Goal: Transaction & Acquisition: Purchase product/service

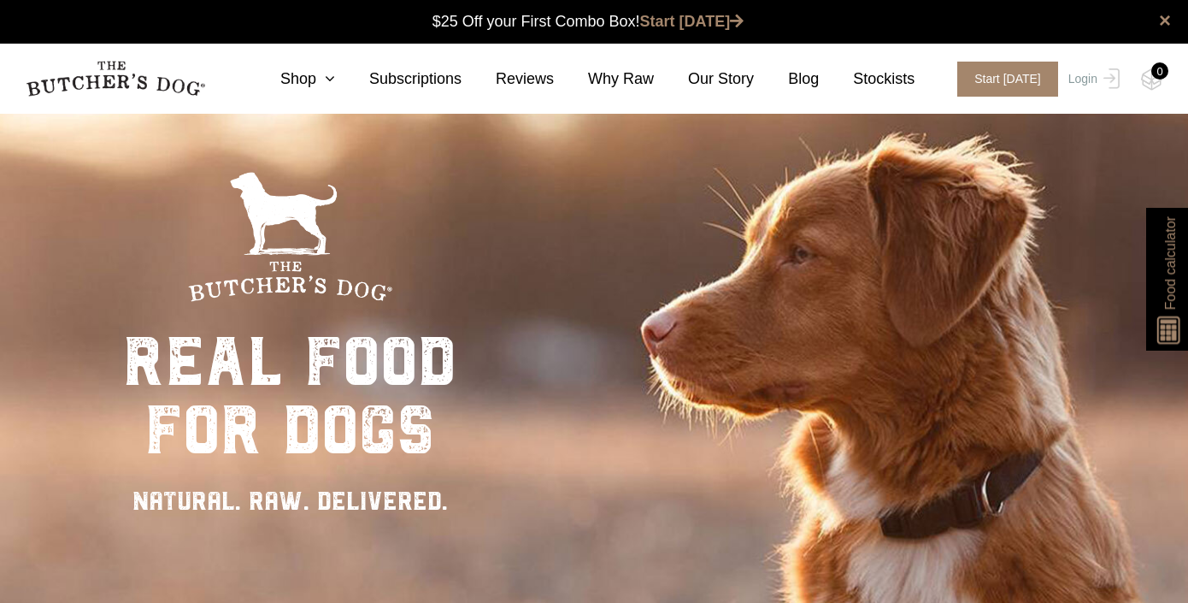
scroll to position [1, 0]
click at [1098, 80] on img at bounding box center [1108, 78] width 22 height 21
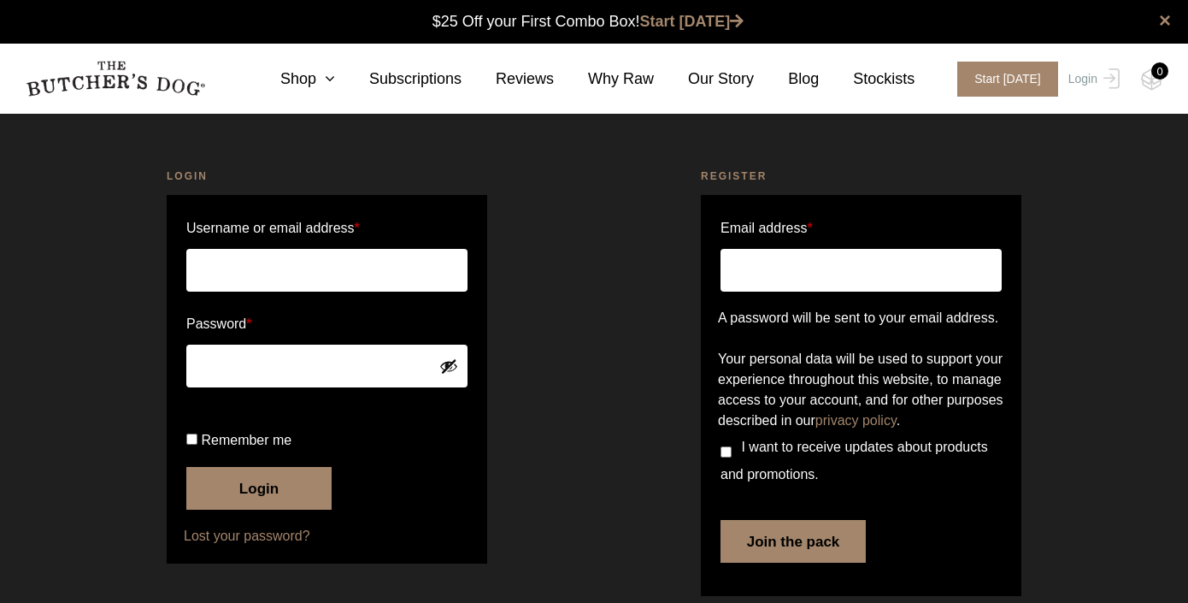
scroll to position [1, 0]
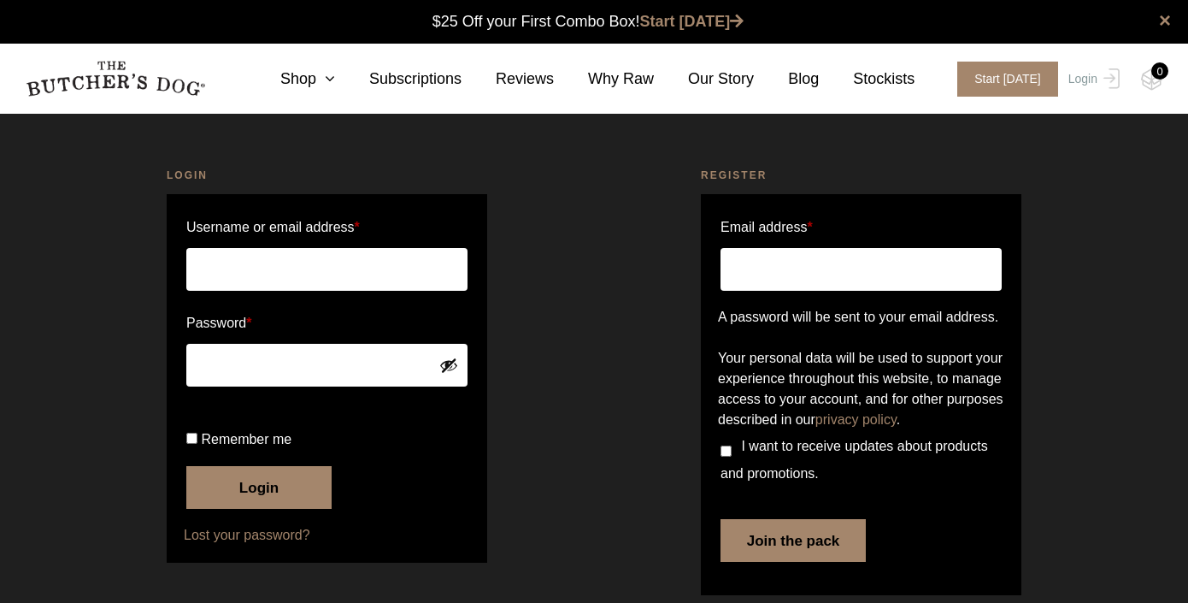
click at [911, 270] on input "Email address *" at bounding box center [861, 269] width 281 height 43
type input "kolosefeaunati@gmail.com"
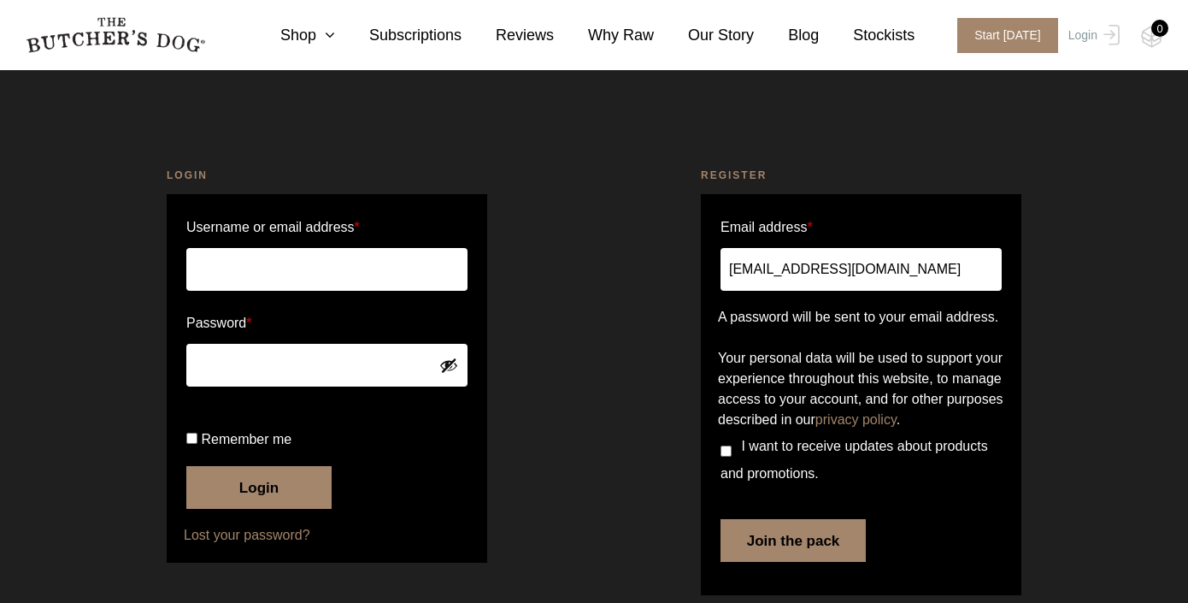
scroll to position [81, 0]
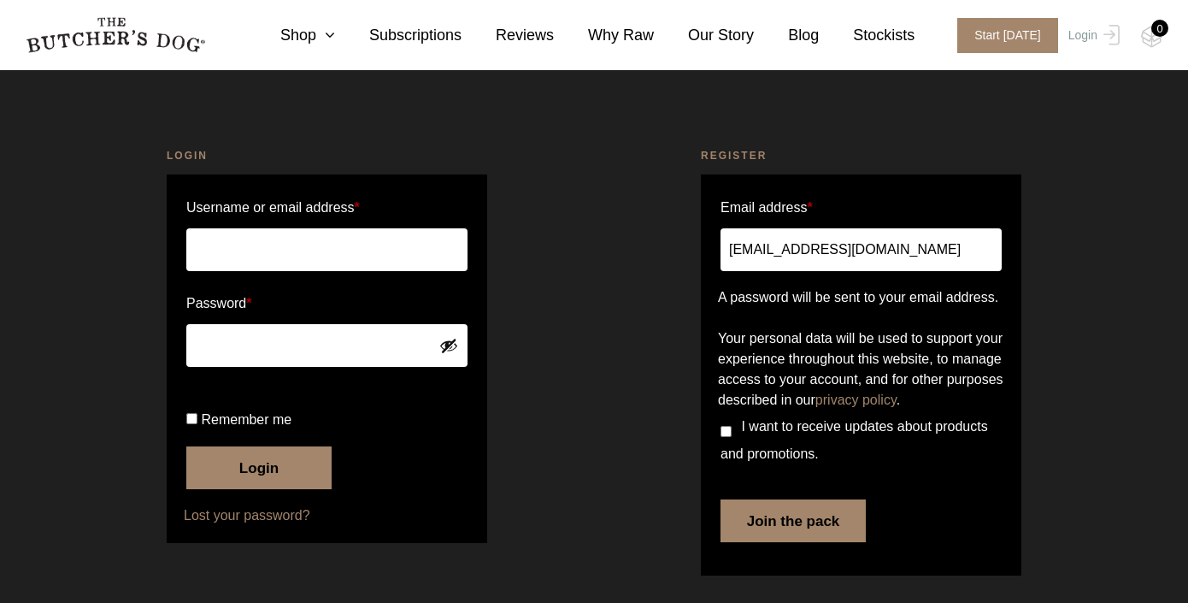
click at [729, 430] on input "I want to receive updates about products and promotions." at bounding box center [726, 431] width 11 height 11
checkbox input "true"
click at [815, 527] on button "Join the pack" at bounding box center [793, 520] width 145 height 43
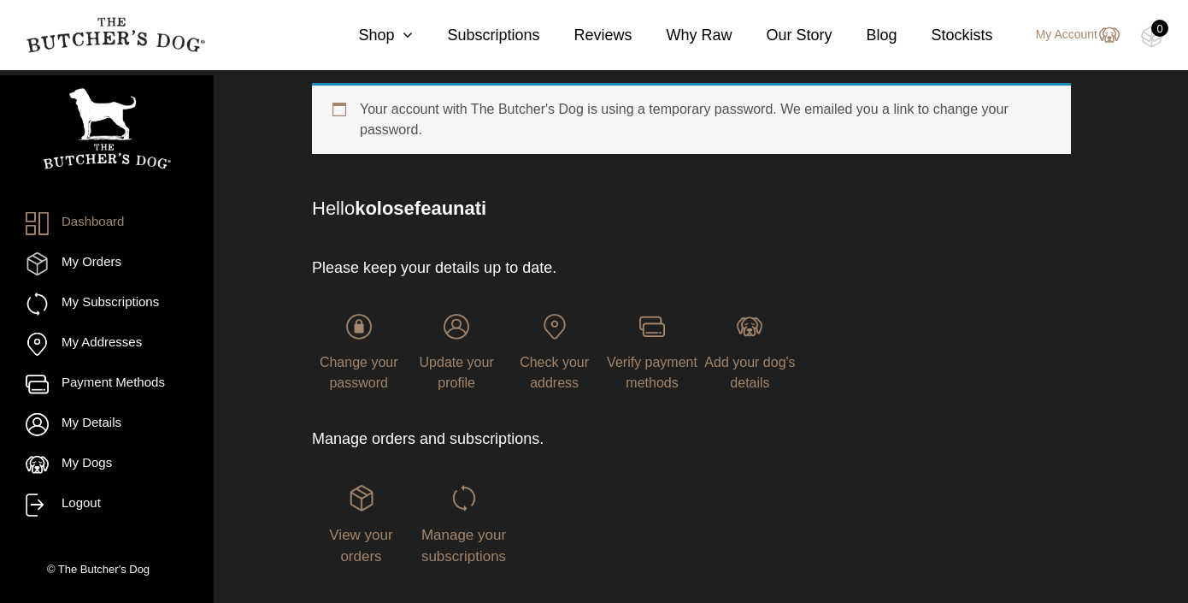
scroll to position [115, 0]
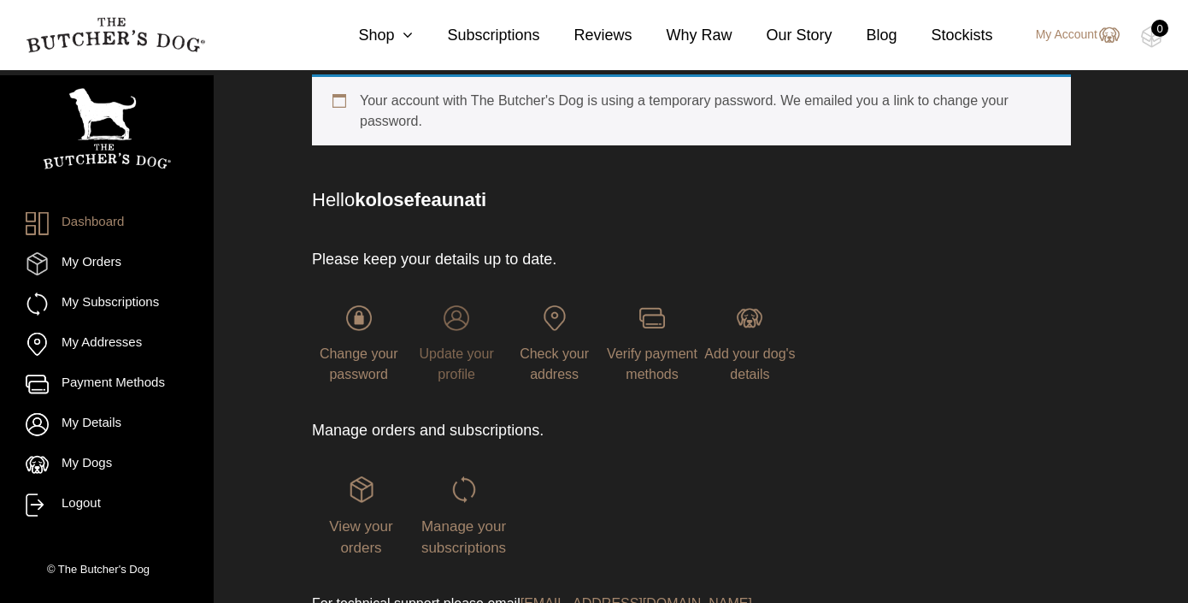
click at [464, 357] on span "Update your profile" at bounding box center [457, 363] width 74 height 35
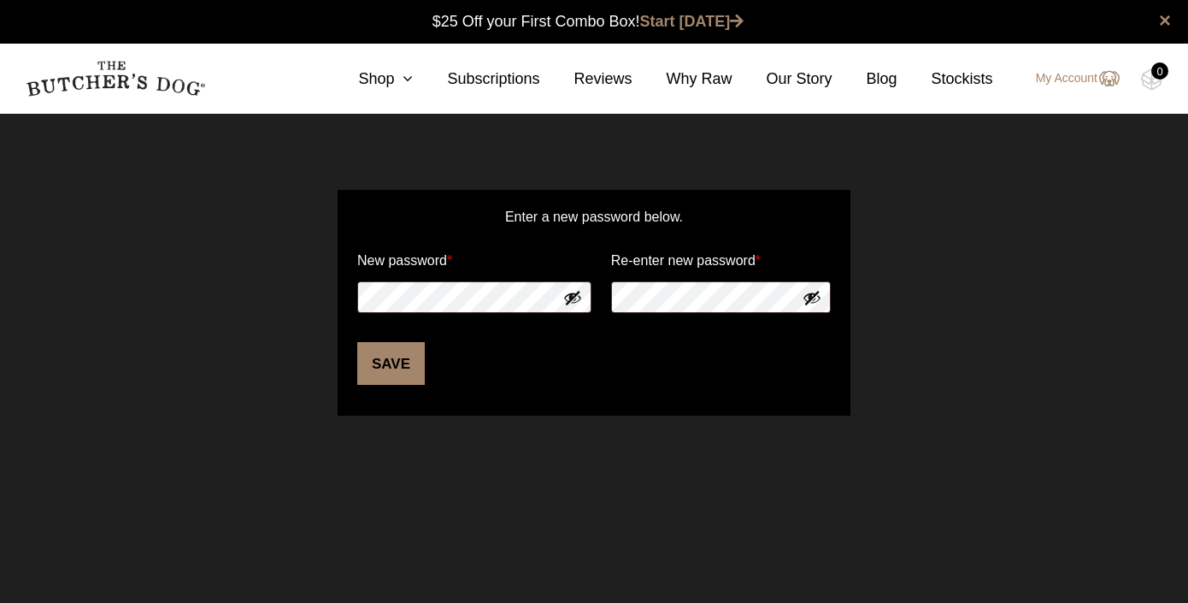
click at [572, 297] on button "Show password" at bounding box center [572, 297] width 19 height 19
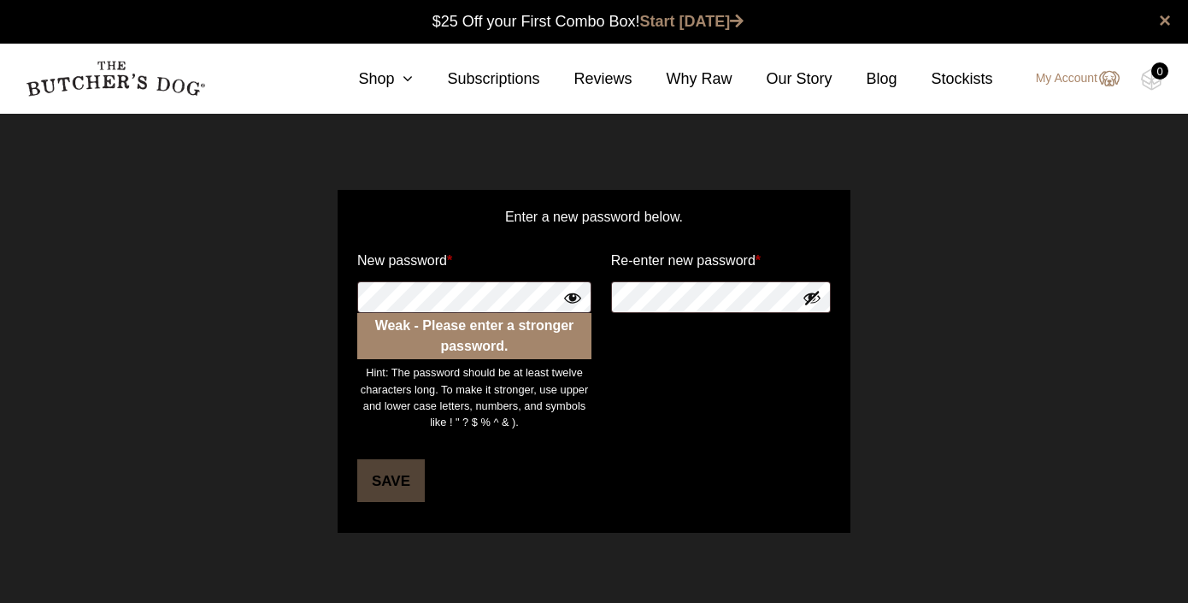
click at [814, 304] on button "Show password" at bounding box center [812, 297] width 19 height 19
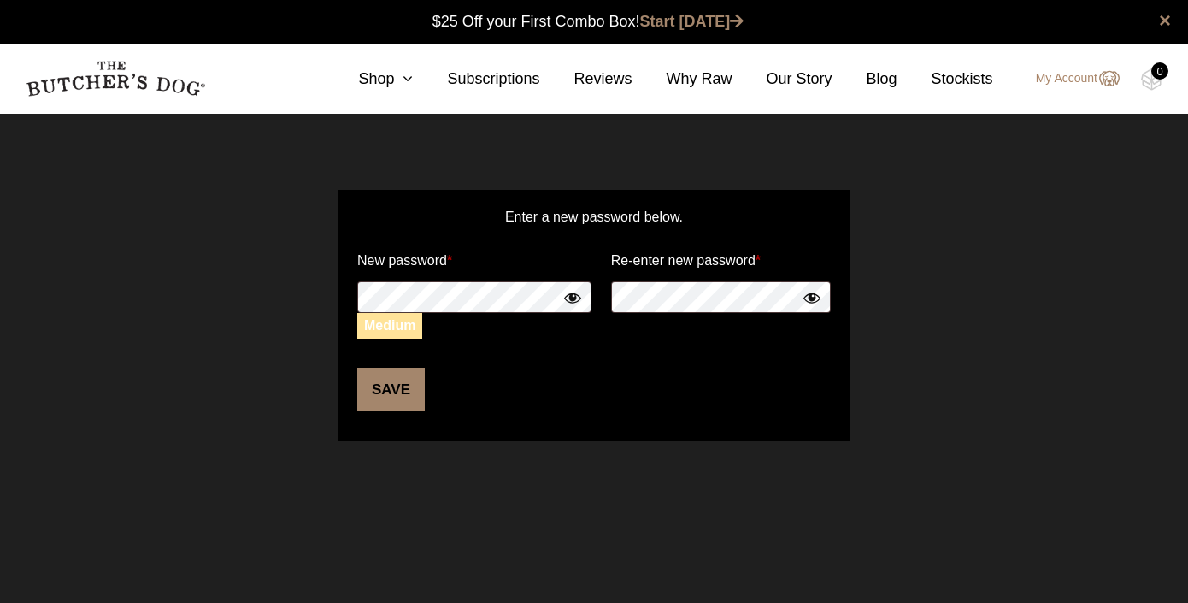
click at [389, 377] on button "Save" at bounding box center [391, 389] width 68 height 43
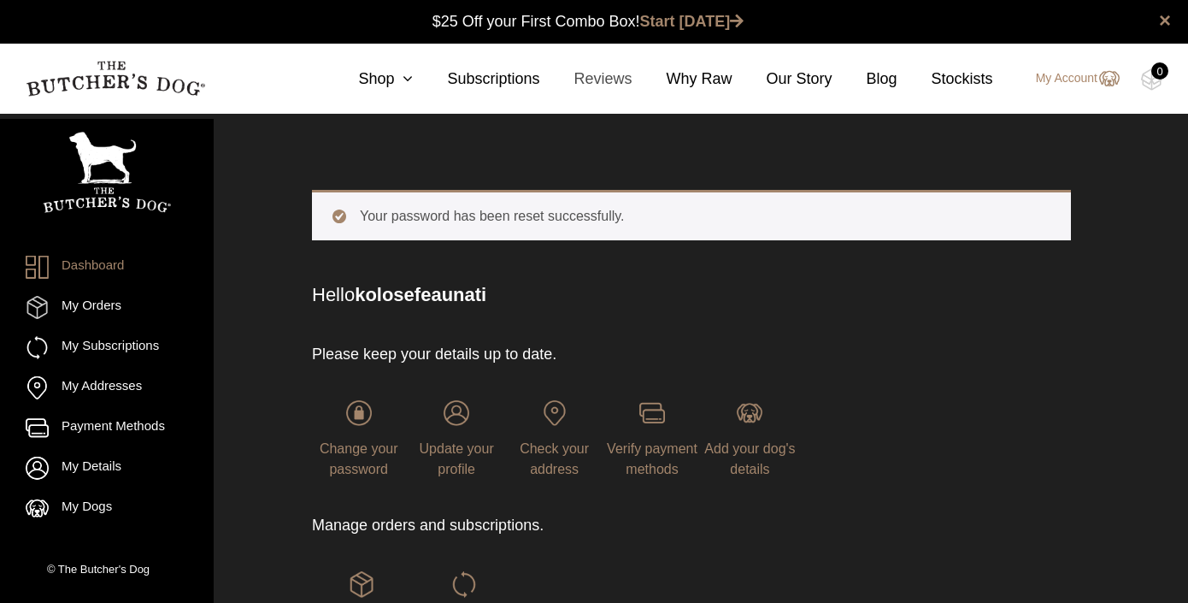
click at [585, 78] on link "Reviews" at bounding box center [585, 79] width 92 height 23
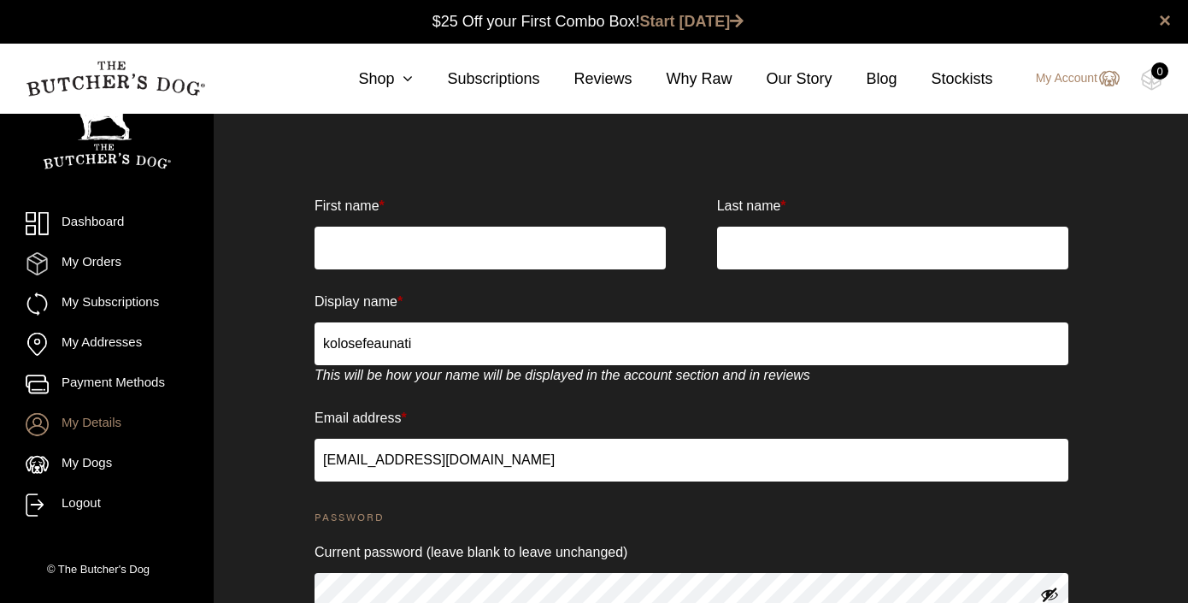
scroll to position [1, 0]
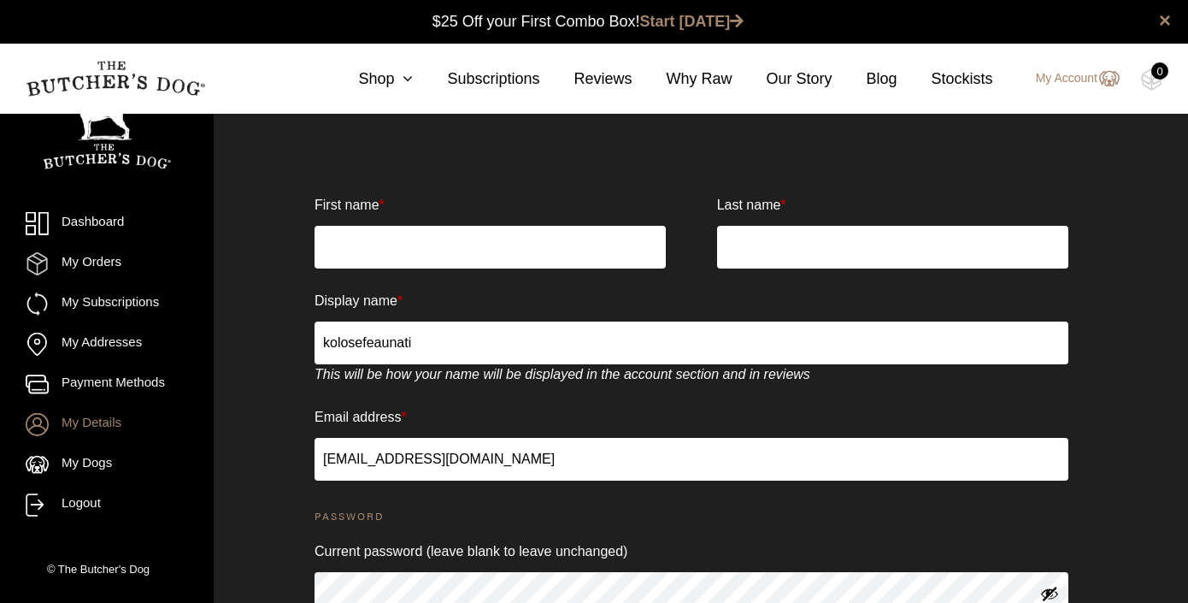
click at [492, 248] on input "First name *" at bounding box center [490, 247] width 351 height 43
type input "Kolose"
type input "Feaunati"
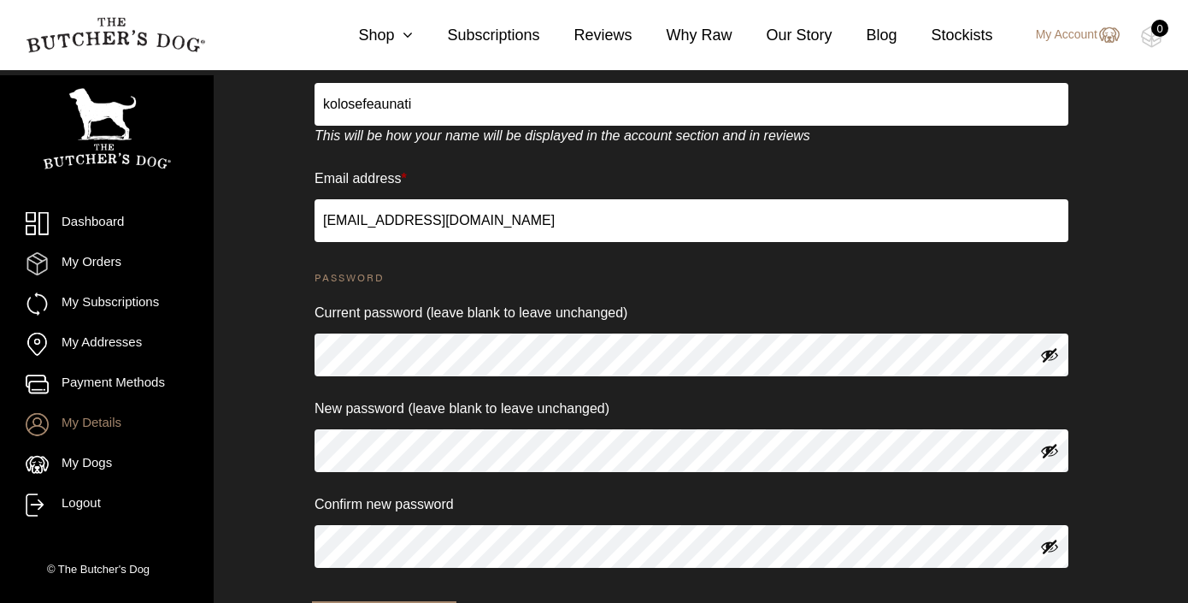
scroll to position [323, 0]
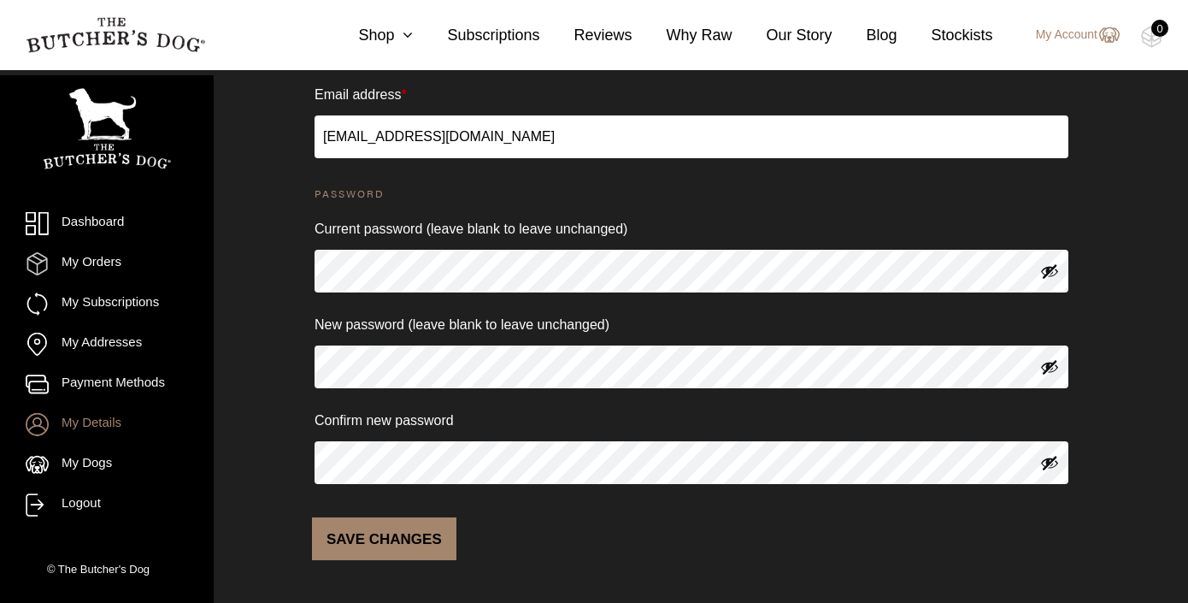
click at [420, 542] on button "Save changes" at bounding box center [384, 538] width 144 height 43
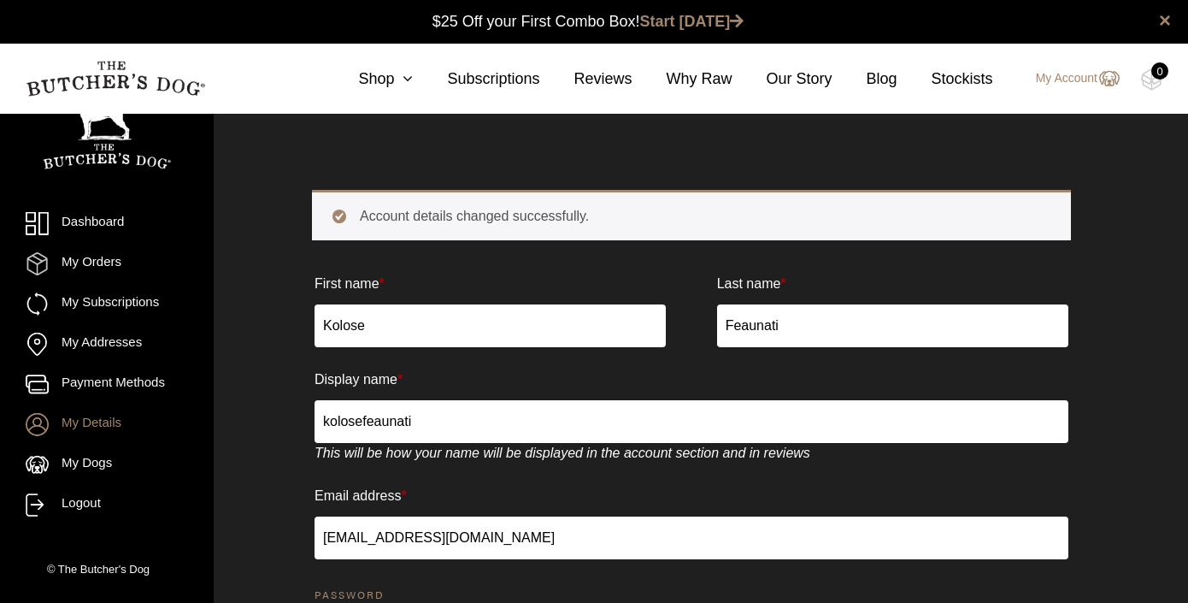
scroll to position [1, 0]
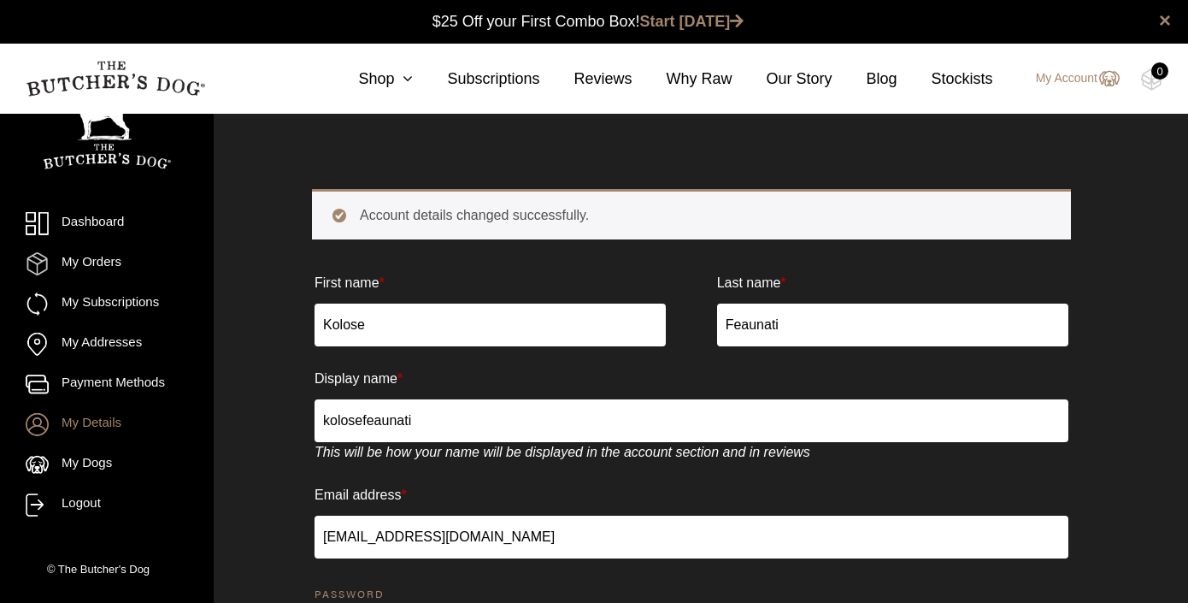
click at [83, 427] on link "My Details" at bounding box center [107, 424] width 162 height 23
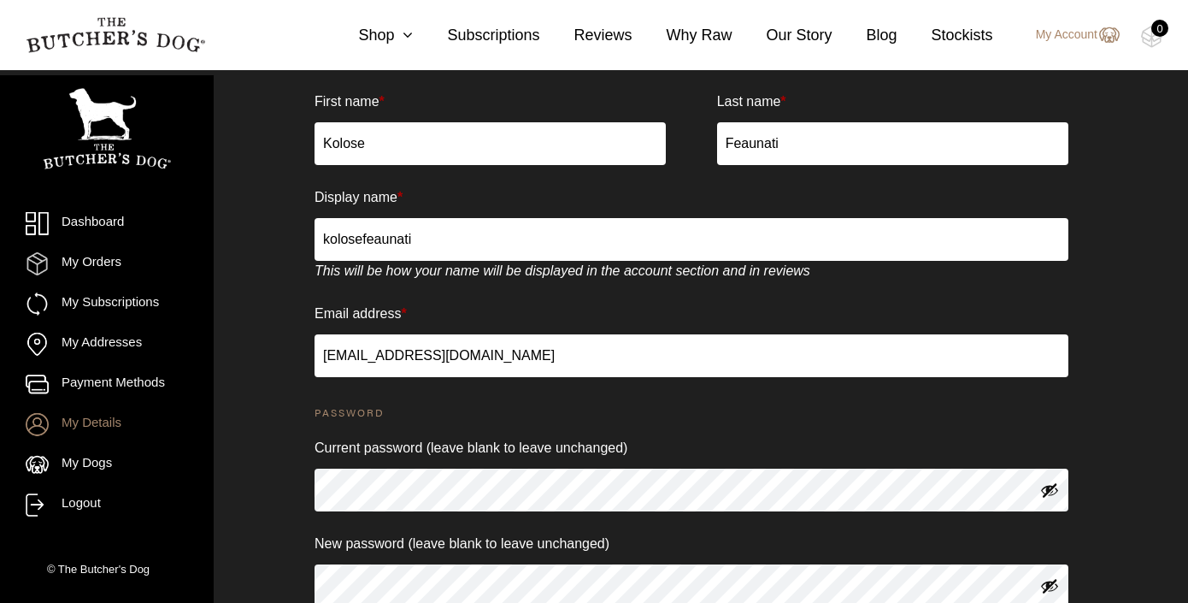
scroll to position [107, 0]
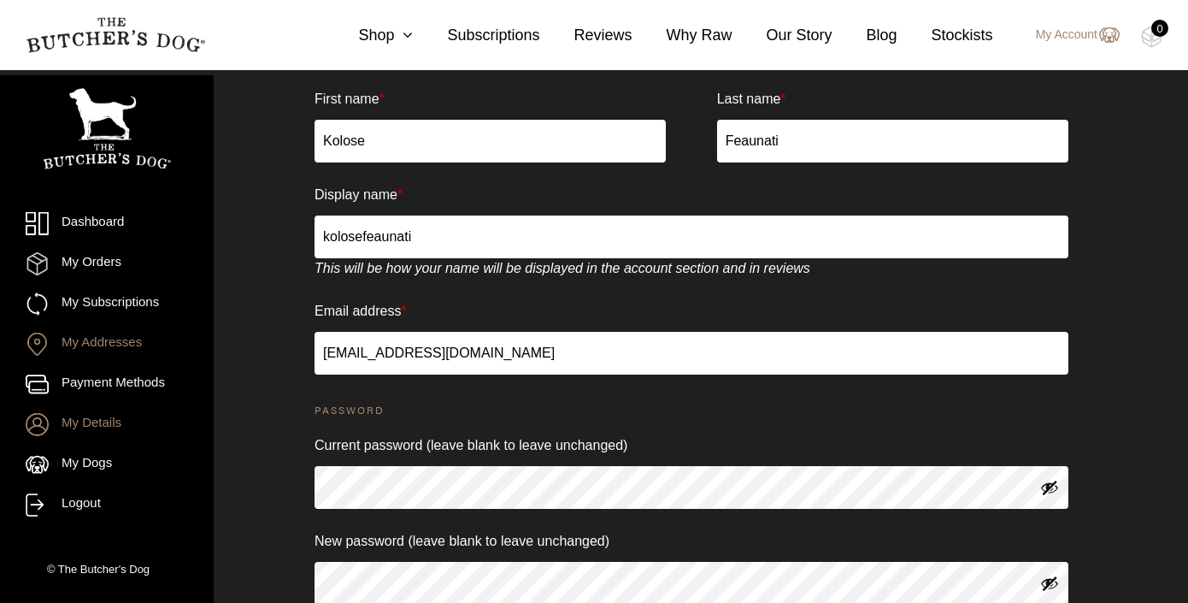
click at [103, 341] on link "My Addresses" at bounding box center [107, 343] width 162 height 23
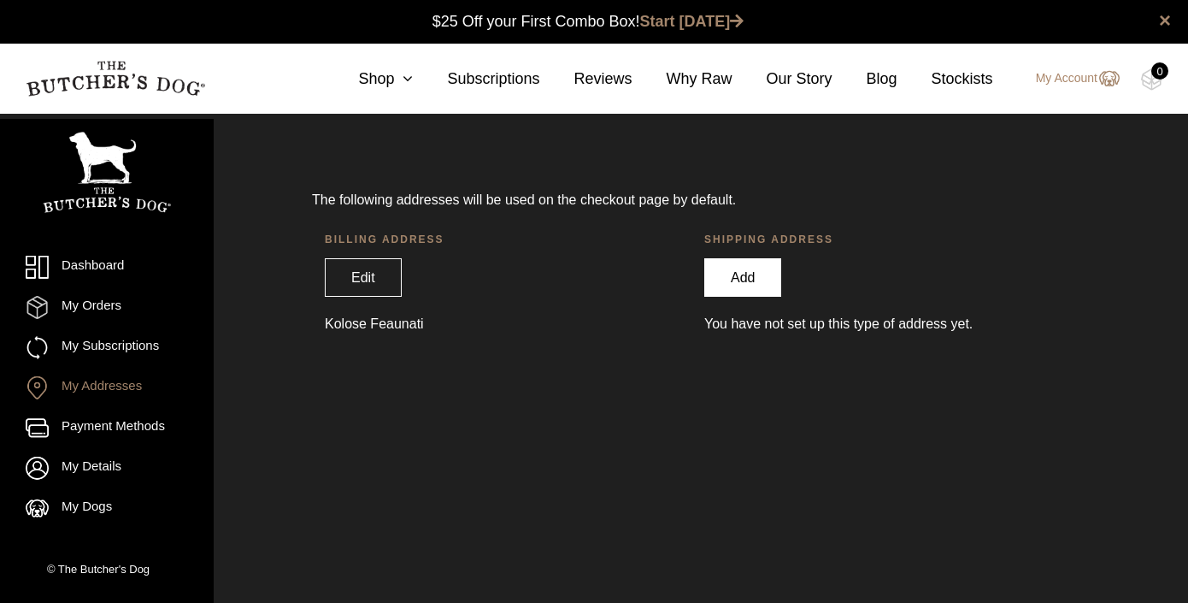
click at [738, 273] on link "Add" at bounding box center [742, 277] width 77 height 38
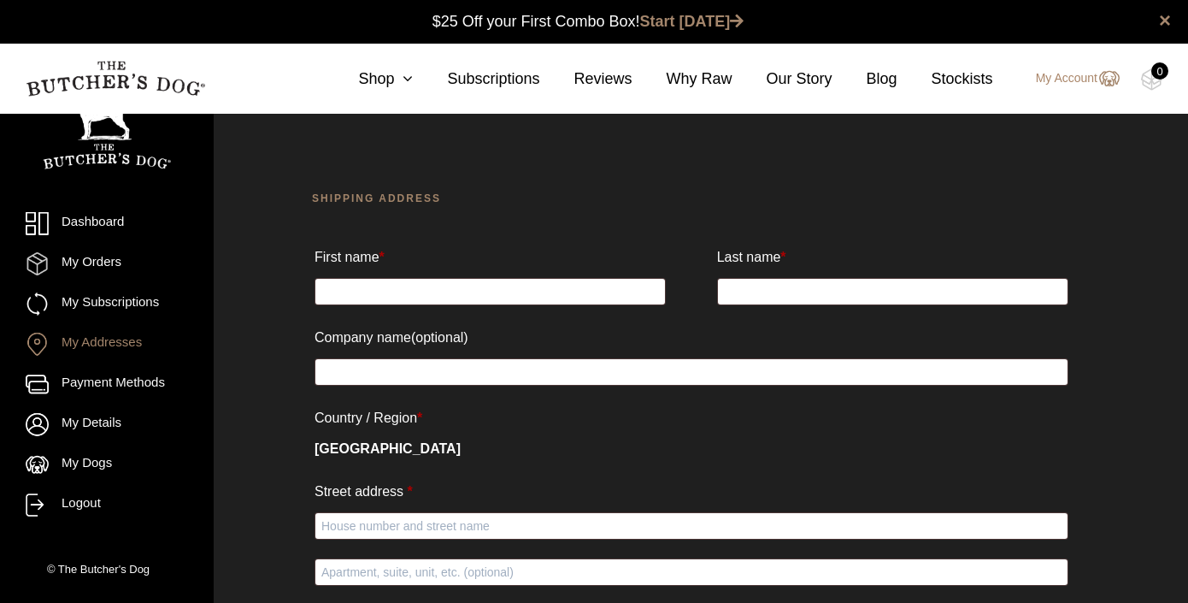
scroll to position [1, 0]
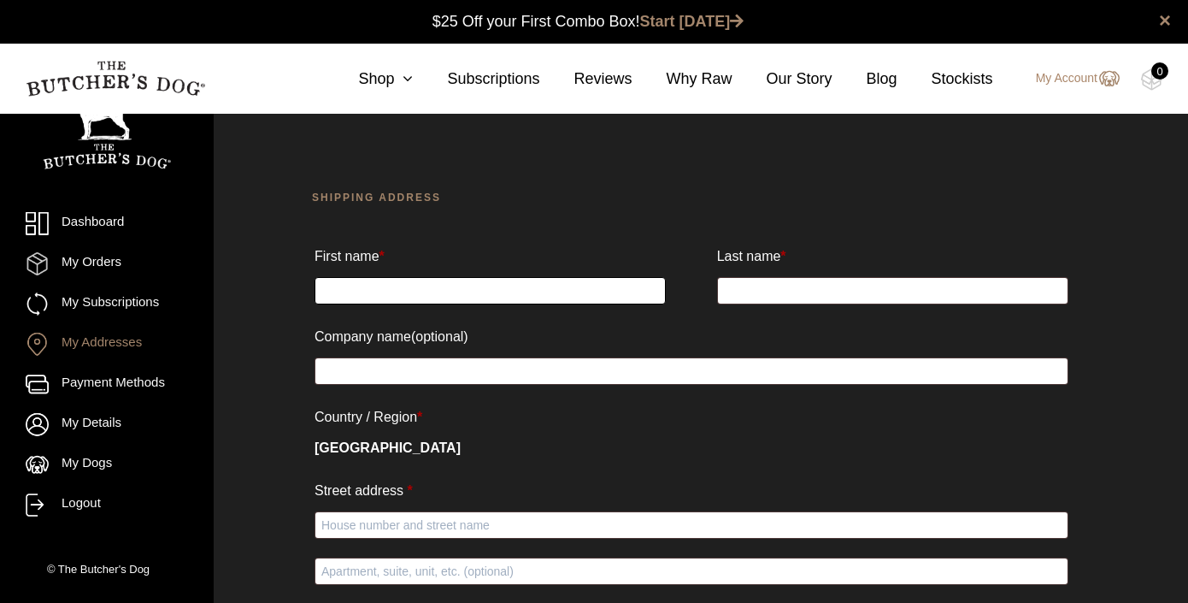
click at [563, 291] on input "First name *" at bounding box center [490, 290] width 351 height 27
type input "Kolose"
type input "Feaunati"
type input "2/74 Evans St"
type input "Rozelle"
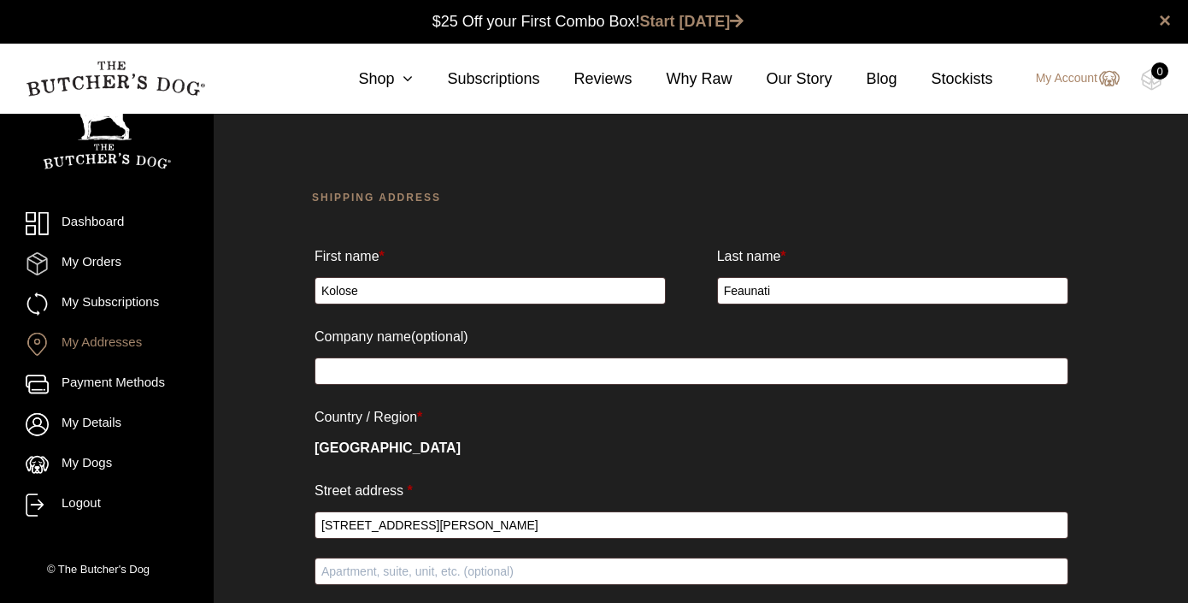
select select "NSW"
type input "2039"
click at [467, 377] on input "Company name (optional)" at bounding box center [692, 370] width 754 height 27
click at [782, 467] on div "First name * Kolose Last name * Feaunati Company name (optional) Country / Regi…" at bounding box center [691, 533] width 759 height 586
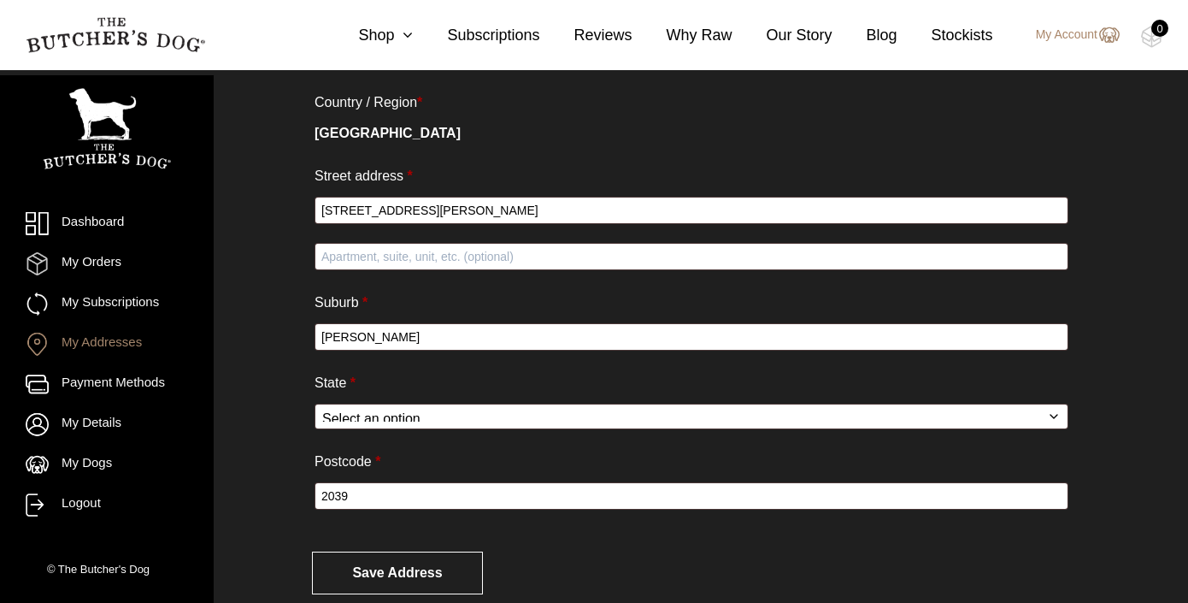
scroll to position [352, 0]
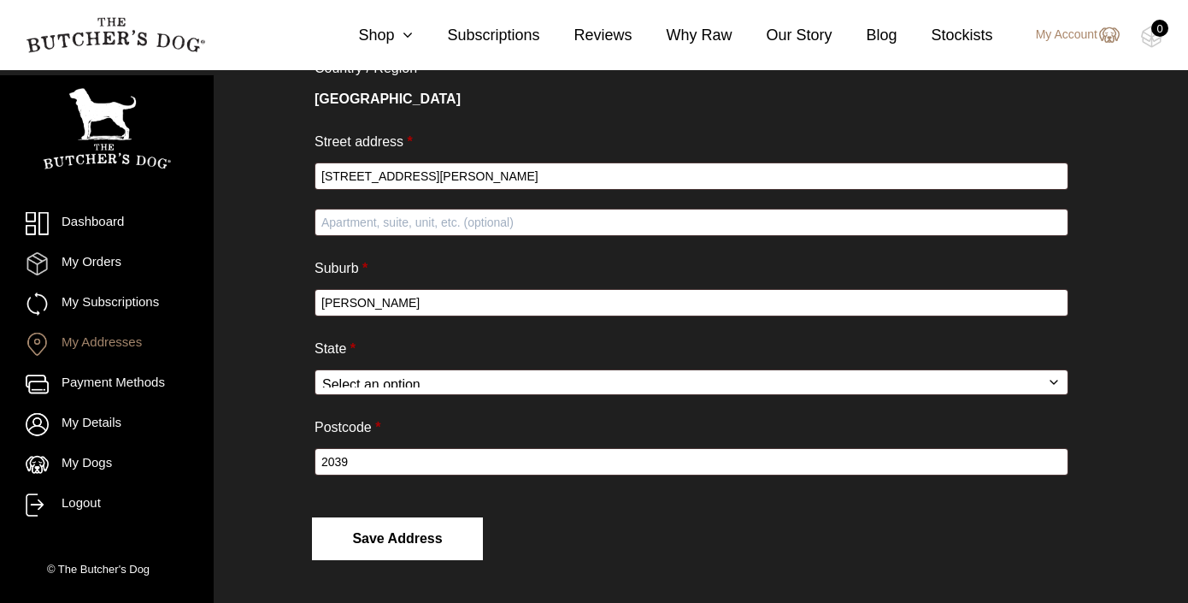
click at [405, 535] on button "Save address" at bounding box center [397, 538] width 171 height 43
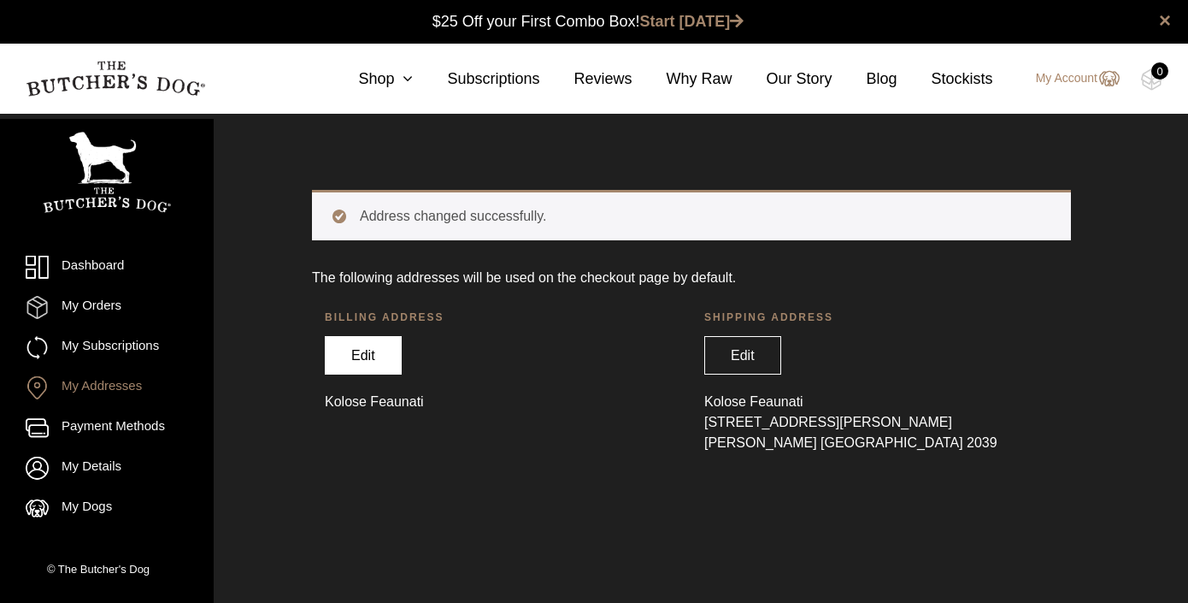
click at [364, 356] on link "Edit" at bounding box center [363, 355] width 77 height 38
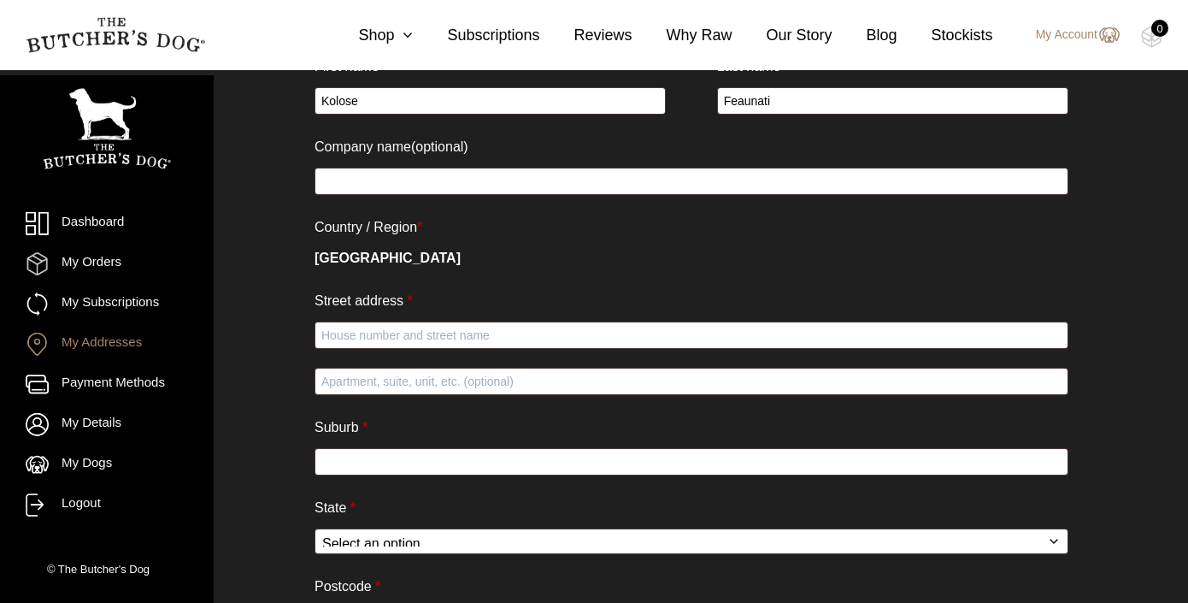
scroll to position [272, 0]
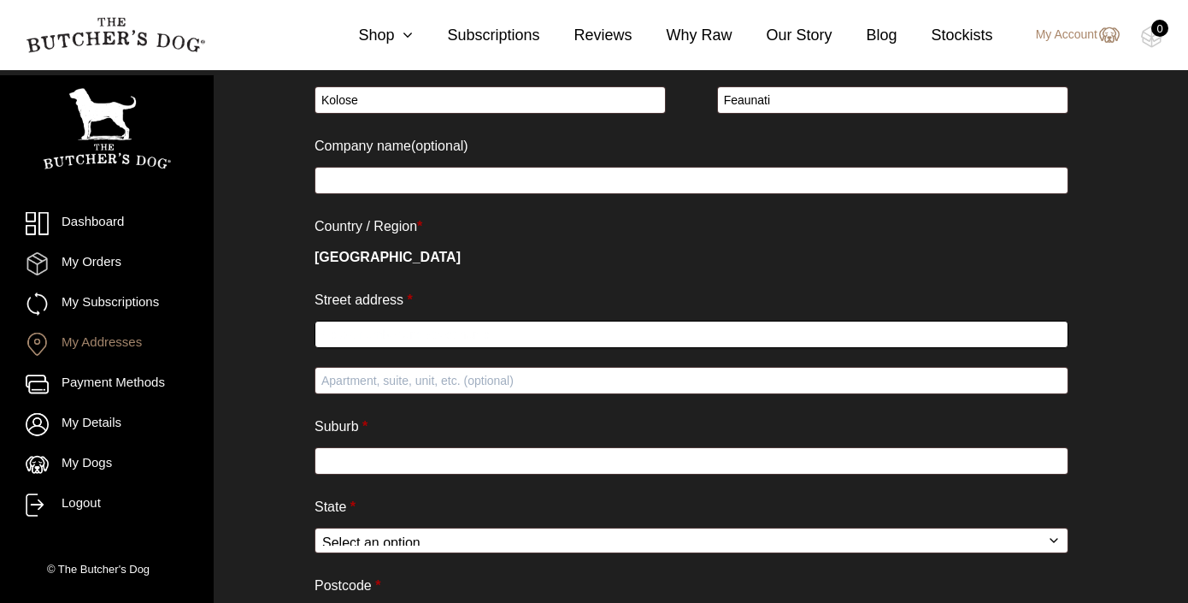
click at [573, 347] on input "Street address *" at bounding box center [692, 334] width 754 height 27
type input "[STREET_ADDRESS][PERSON_NAME]"
type input "[PERSON_NAME]"
select select "[GEOGRAPHIC_DATA]"
type input "2039"
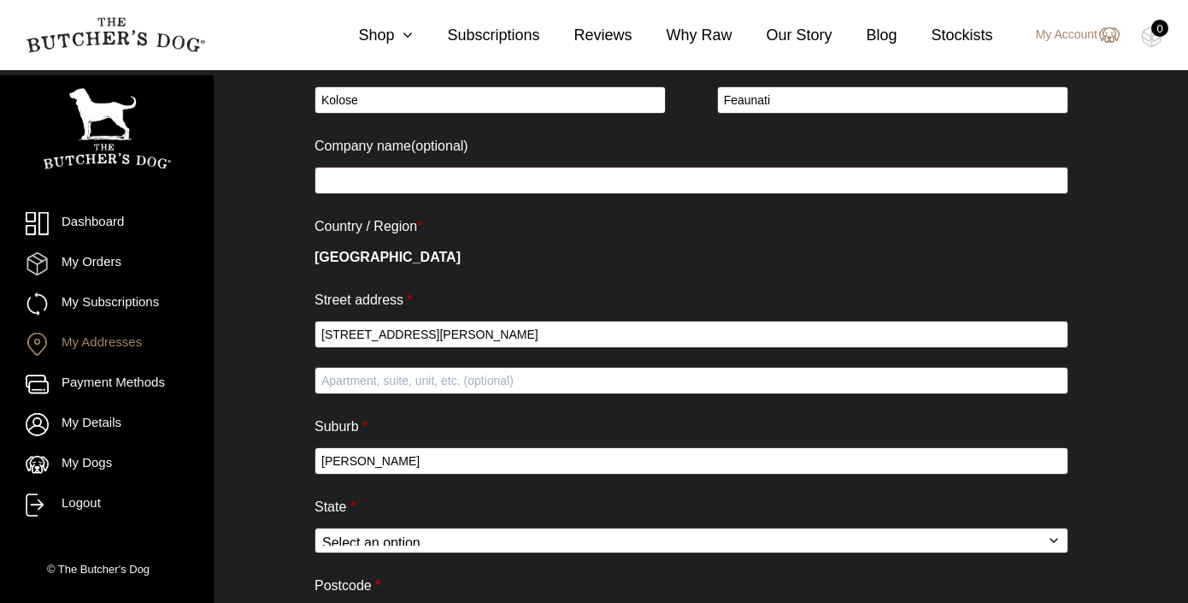
type input "0411270070"
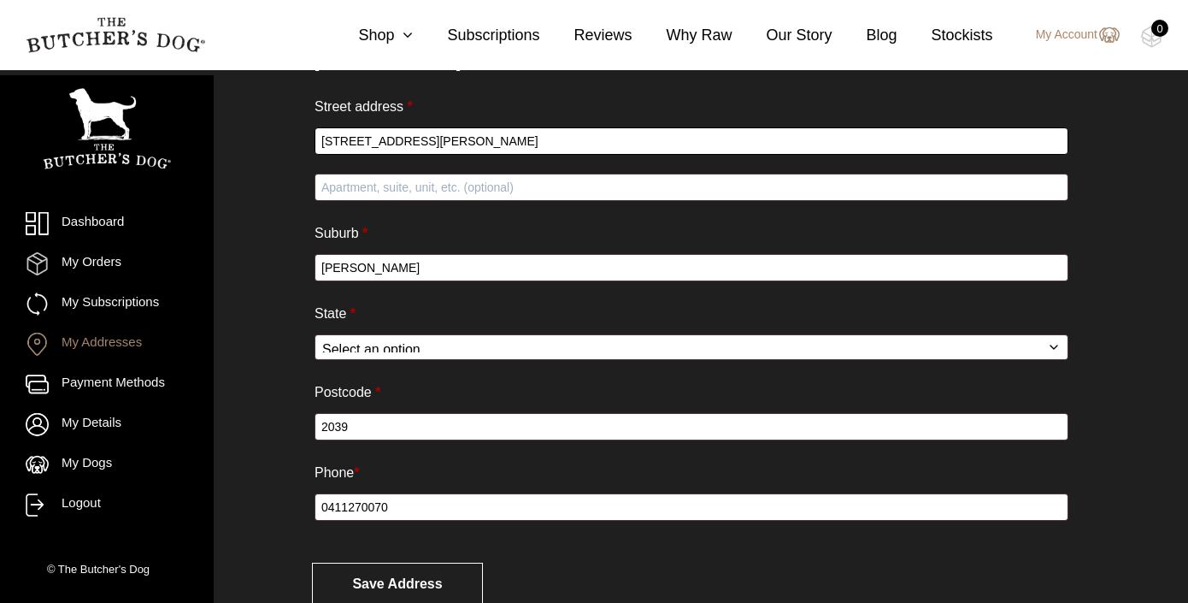
scroll to position [514, 0]
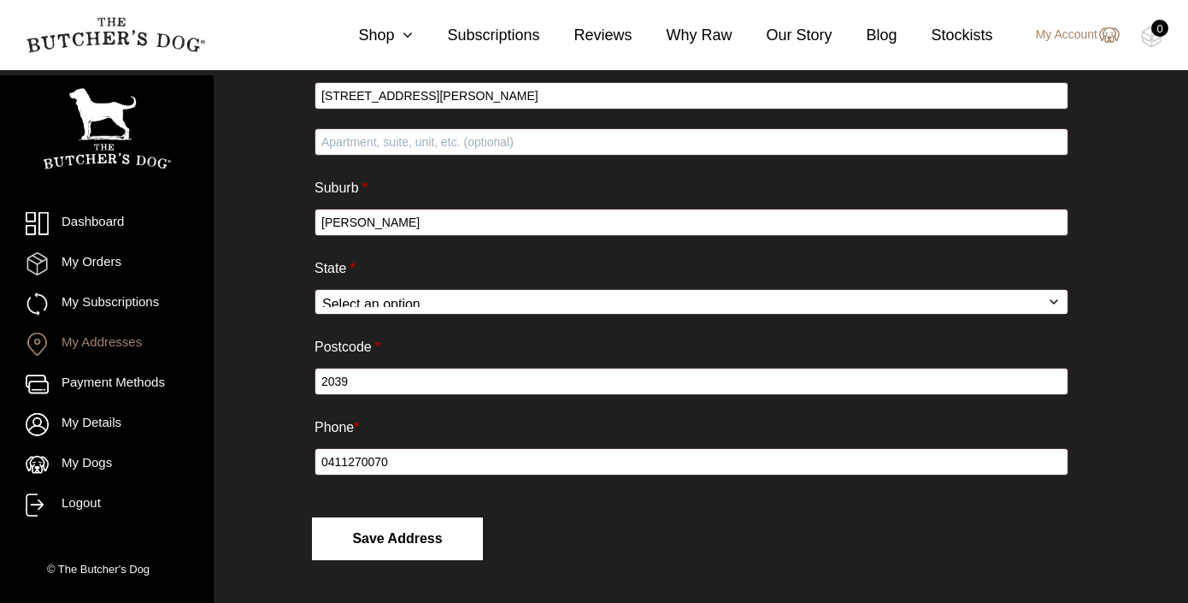
click at [427, 536] on button "Save address" at bounding box center [397, 538] width 171 height 43
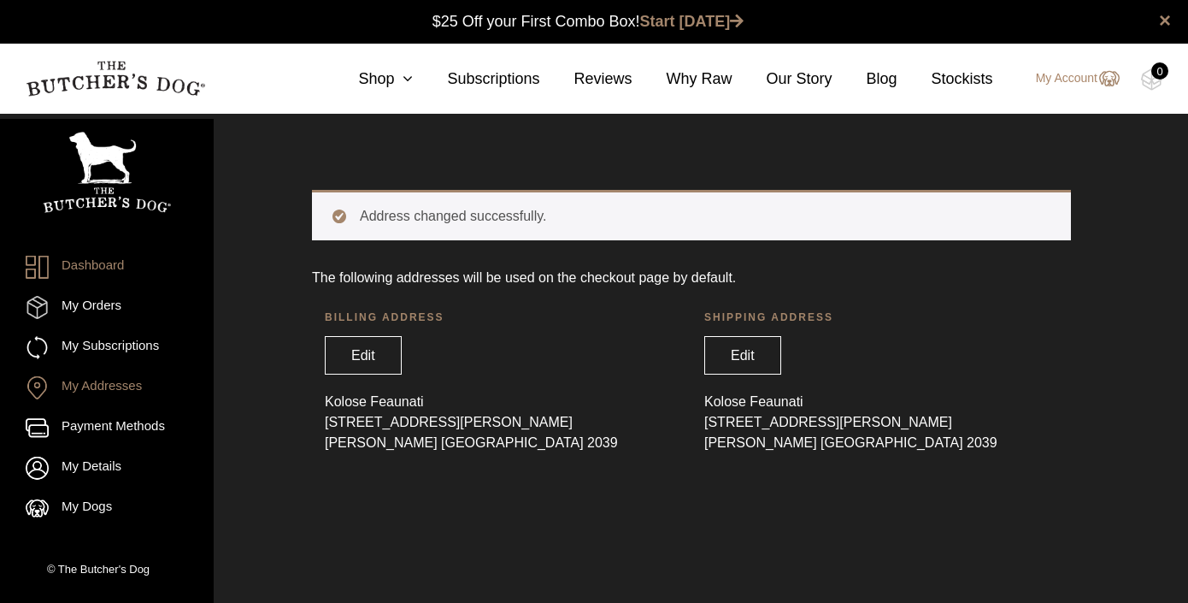
click at [103, 265] on link "Dashboard" at bounding box center [107, 267] width 162 height 23
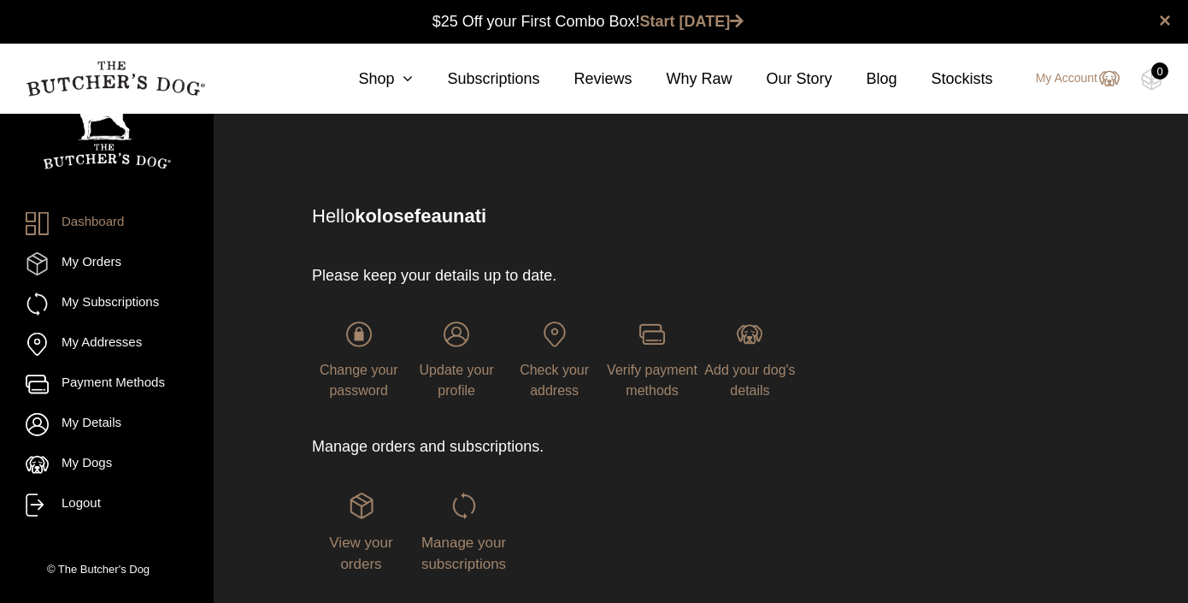
scroll to position [105, 0]
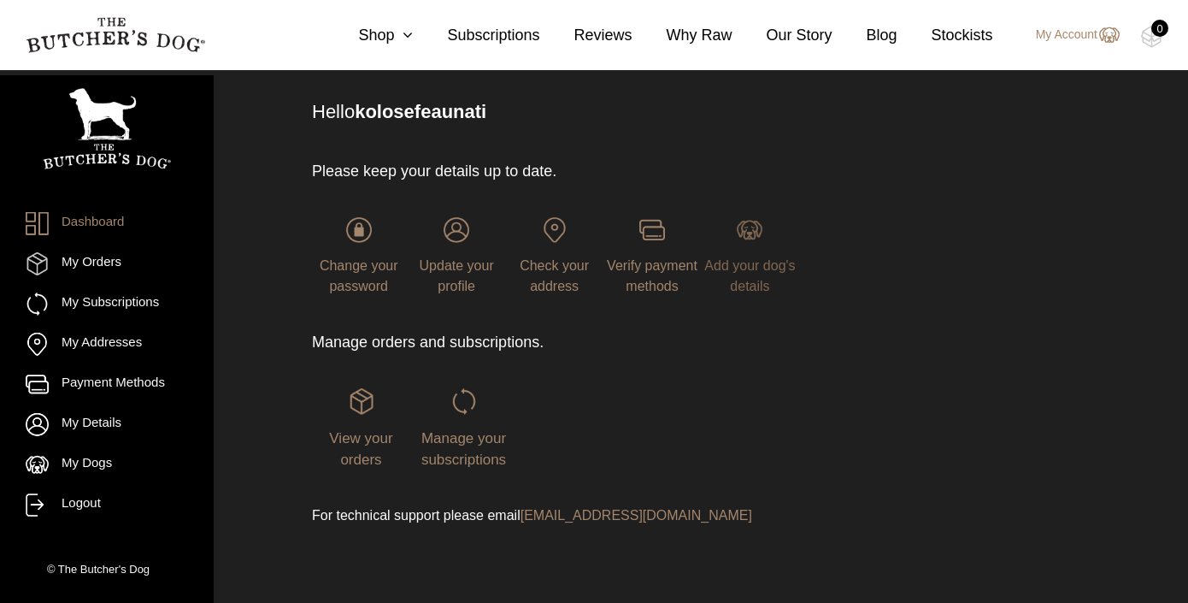
click at [759, 268] on span "Add your dog's details" at bounding box center [749, 275] width 91 height 35
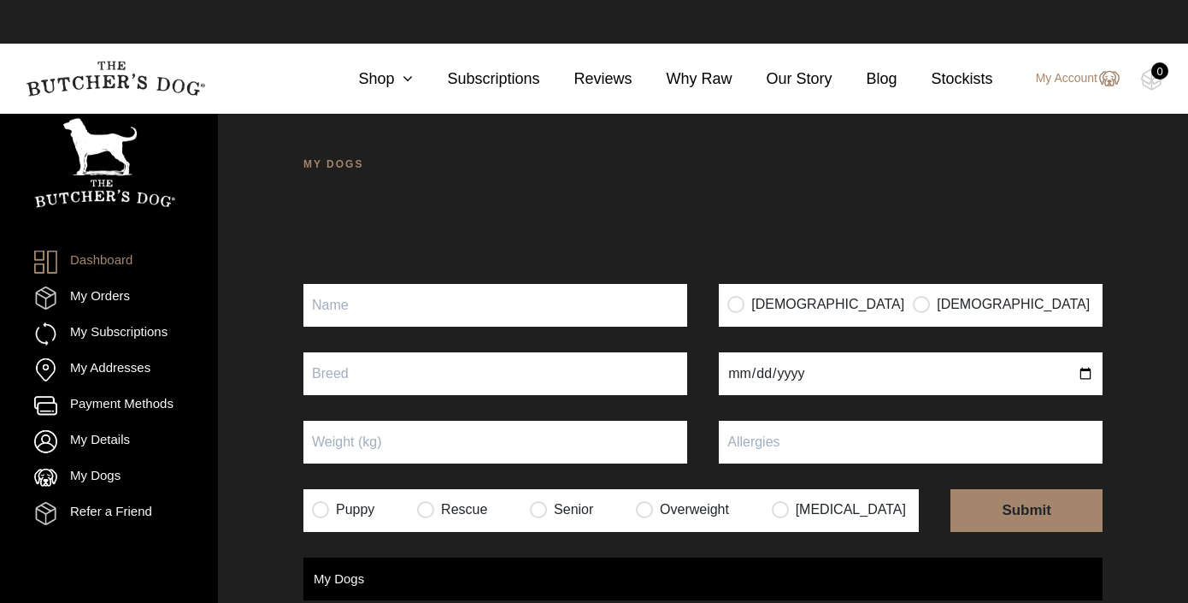
scroll to position [1, 0]
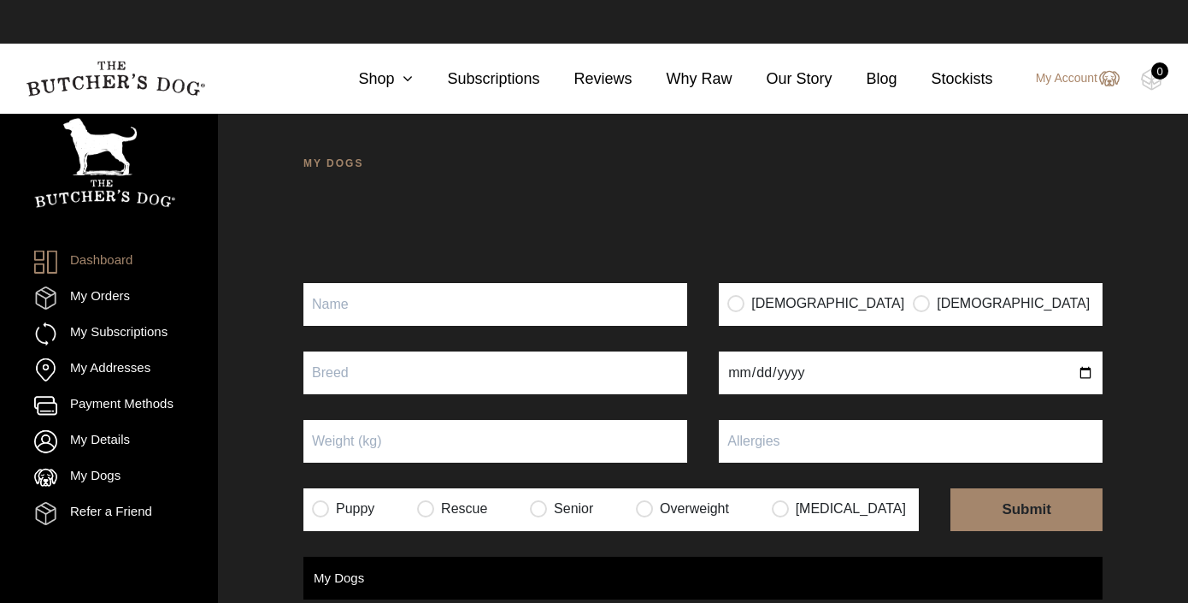
click at [548, 297] on input "Puppy" at bounding box center [495, 304] width 384 height 43
type input "[PERSON_NAME]"
click at [913, 301] on input "radio" at bounding box center [921, 302] width 17 height 17
radio input "true"
click at [471, 382] on input "text" at bounding box center [495, 372] width 384 height 43
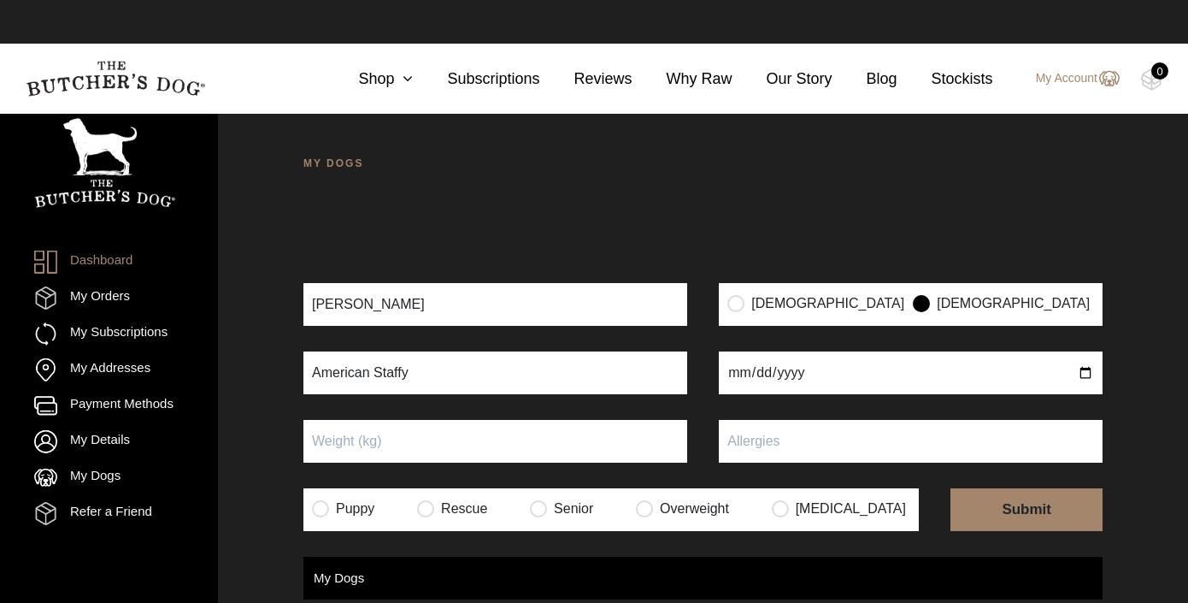
type input "American Staffy"
click at [728, 369] on input "date" at bounding box center [911, 372] width 384 height 43
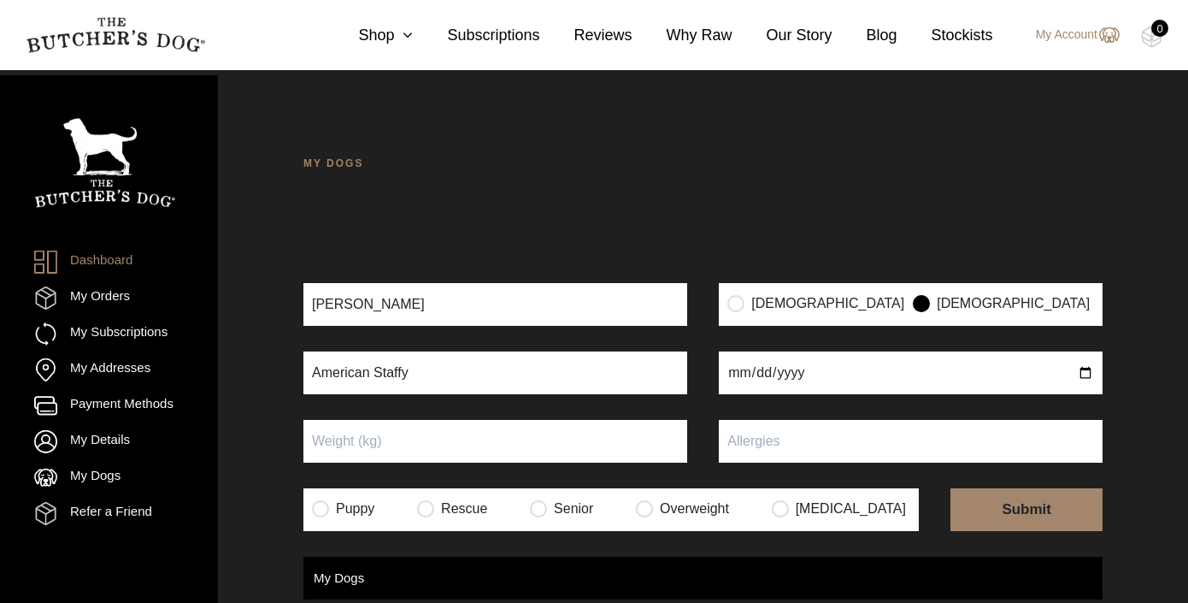
scroll to position [113, 0]
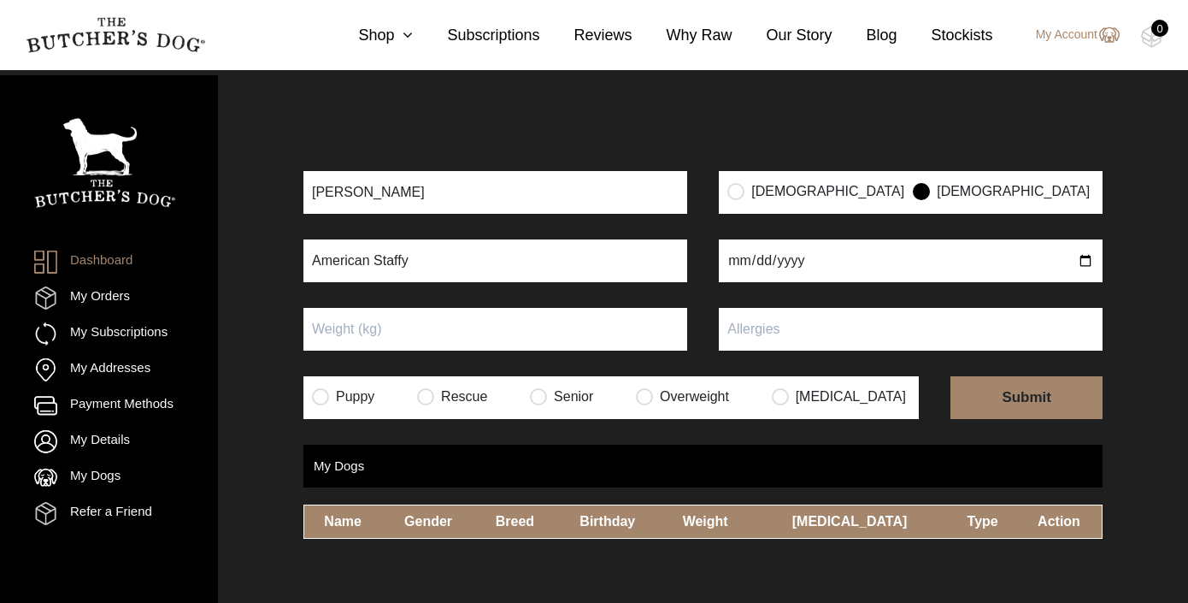
click at [456, 333] on input "Puppy" at bounding box center [495, 329] width 384 height 43
type input "45"
click at [470, 256] on input "American Staffy" at bounding box center [495, 260] width 384 height 43
click at [374, 262] on input "American Staffy" at bounding box center [495, 260] width 384 height 43
type input "American Blue/White Staffy"
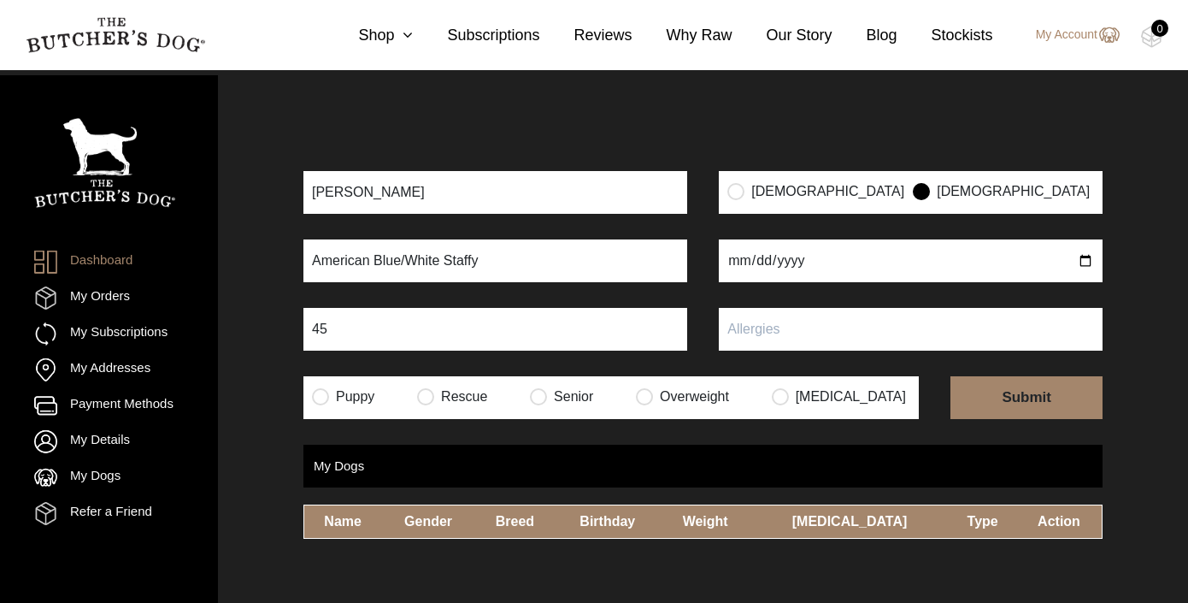
click at [732, 263] on input "date" at bounding box center [911, 260] width 384 height 43
type input "2021-09-08"
click at [781, 332] on input "text" at bounding box center [911, 329] width 384 height 43
type input "None"
click at [547, 397] on input "radio" at bounding box center [538, 395] width 17 height 17
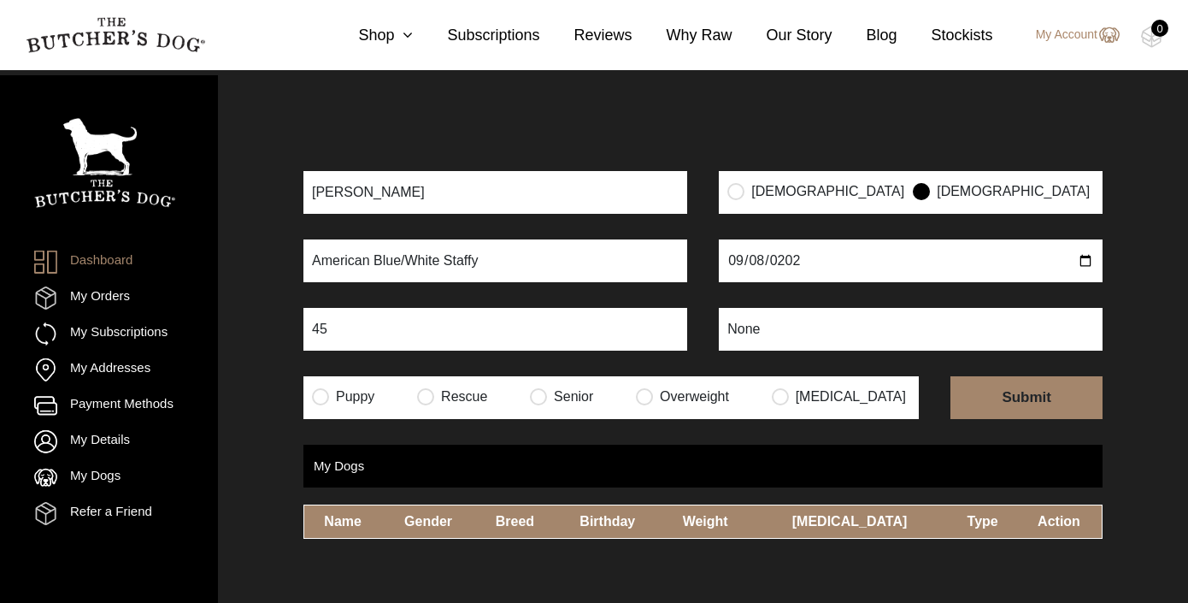
radio input "true"
click at [1011, 399] on input "submit" at bounding box center [1026, 397] width 152 height 43
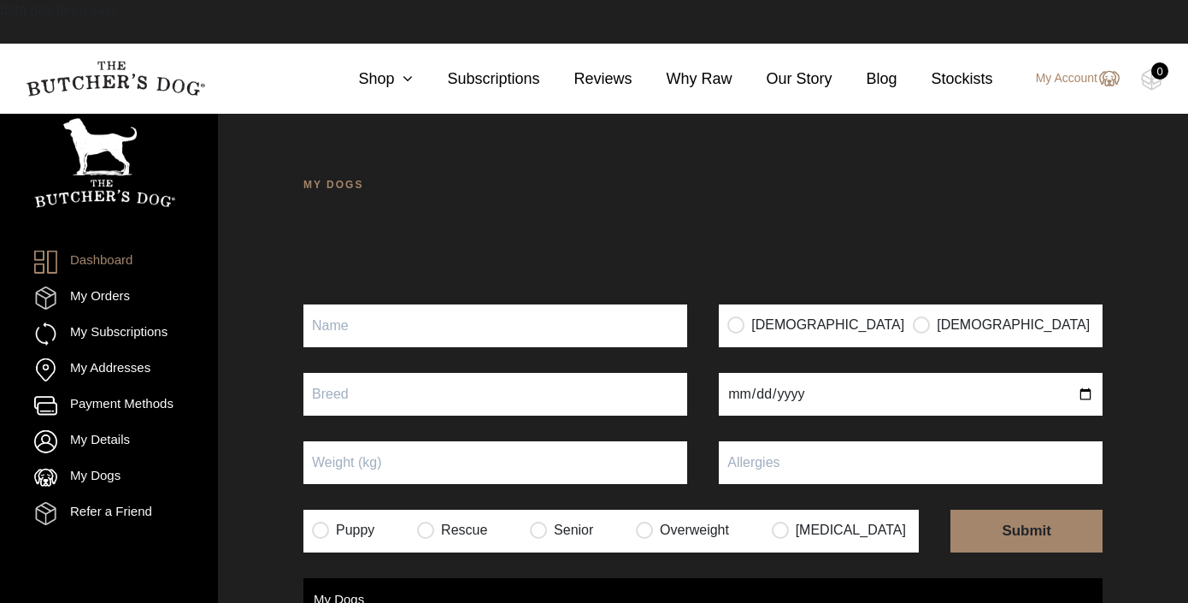
scroll to position [1, 0]
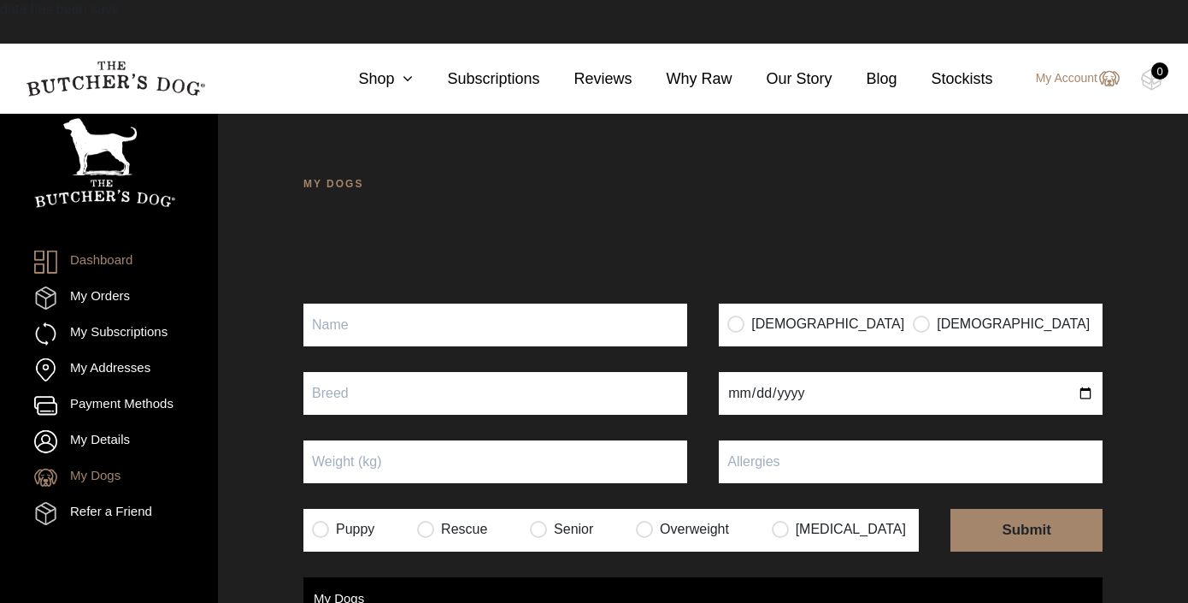
click at [103, 489] on link "My Dogs" at bounding box center [77, 477] width 86 height 23
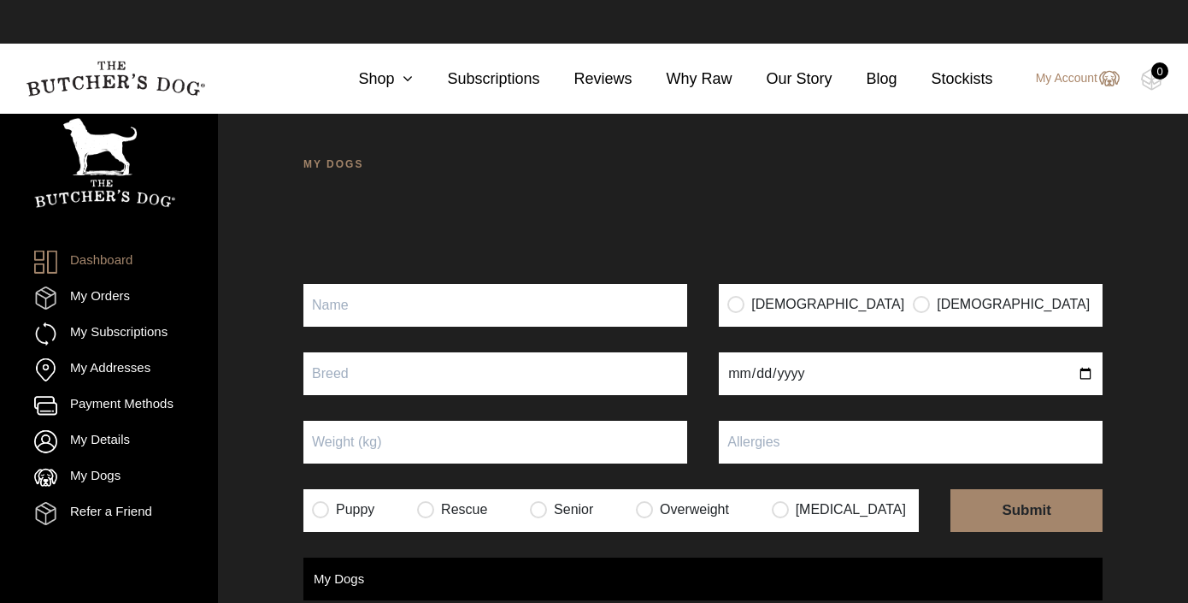
scroll to position [1, 0]
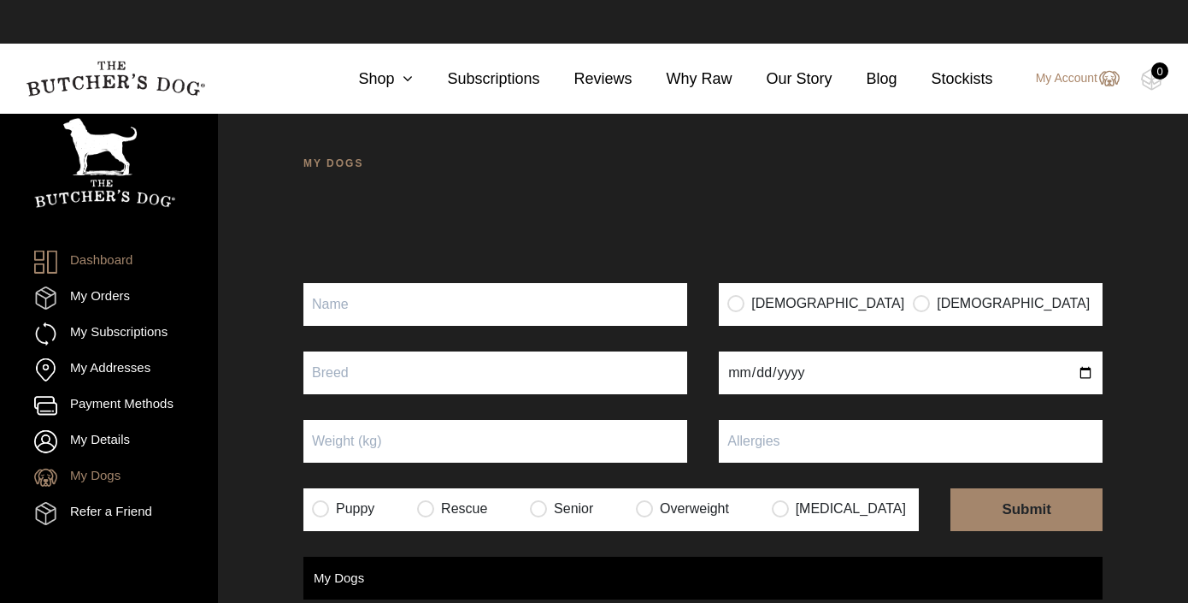
drag, startPoint x: 0, startPoint y: 0, endPoint x: 103, endPoint y: 496, distance: 506.4
click at [103, 489] on link "My Dogs" at bounding box center [77, 477] width 86 height 23
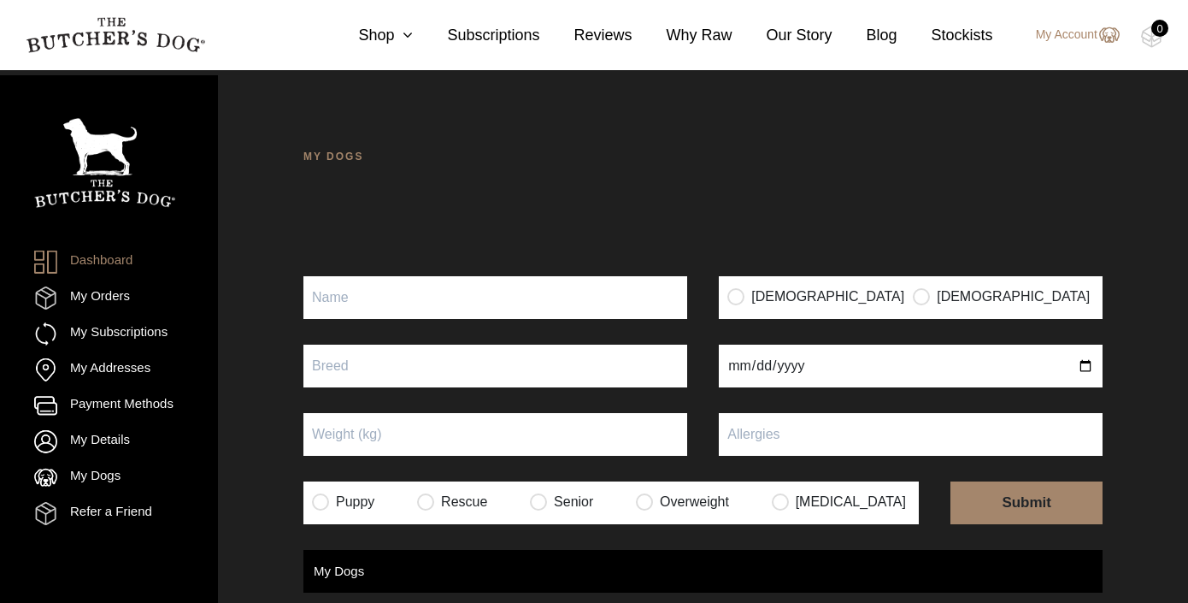
scroll to position [113, 0]
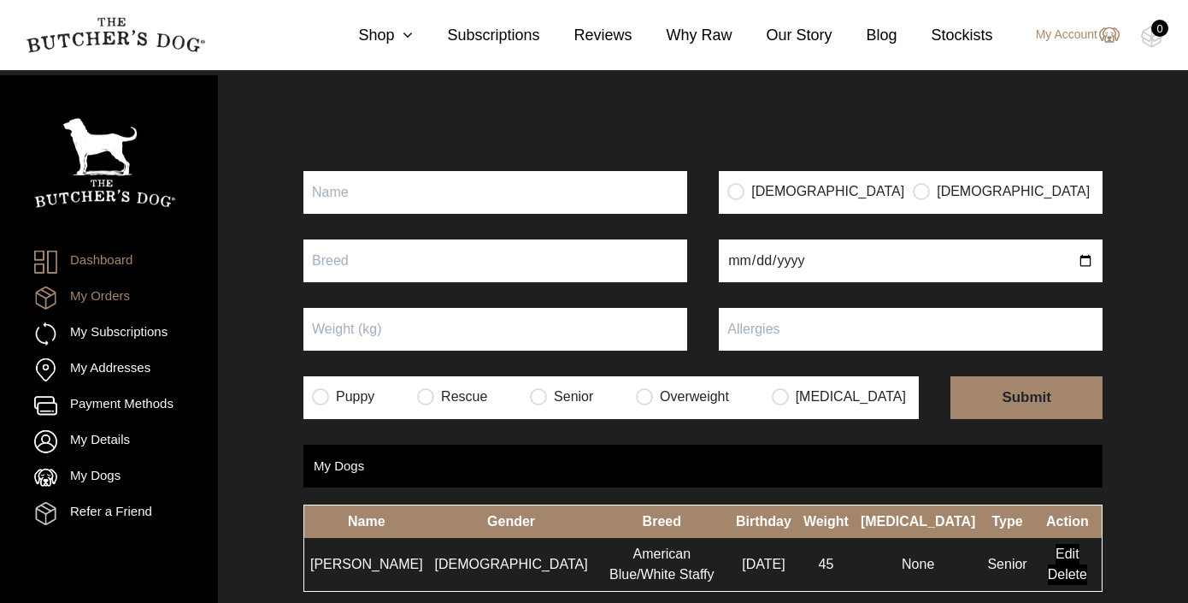
click at [105, 301] on link "My Orders" at bounding box center [82, 297] width 96 height 23
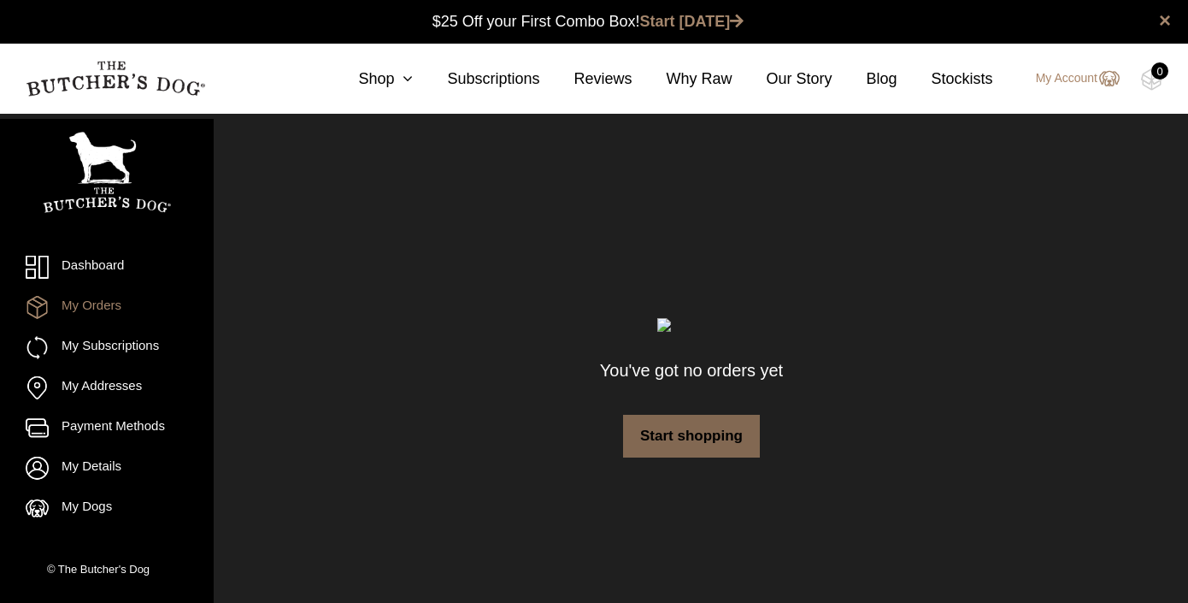
click at [653, 438] on link "Start shopping" at bounding box center [691, 436] width 137 height 43
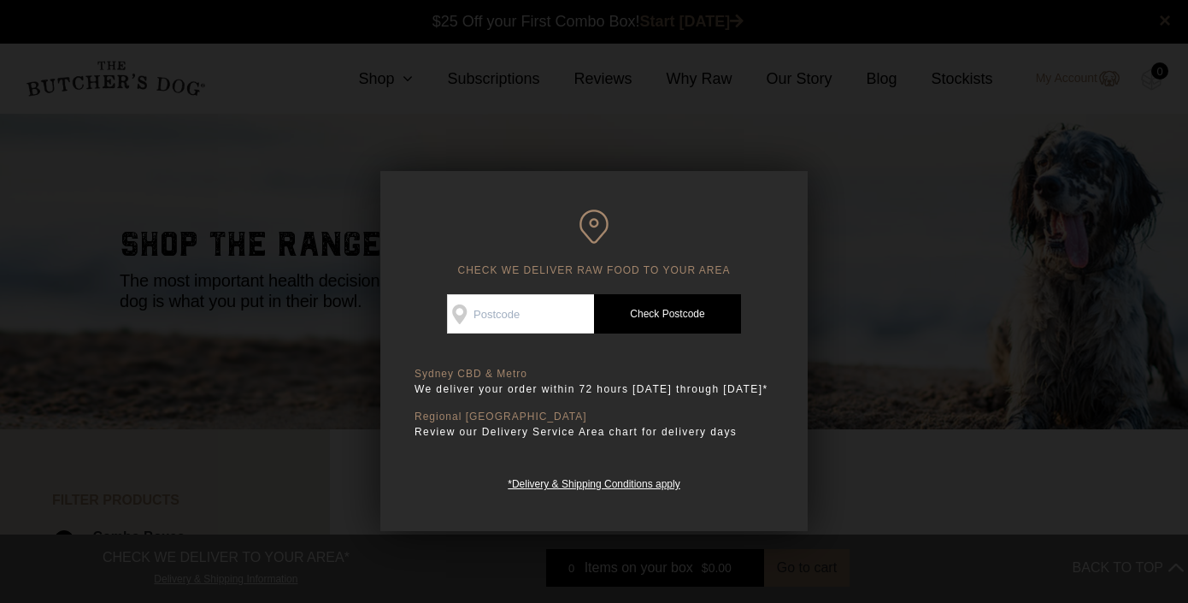
scroll to position [1, 0]
click at [550, 315] on input "Check Availability At" at bounding box center [520, 313] width 147 height 39
type input "2039"
click at [679, 332] on link "Check Postcode" at bounding box center [667, 313] width 147 height 39
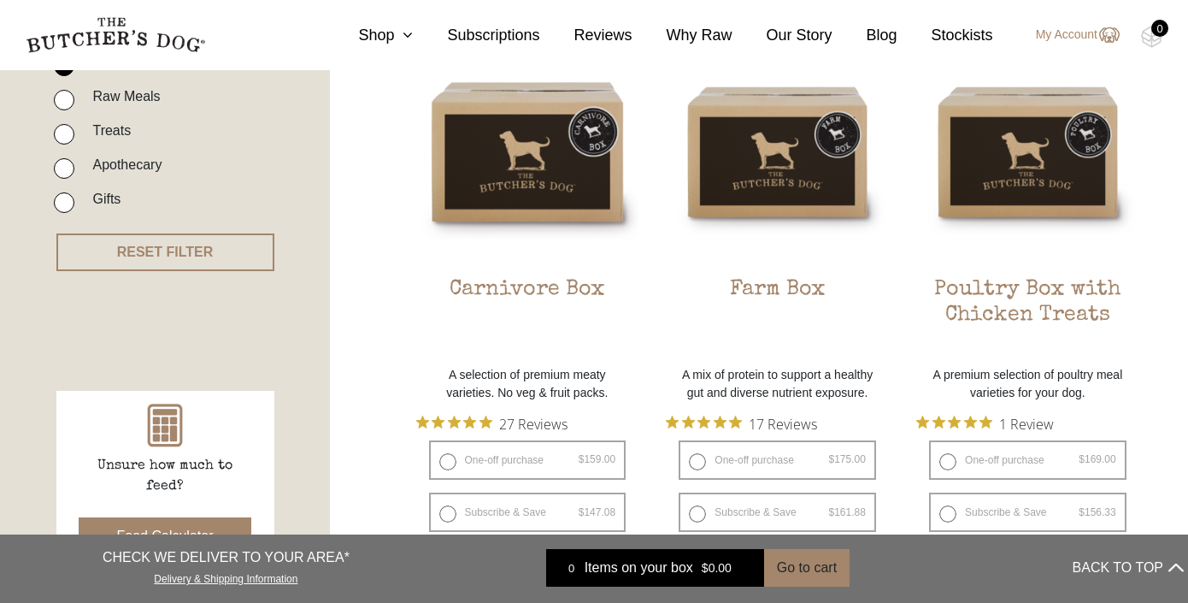
scroll to position [0, 0]
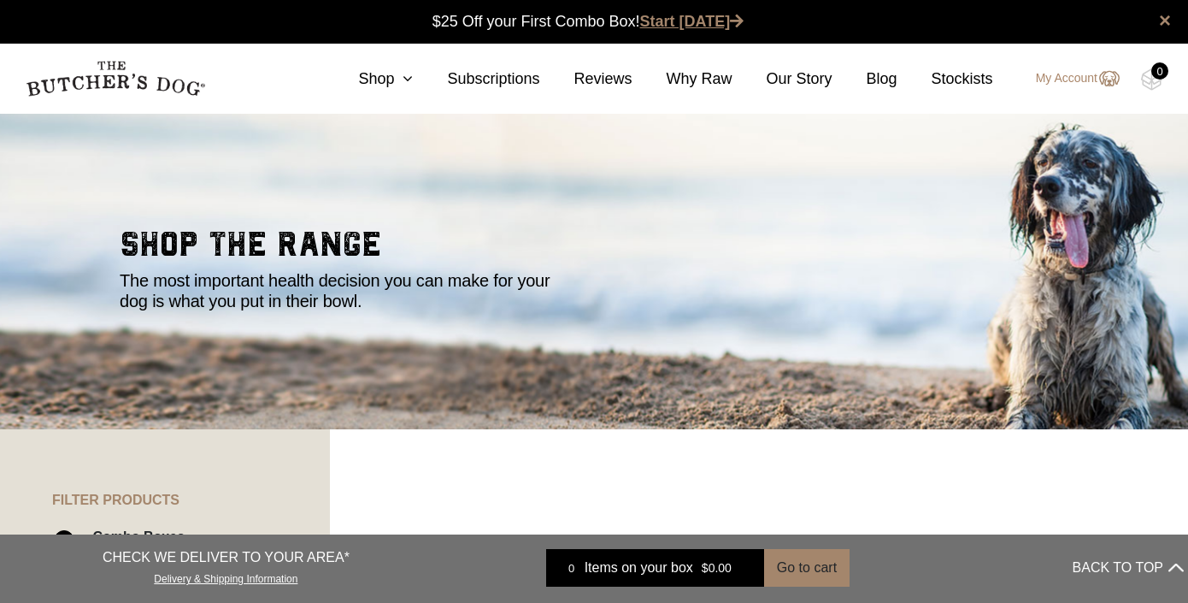
click at [686, 25] on link "Start [DATE]" at bounding box center [692, 21] width 104 height 17
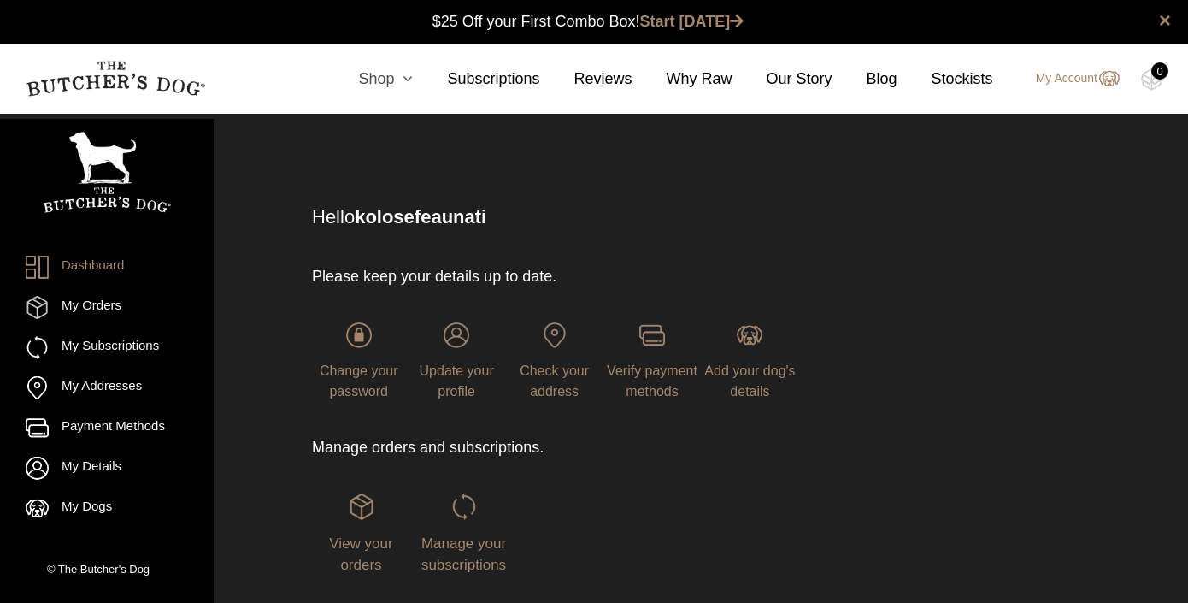
click at [388, 79] on link "Shop" at bounding box center [368, 79] width 89 height 23
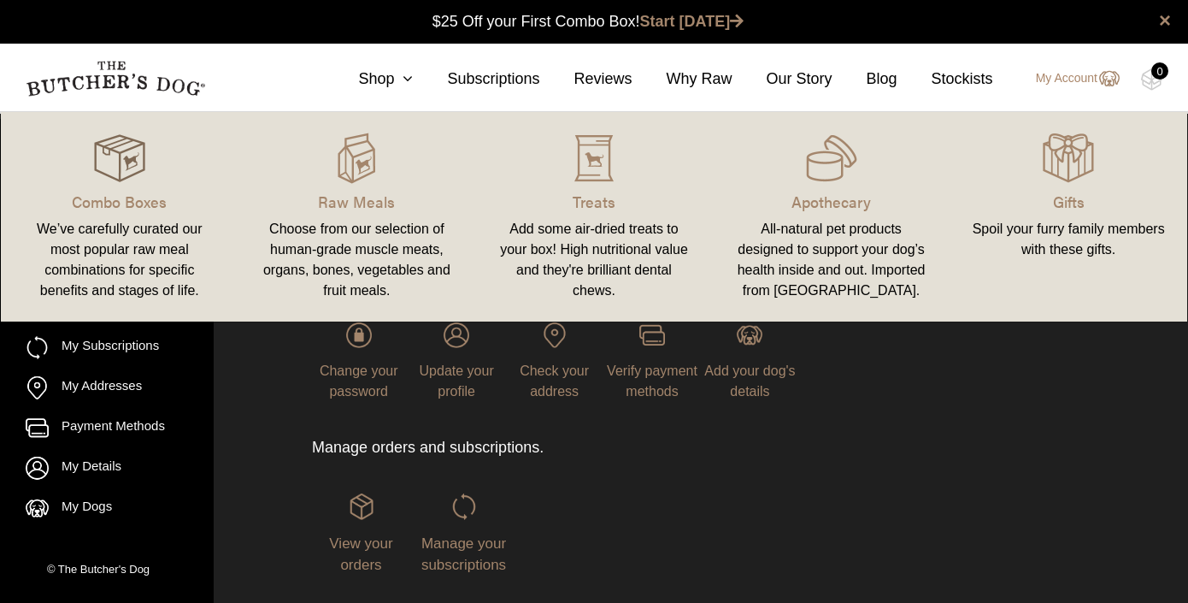
click at [143, 169] on img at bounding box center [119, 157] width 51 height 51
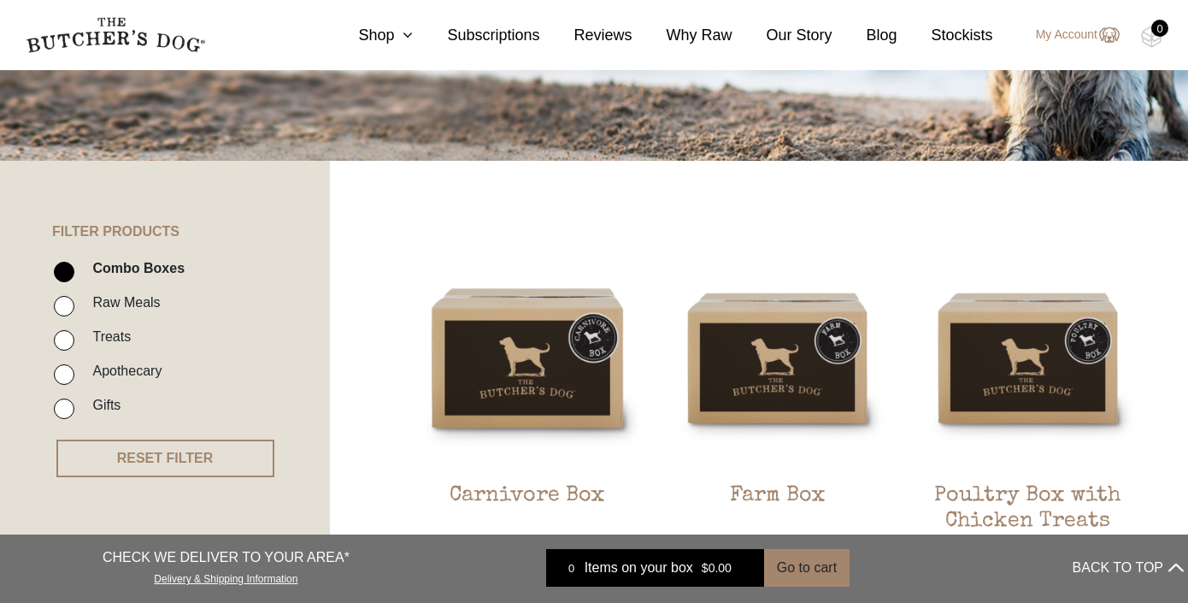
scroll to position [270, 0]
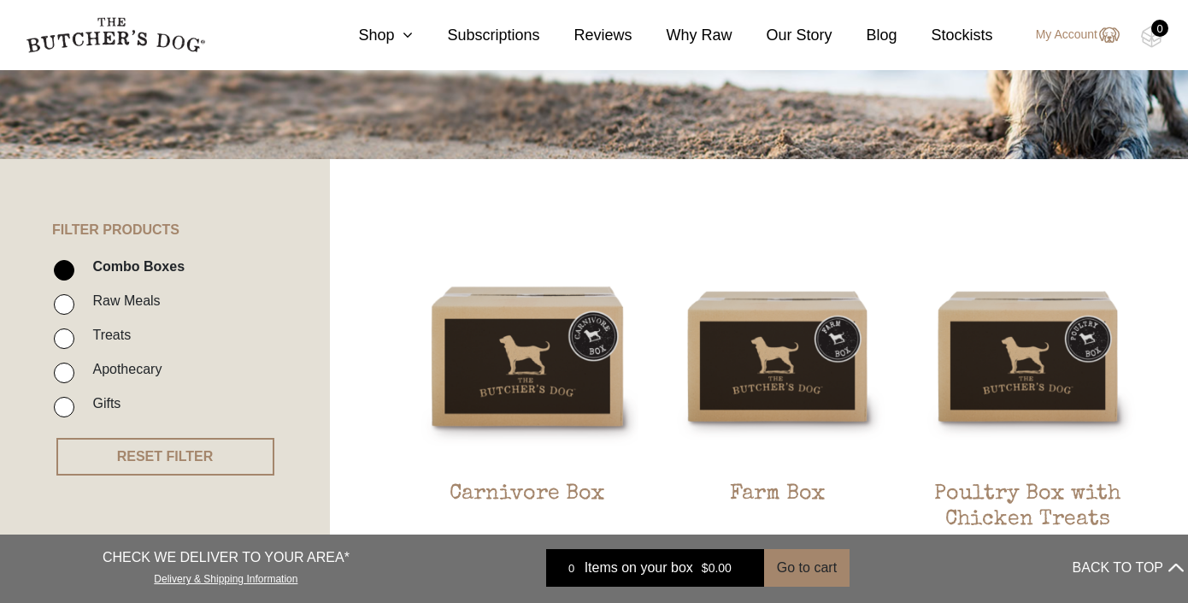
click at [111, 300] on label "Raw Meals" at bounding box center [122, 300] width 76 height 23
click at [74, 300] on input "Raw Meals" at bounding box center [64, 304] width 21 height 21
checkbox input "true"
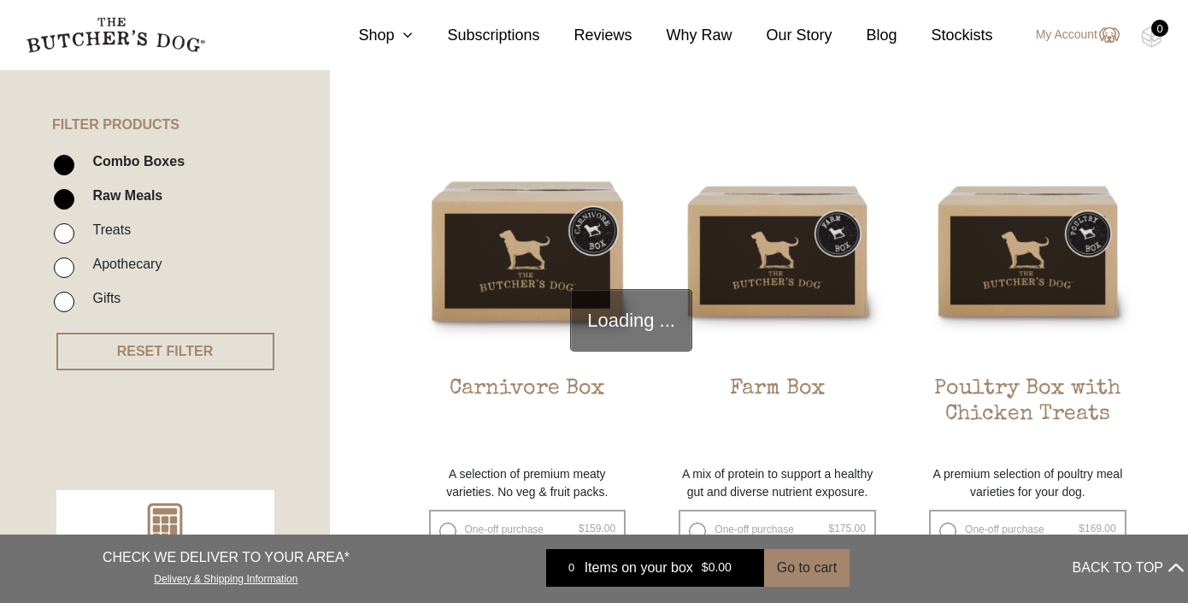
scroll to position [386, 0]
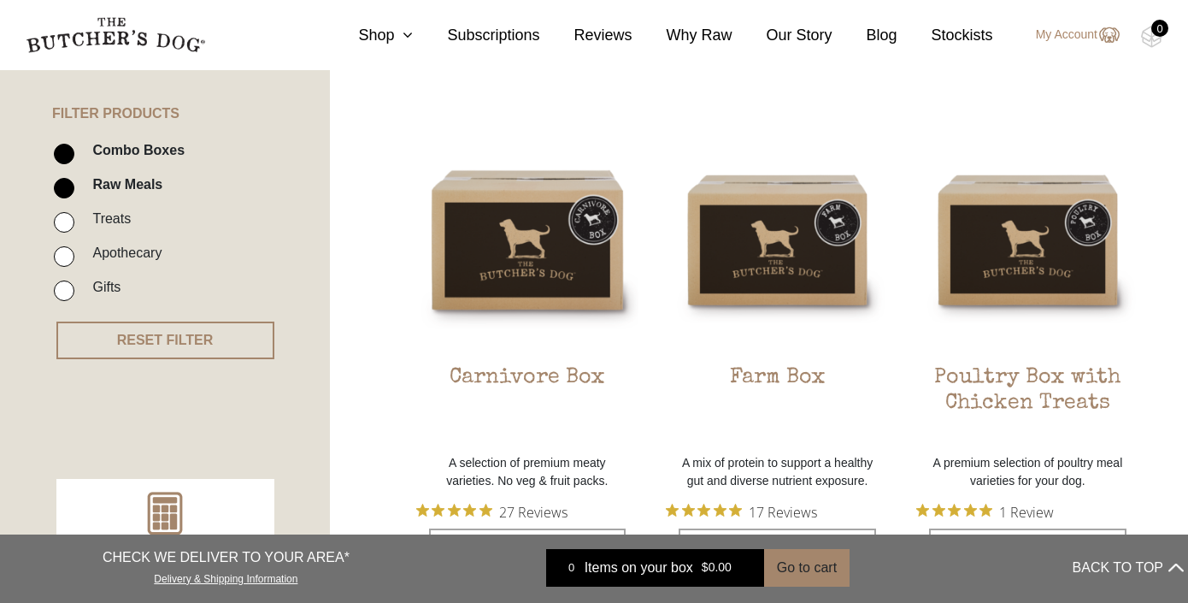
click at [63, 154] on input "Combo Boxes" at bounding box center [64, 154] width 21 height 21
checkbox input "false"
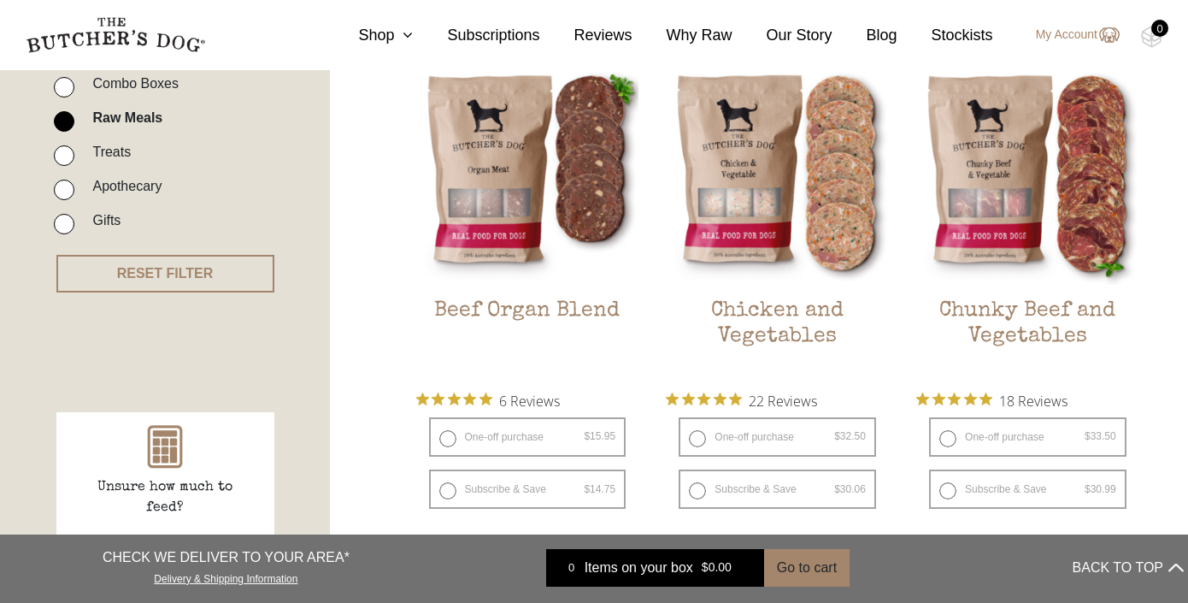
scroll to position [432, 0]
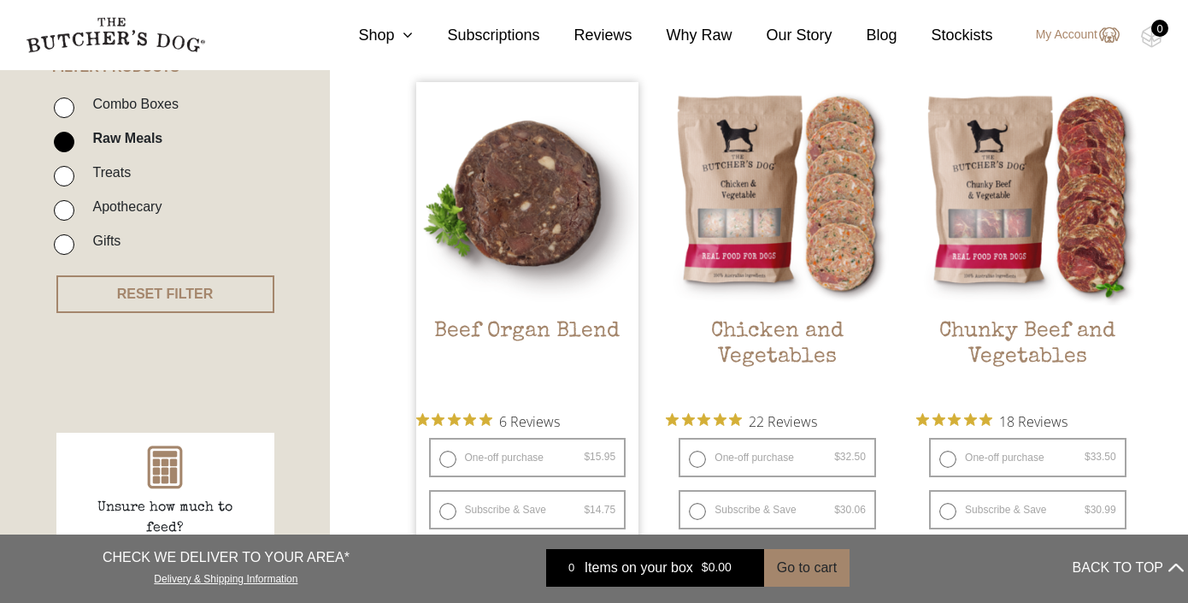
click at [492, 418] on icon "Rated 5 out of 5 stars from 6 reviews. Jump to reviews." at bounding box center [485, 419] width 13 height 13
click at [560, 421] on span "6 Reviews" at bounding box center [529, 421] width 61 height 26
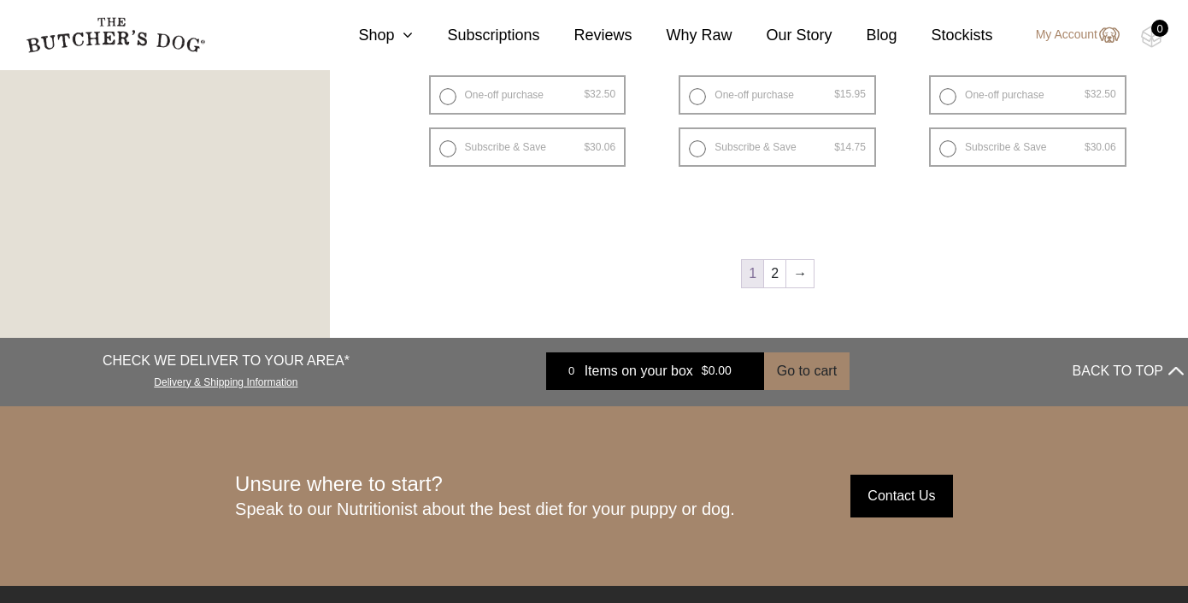
scroll to position [2368, 0]
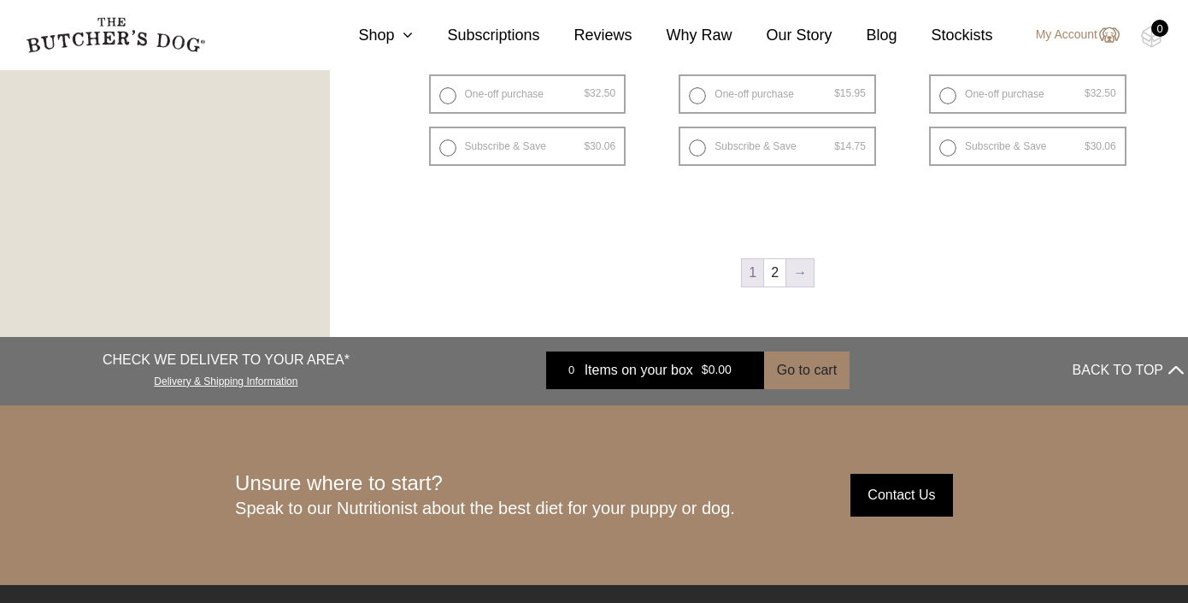
click at [799, 274] on link "→" at bounding box center [799, 272] width 27 height 27
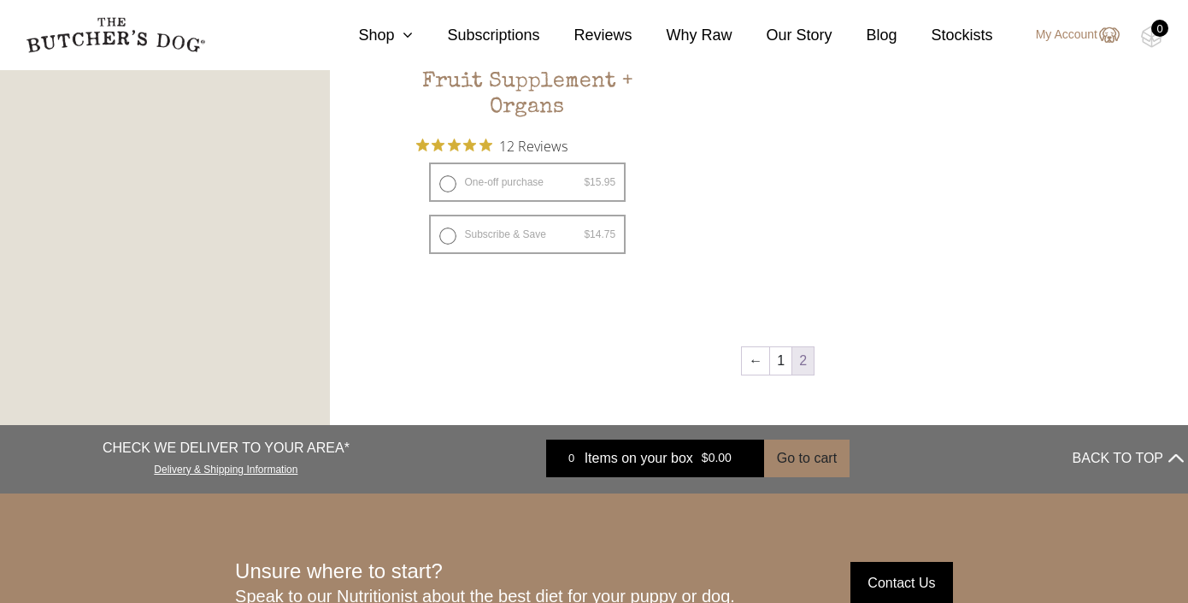
scroll to position [1228, 0]
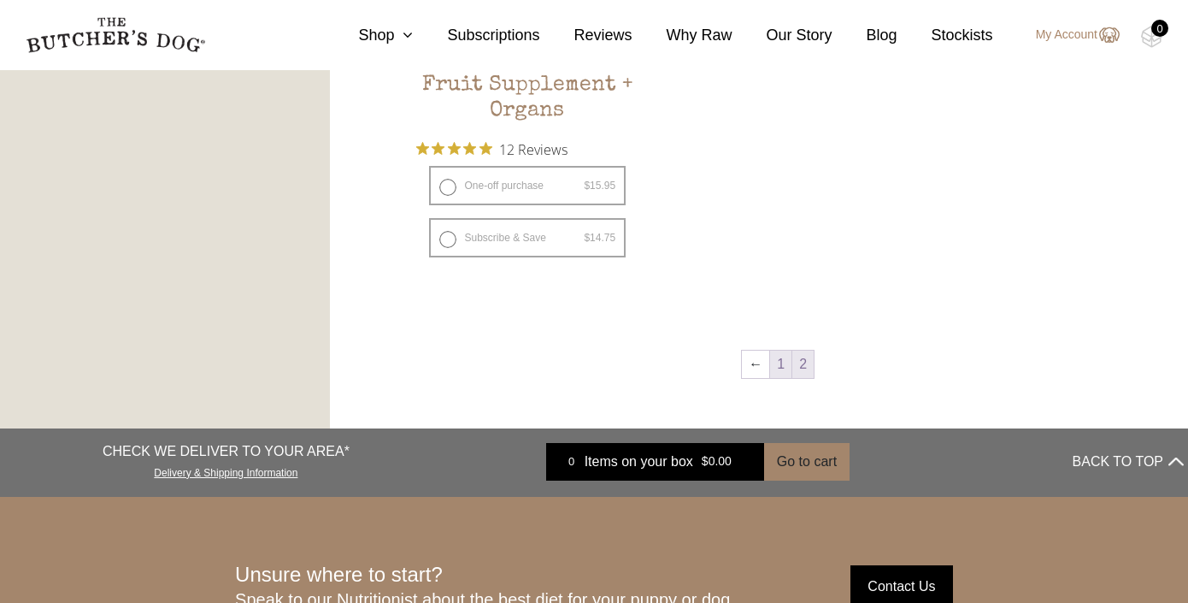
click at [778, 364] on link "1" at bounding box center [780, 363] width 21 height 27
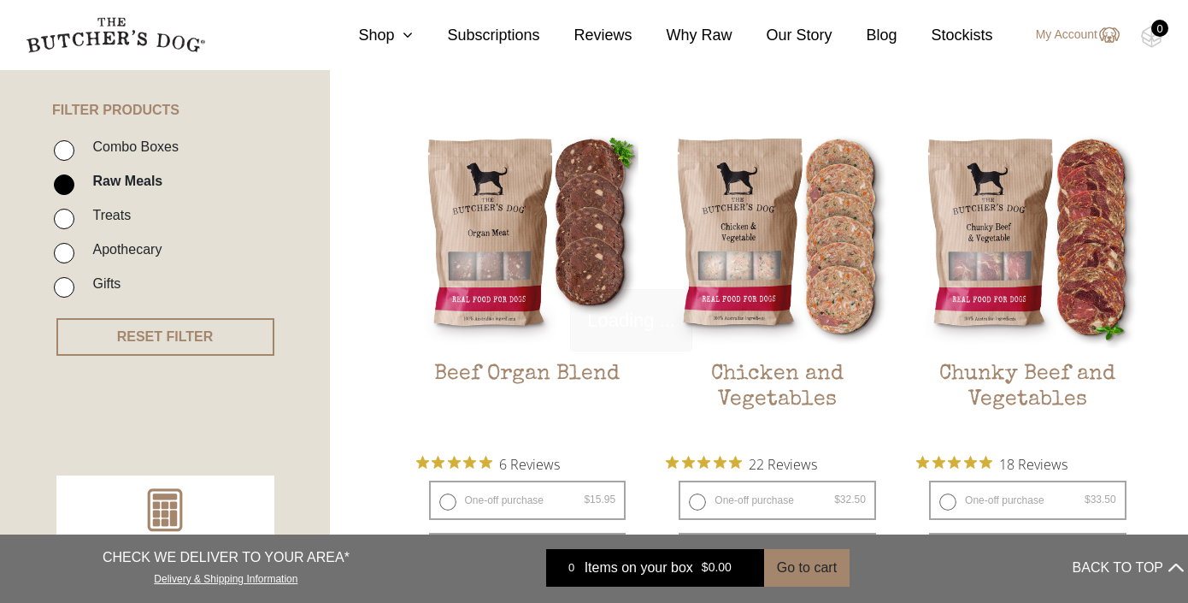
scroll to position [386, 0]
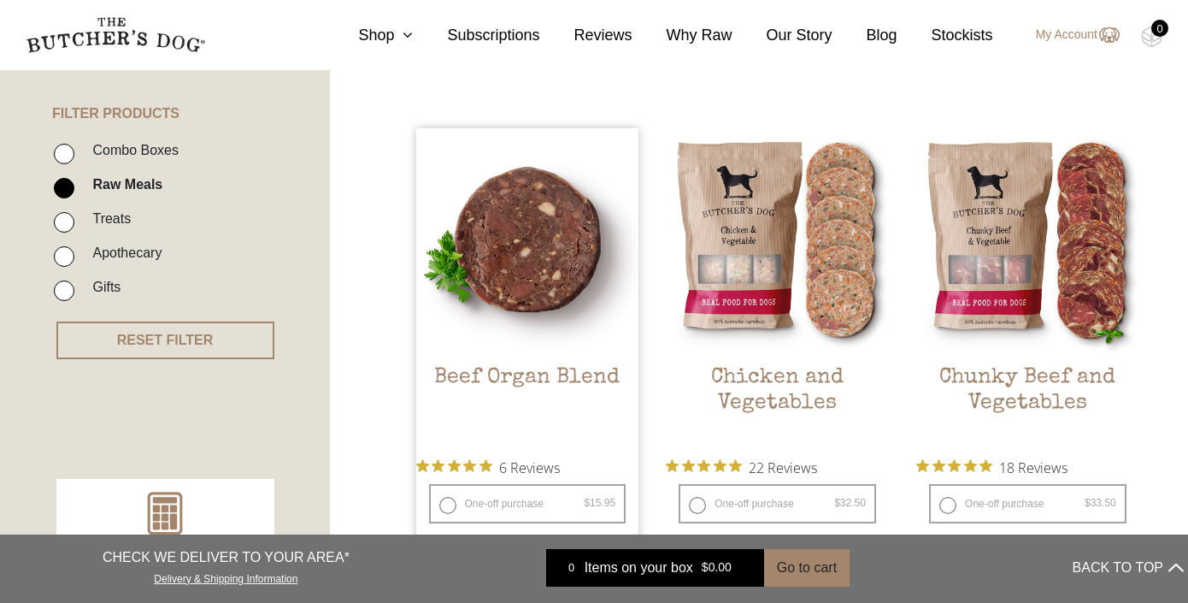
click at [572, 338] on img at bounding box center [527, 239] width 223 height 223
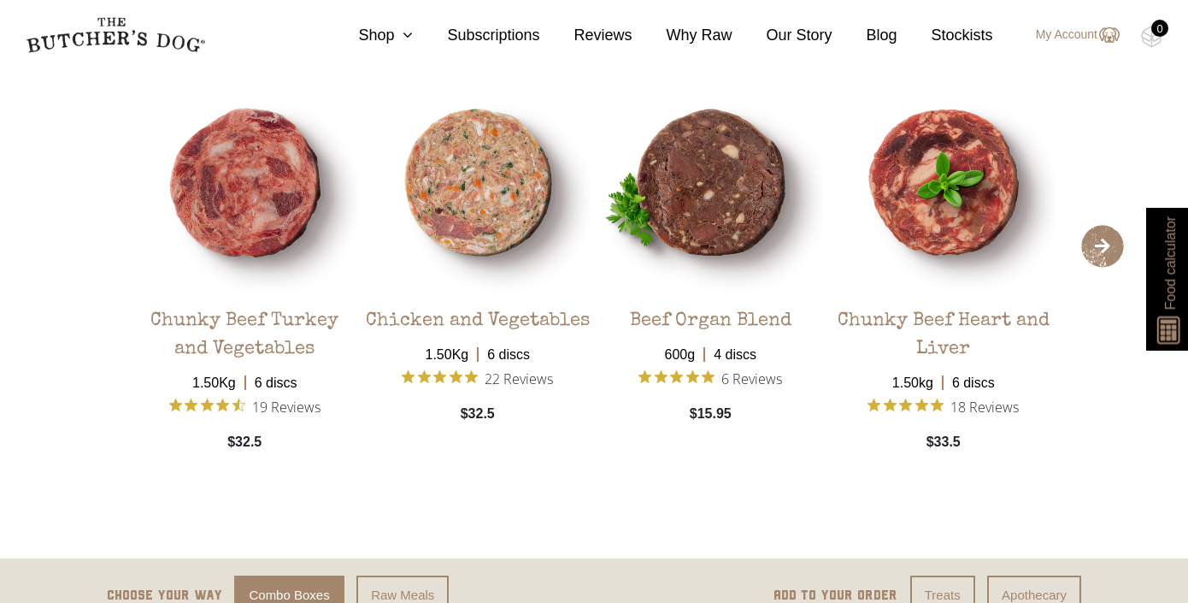
scroll to position [2669, 0]
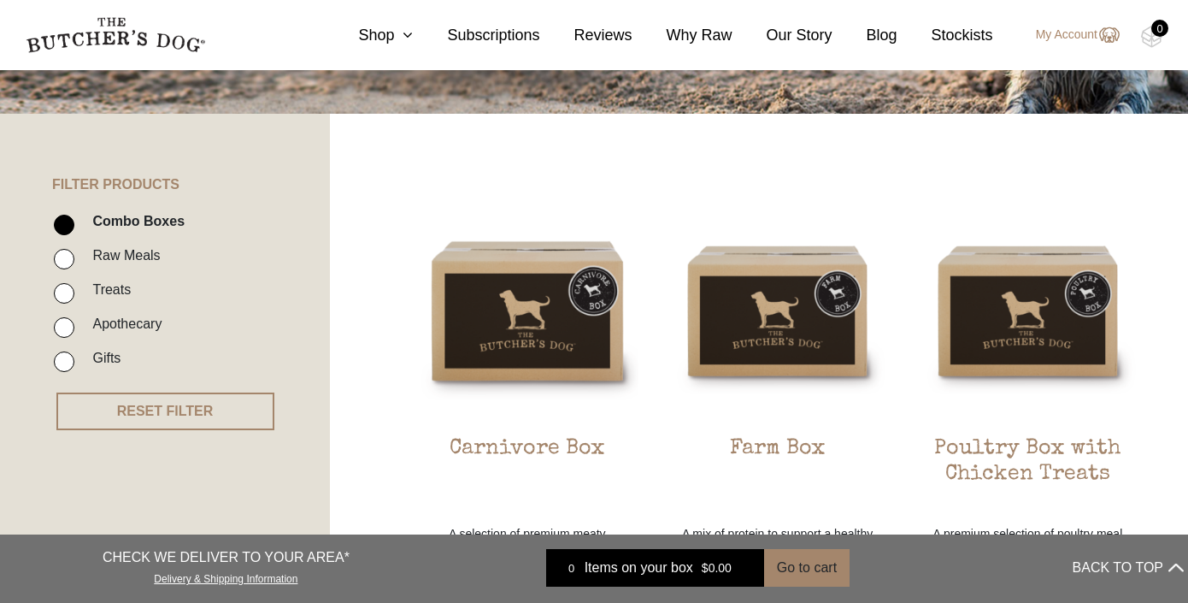
scroll to position [297, 0]
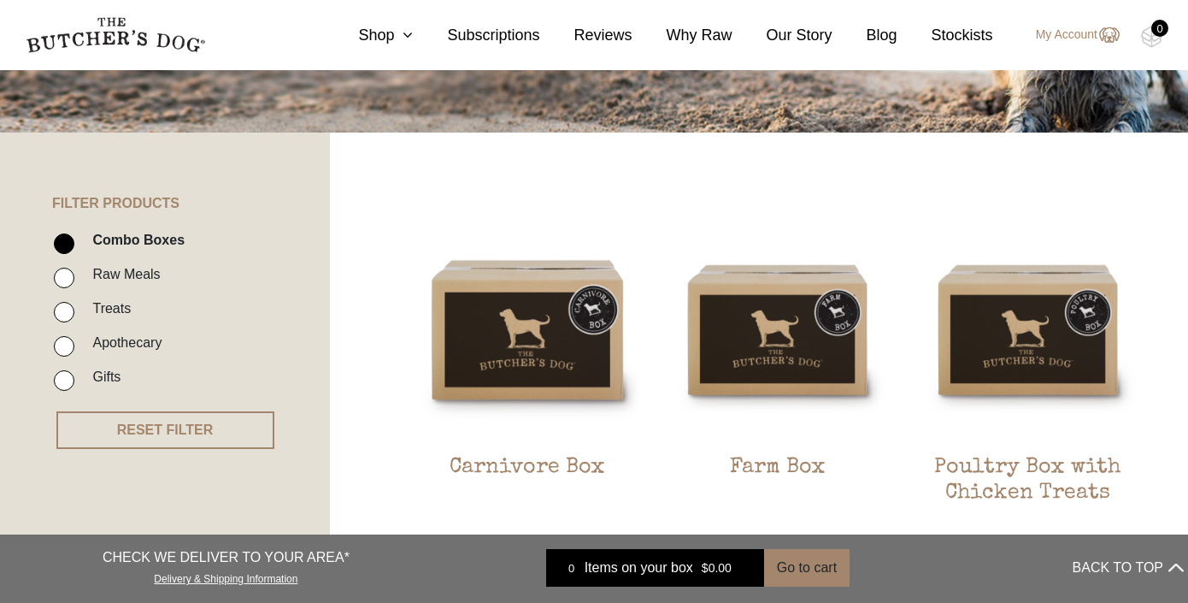
click at [119, 283] on label "Raw Meals" at bounding box center [122, 273] width 76 height 23
click at [74, 283] on input "Raw Meals" at bounding box center [64, 278] width 21 height 21
checkbox input "true"
click at [67, 235] on input "Combo Boxes" at bounding box center [64, 243] width 21 height 21
checkbox input "false"
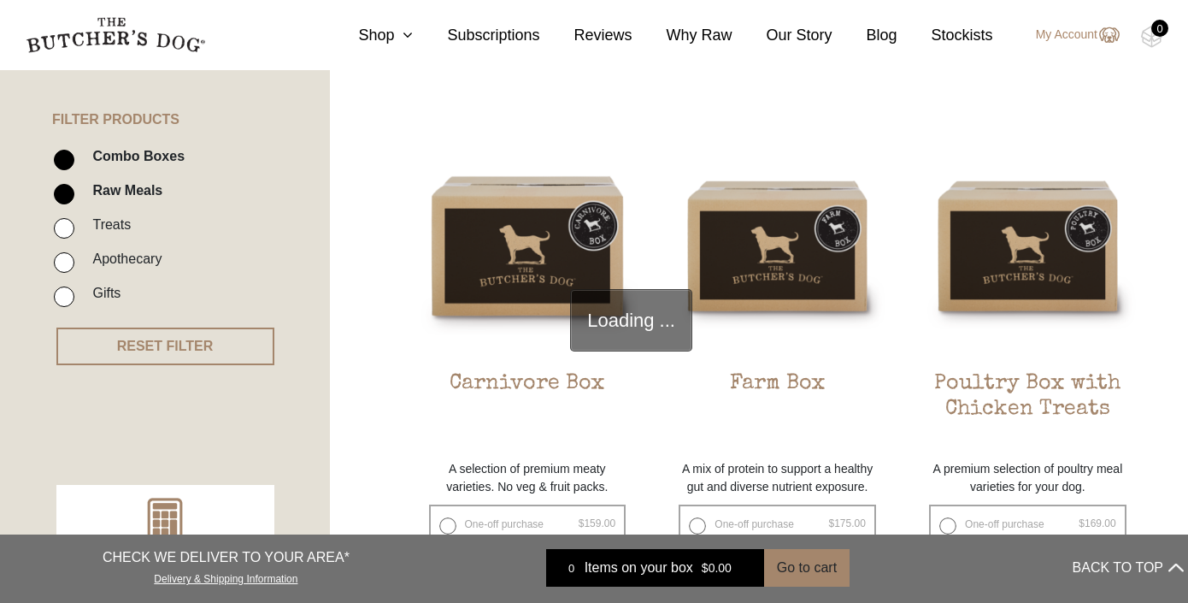
scroll to position [386, 0]
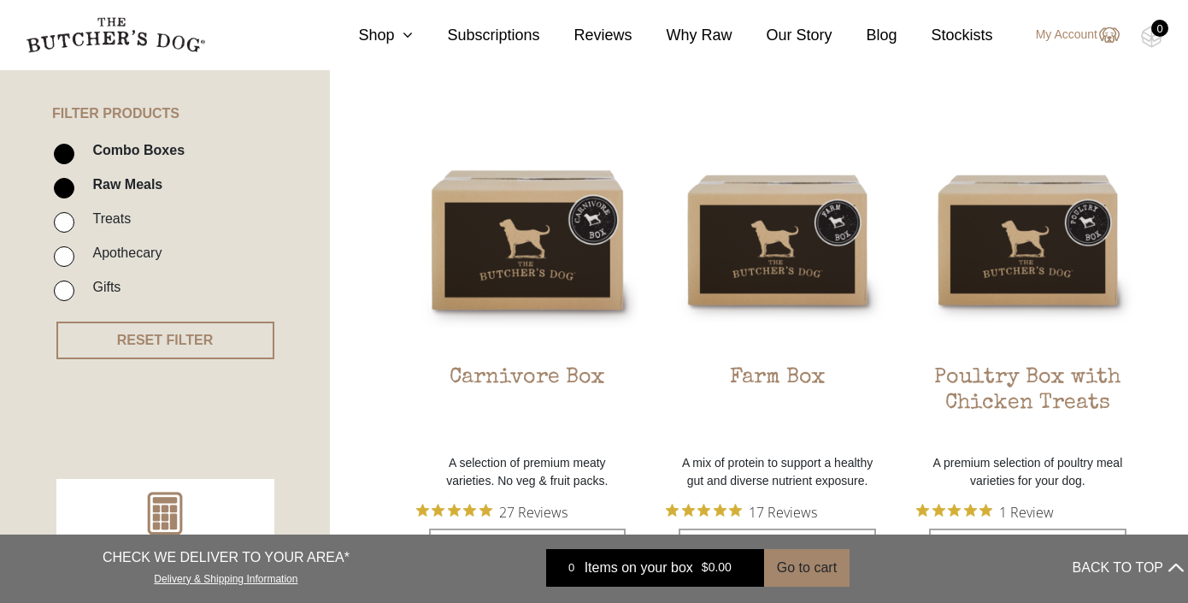
click at [60, 150] on input "Combo Boxes" at bounding box center [64, 154] width 21 height 21
checkbox input "false"
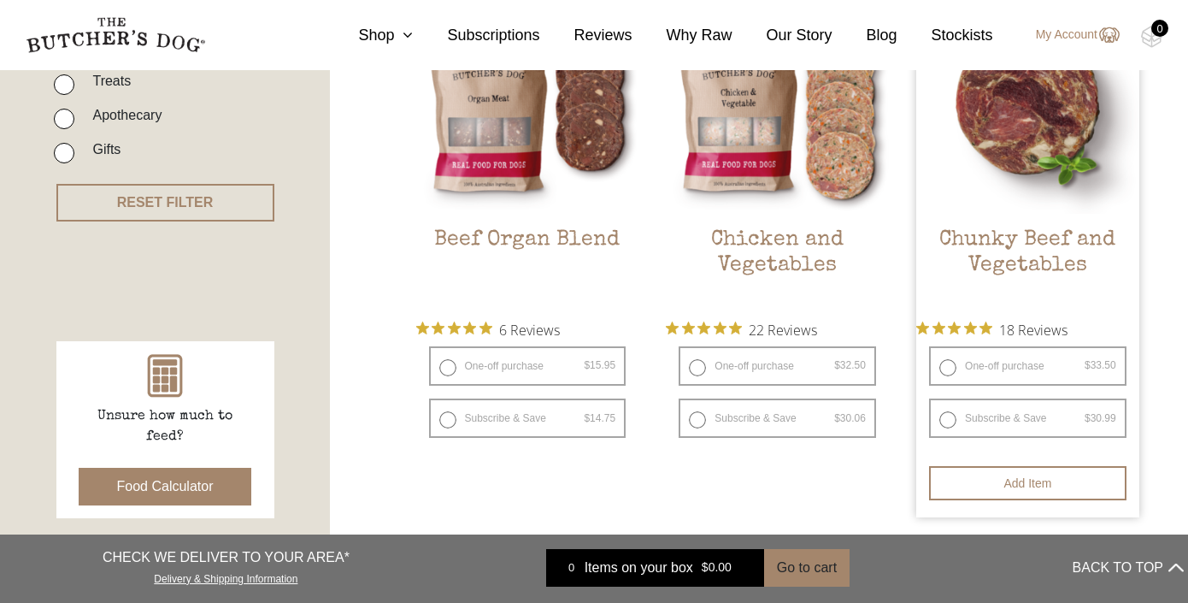
scroll to position [574, 0]
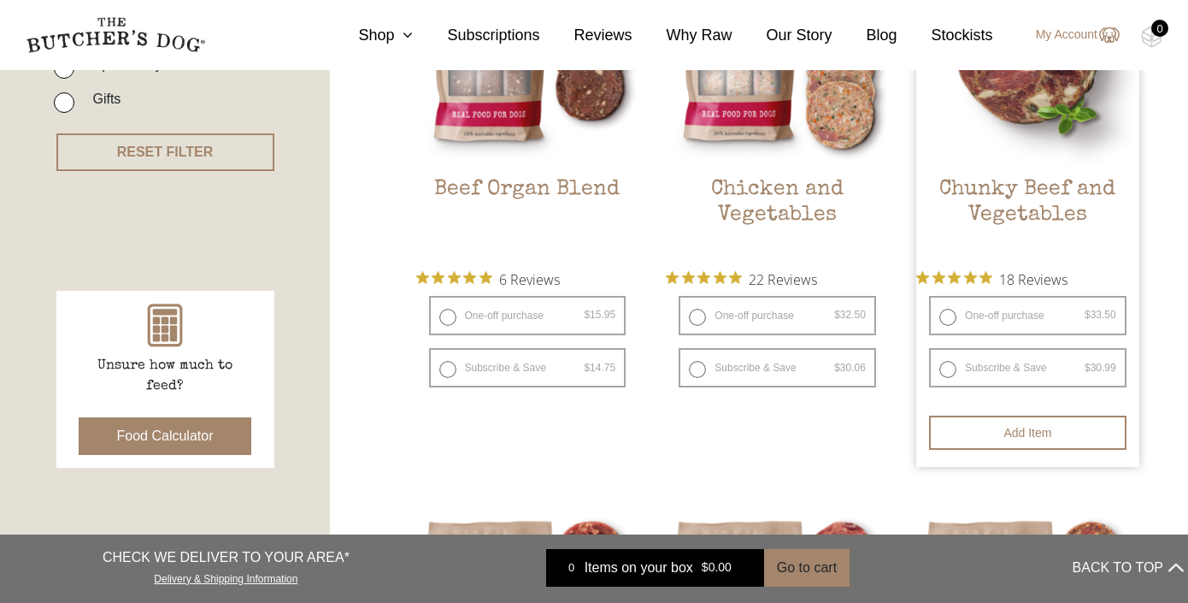
click at [1058, 362] on label "Subscribe & Save $ 33.50 Original price was: $33.50. $ 30.99 Current price is: …" at bounding box center [1027, 367] width 197 height 39
radio input "true"
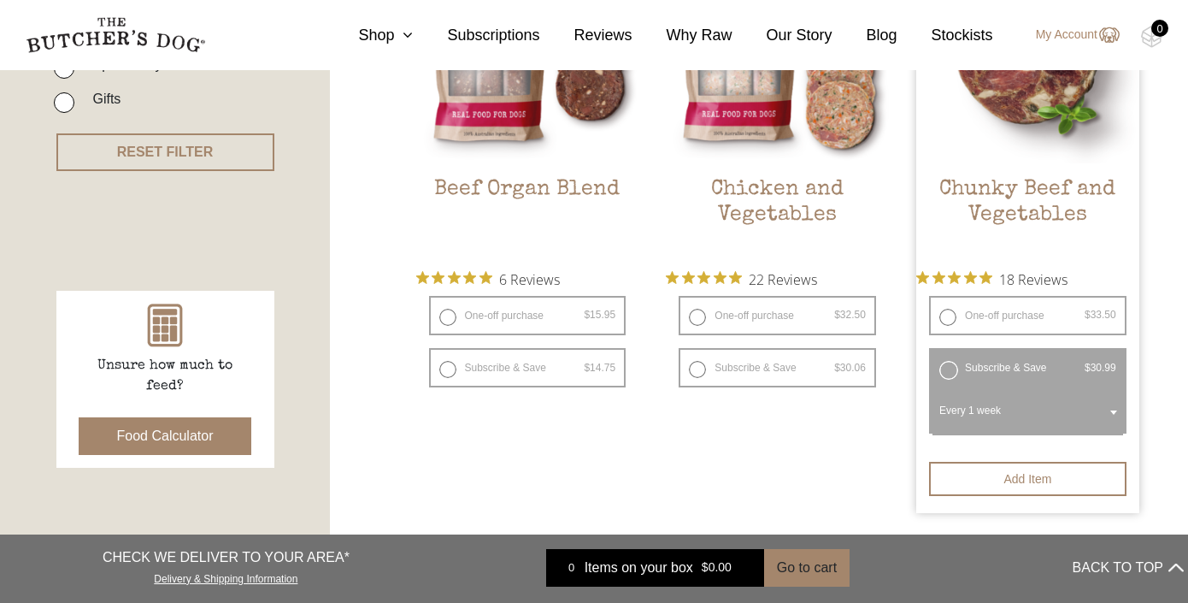
click at [1042, 315] on label "One-off purchase $ 33.50 — or subscribe and save 7.5%" at bounding box center [1027, 315] width 197 height 39
radio input "true"
click at [972, 380] on label "Subscribe & Save $ 33.50 Original price was: $33.50. $ 30.99 Current price is: …" at bounding box center [1027, 367] width 197 height 39
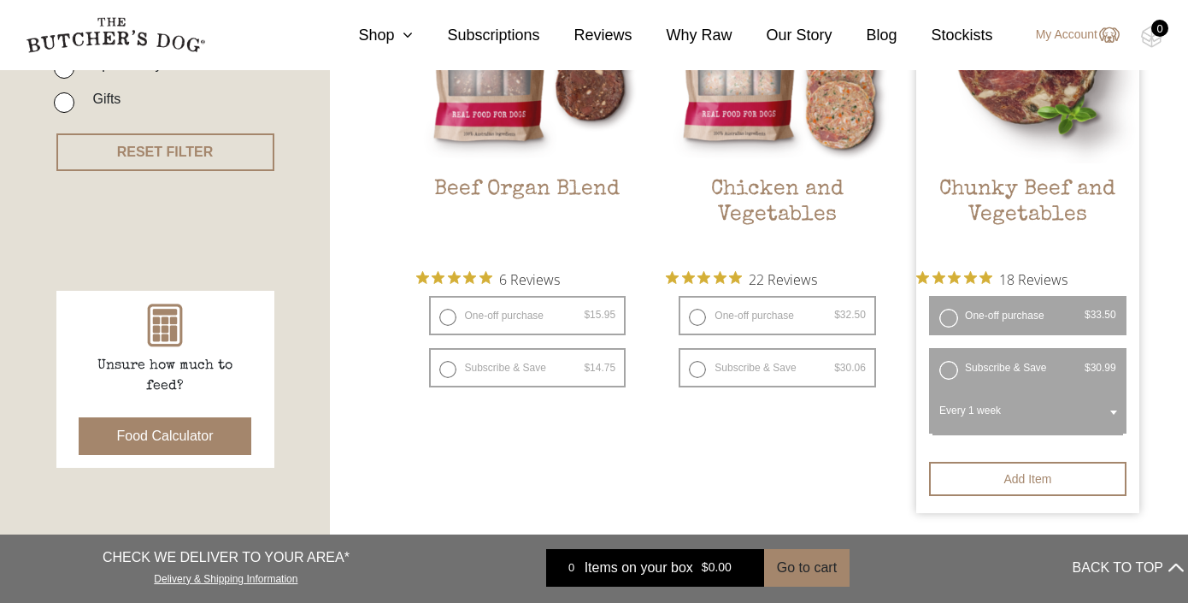
click at [948, 369] on label "Subscribe & Save $ 33.50 Original price was: $33.50. $ 30.99 Current price is: …" at bounding box center [1027, 367] width 197 height 39
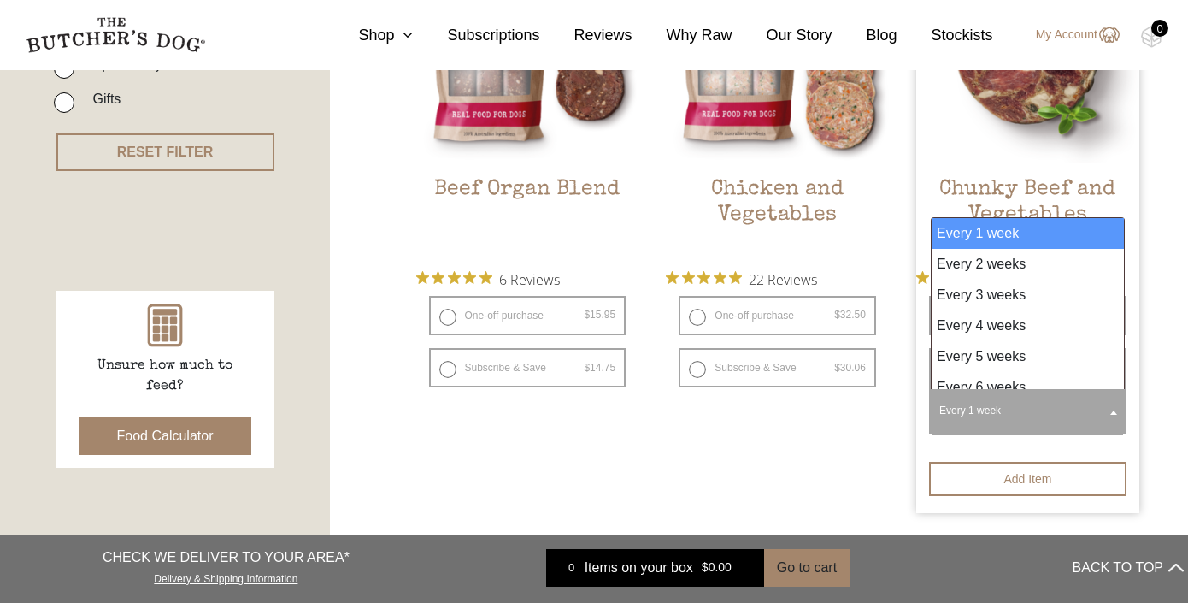
click at [1119, 412] on span at bounding box center [1113, 411] width 17 height 39
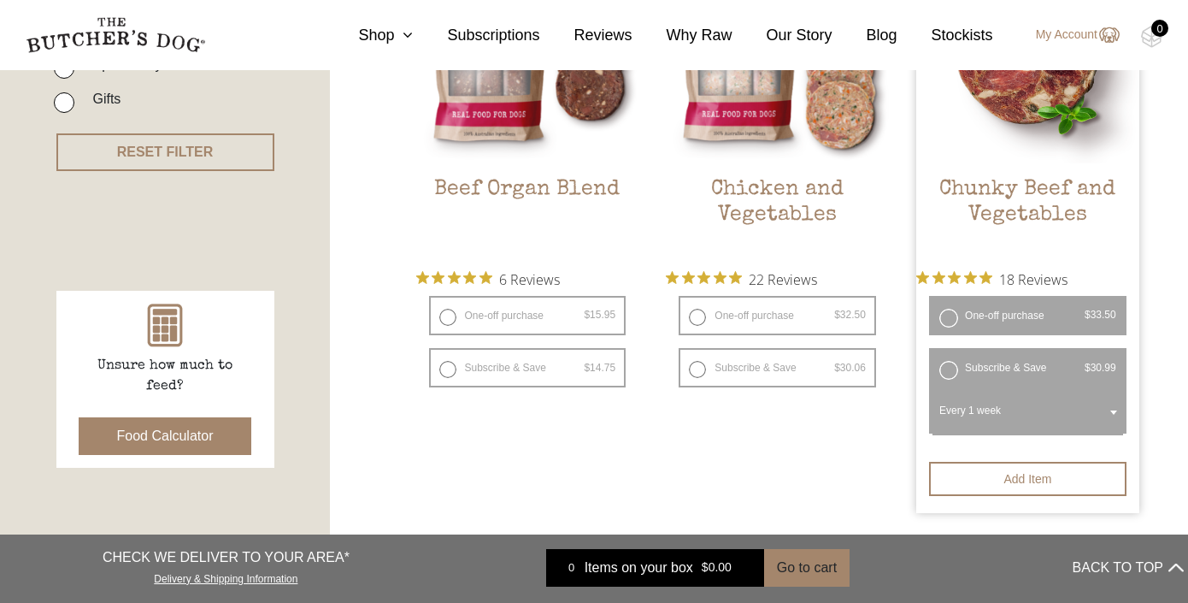
click at [1021, 320] on label "One-off purchase $ 33.50 — or subscribe and save 7.5%" at bounding box center [1027, 315] width 197 height 39
click at [944, 369] on label "Subscribe & Save $ 33.50 Original price was: $33.50. $ 30.99 Current price is: …" at bounding box center [1027, 367] width 197 height 39
click at [1083, 474] on button "Add item" at bounding box center [1027, 479] width 197 height 34
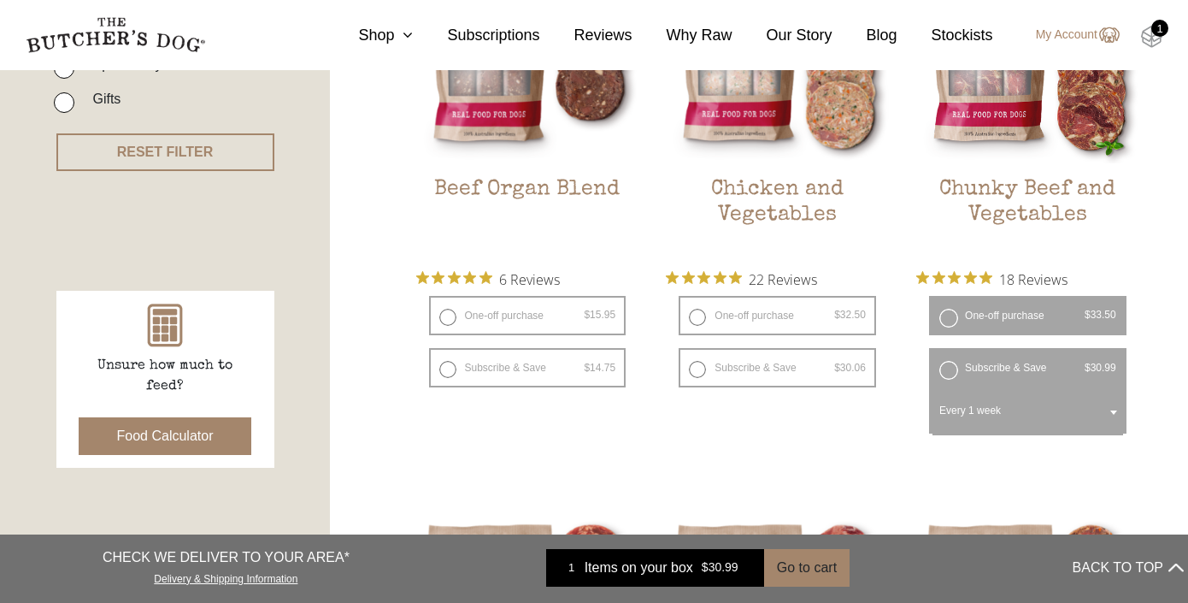
click at [1156, 44] on img at bounding box center [1151, 37] width 21 height 22
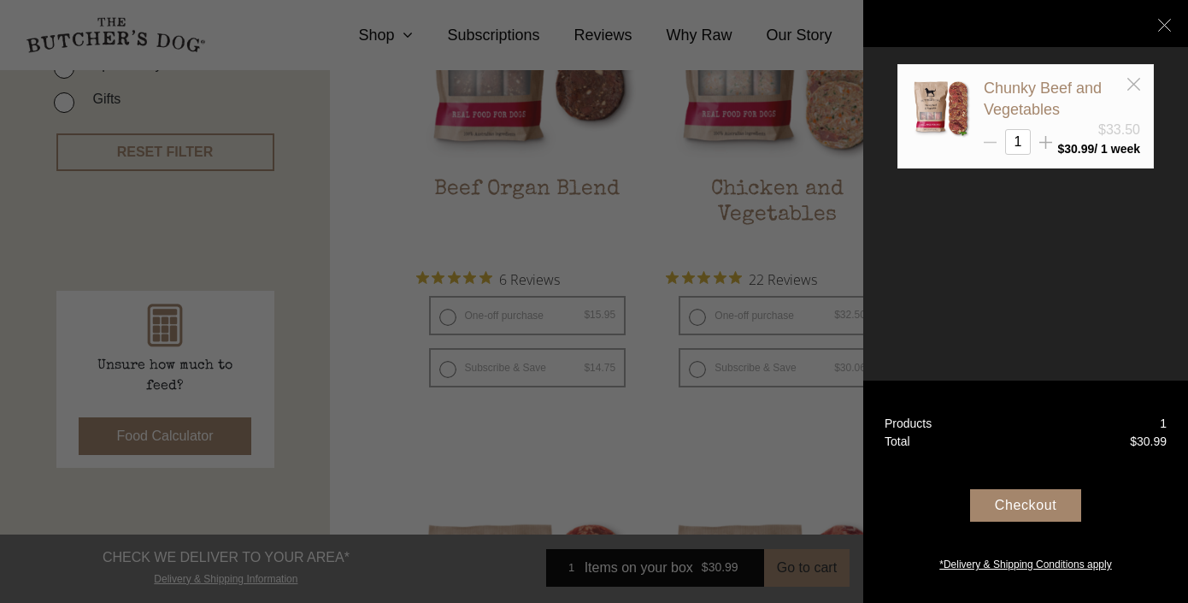
click at [991, 143] on icon at bounding box center [990, 142] width 13 height 13
click at [1168, 20] on line at bounding box center [1164, 25] width 12 height 12
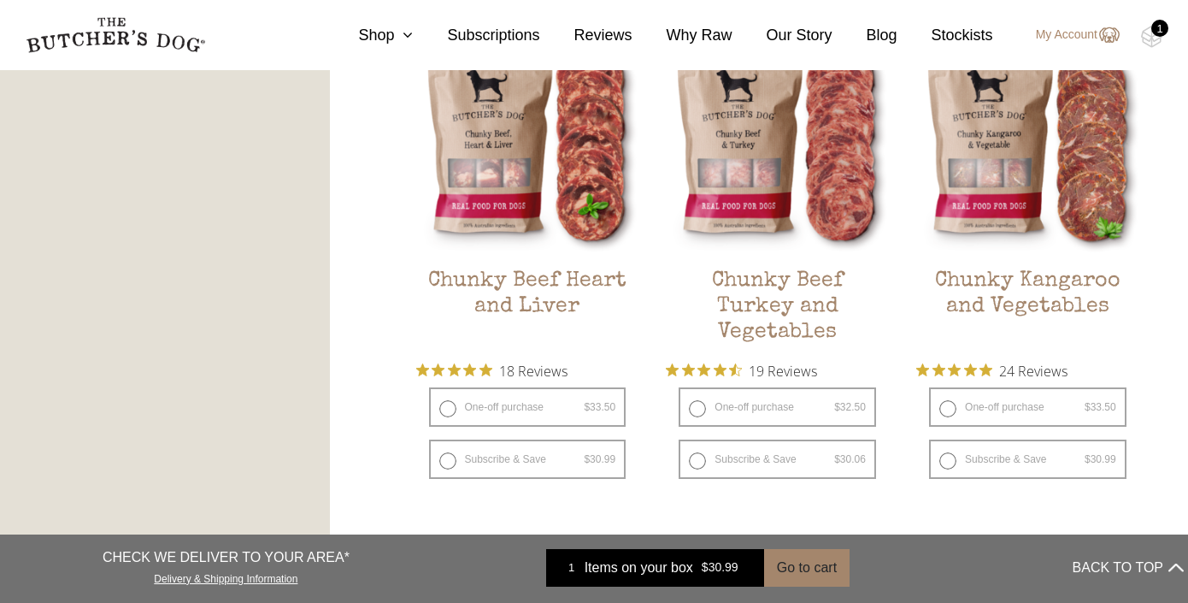
scroll to position [1056, 0]
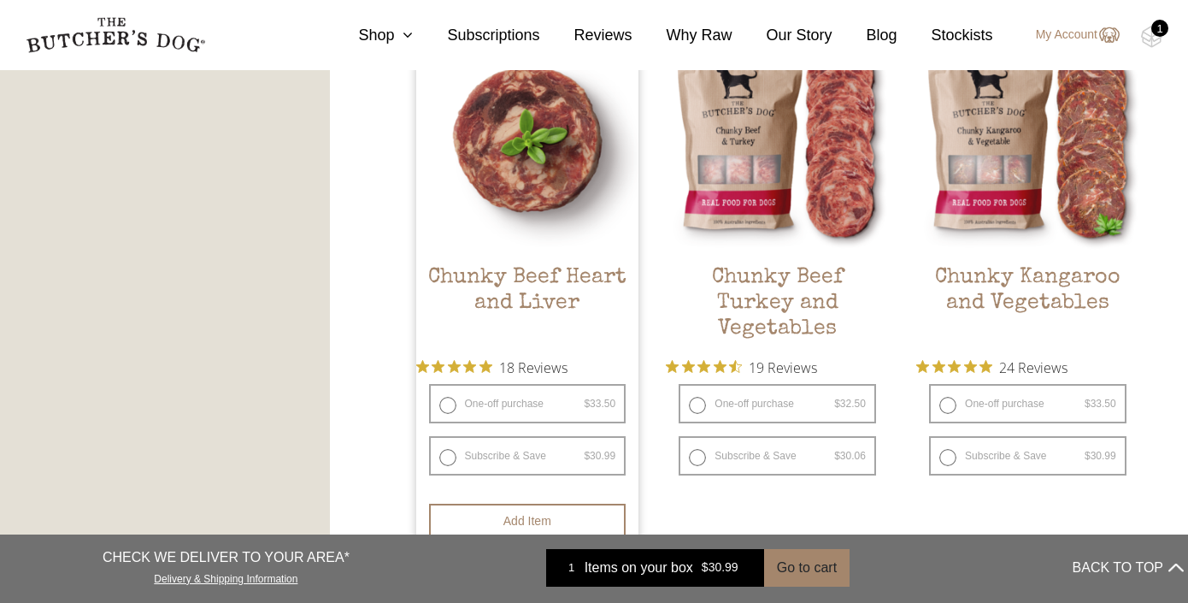
click at [566, 397] on label "One-off purchase $ 33.50 — or subscribe and save 7.5%" at bounding box center [527, 403] width 197 height 39
radio input "true"
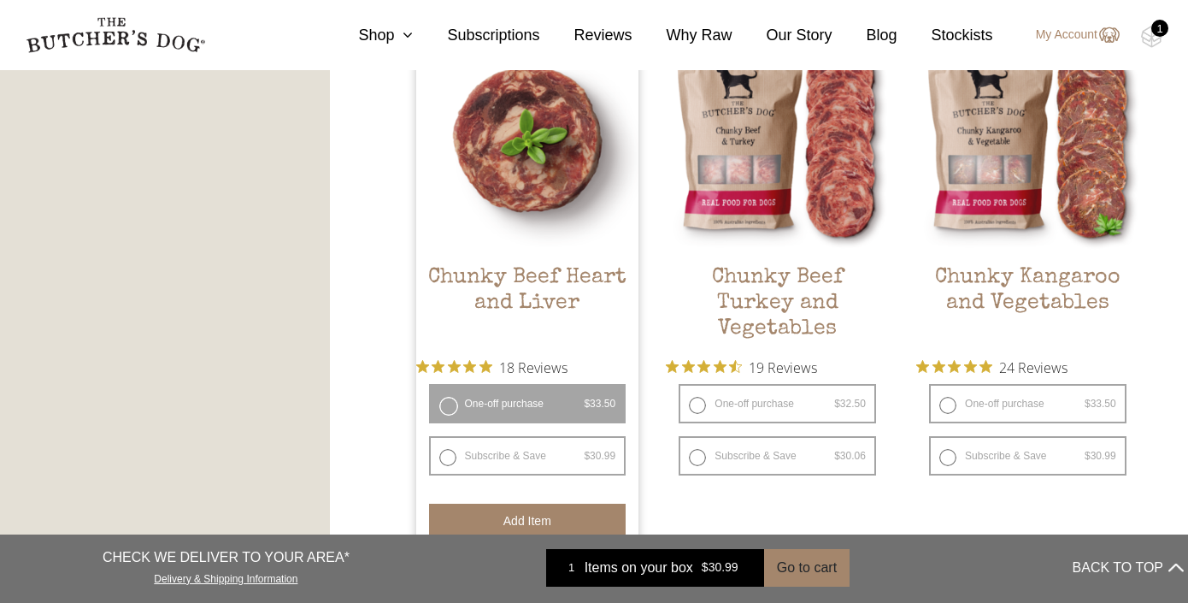
click at [549, 507] on button "Add item" at bounding box center [527, 520] width 197 height 34
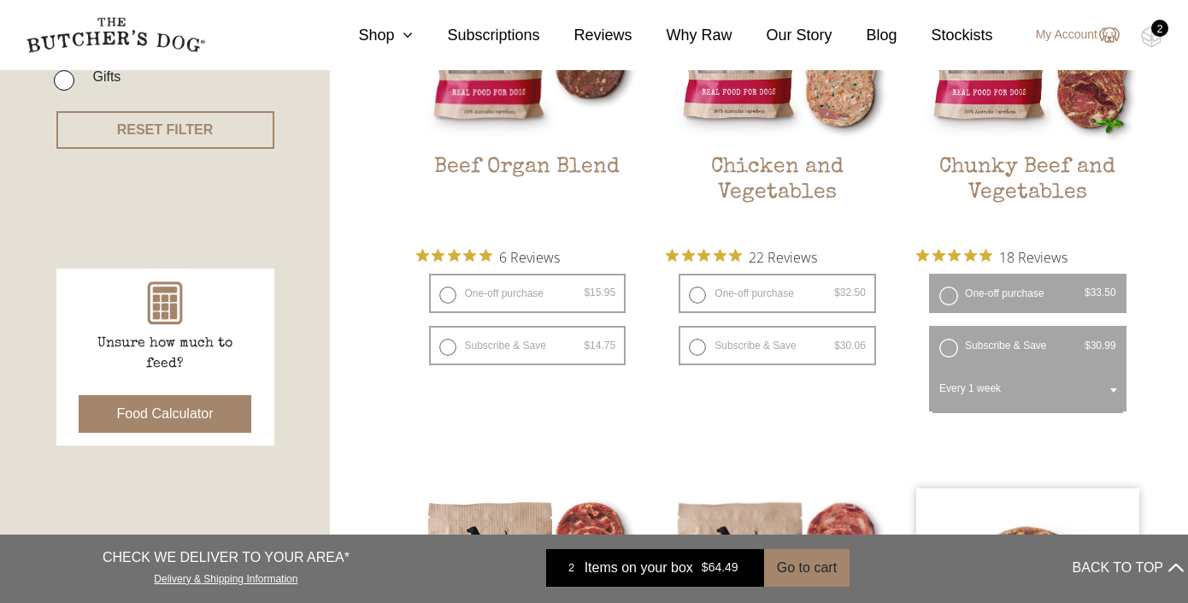
scroll to position [597, 0]
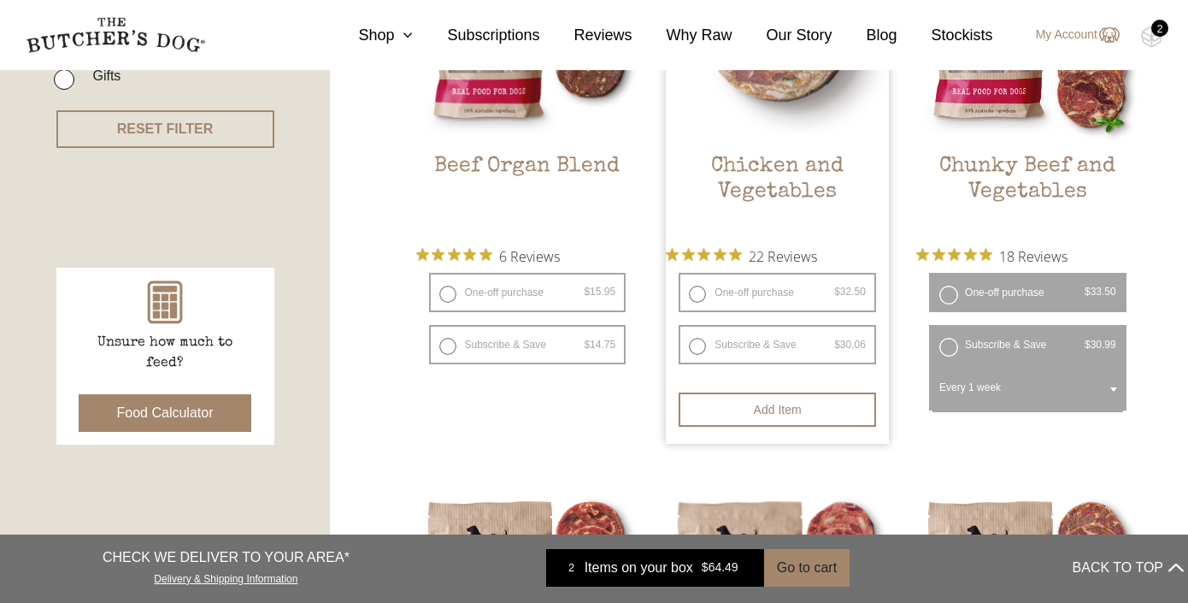
click at [796, 286] on label "One-off purchase $ 32.50 — or subscribe and save 7.5%" at bounding box center [777, 292] width 197 height 39
radio input "true"
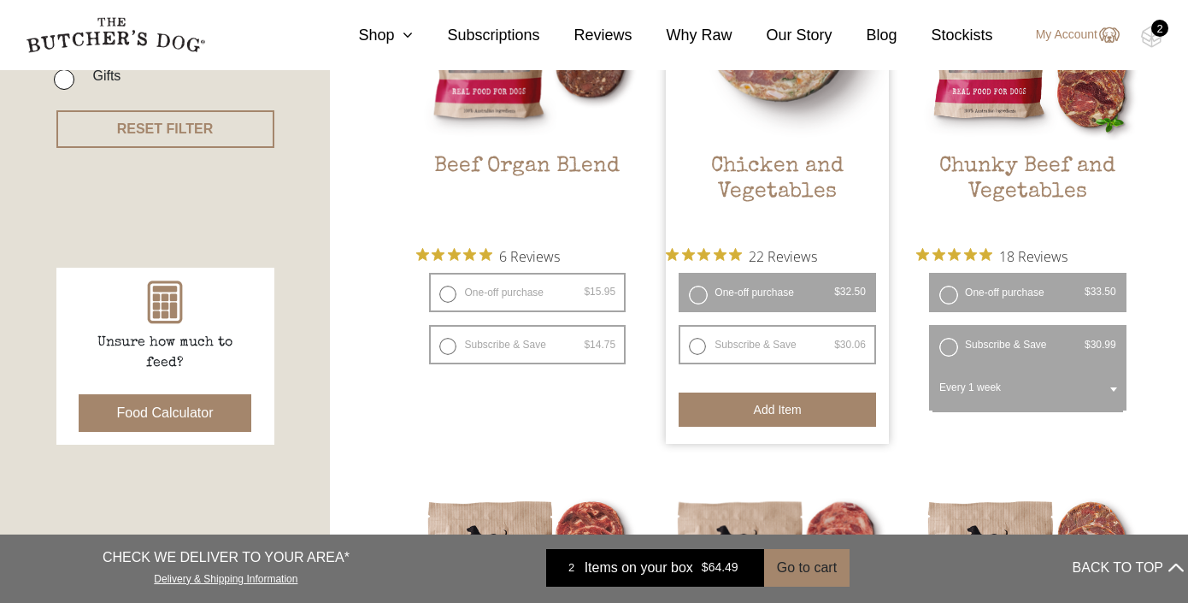
click at [801, 411] on button "Add item" at bounding box center [777, 409] width 197 height 34
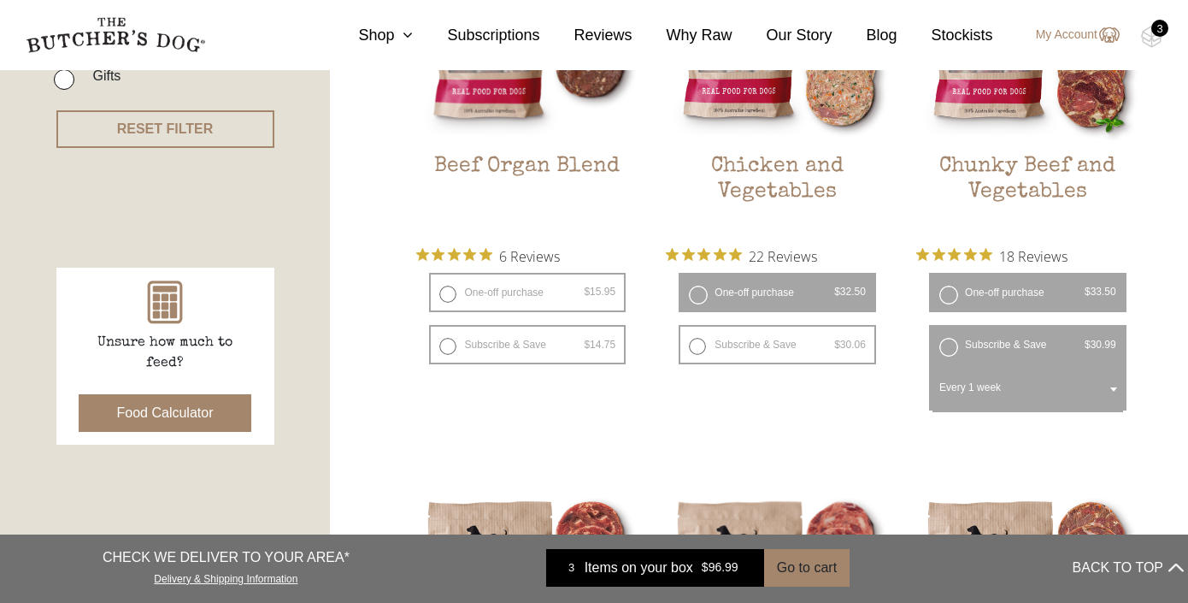
click at [1158, 28] on div "3" at bounding box center [1159, 28] width 17 height 17
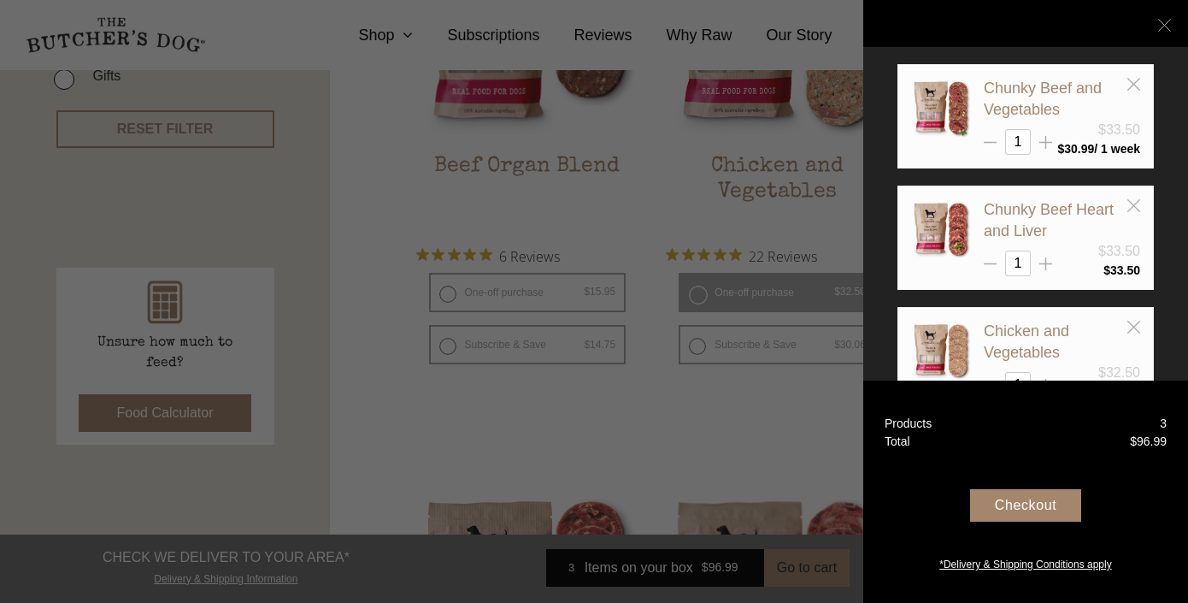
click at [1162, 22] on icon at bounding box center [1164, 25] width 13 height 13
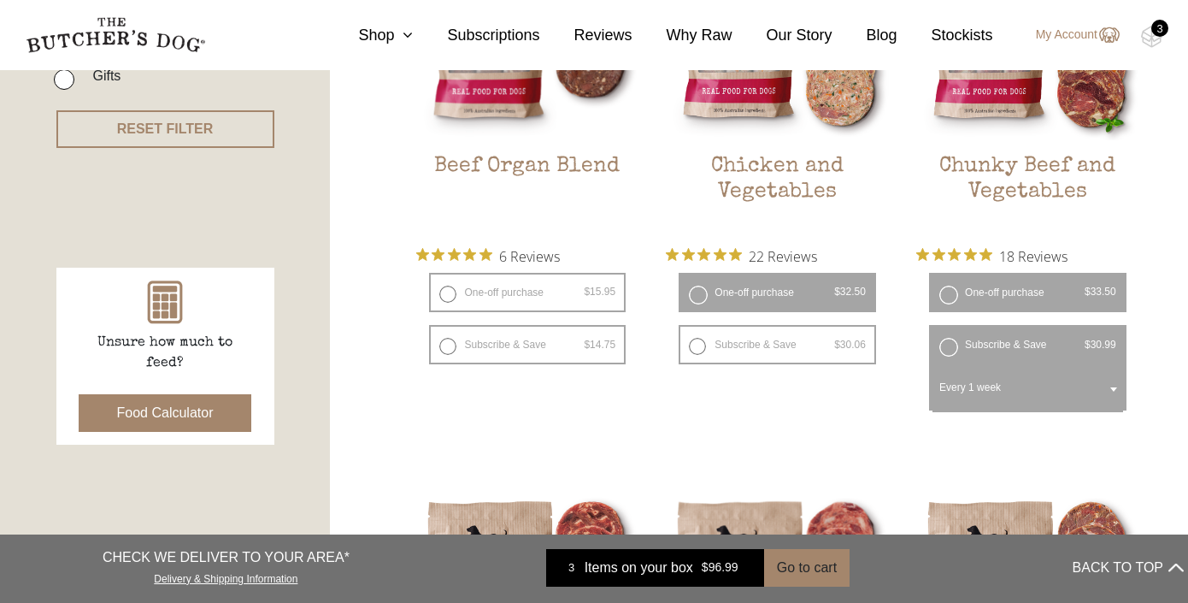
scroll to position [0, 0]
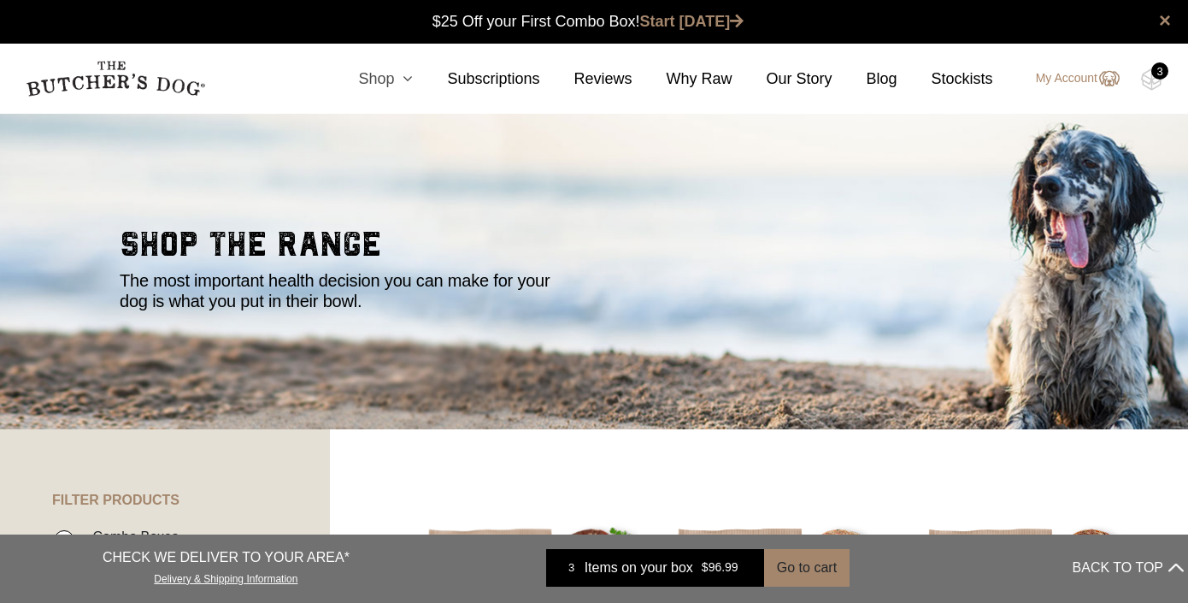
click at [397, 79] on icon at bounding box center [403, 78] width 19 height 15
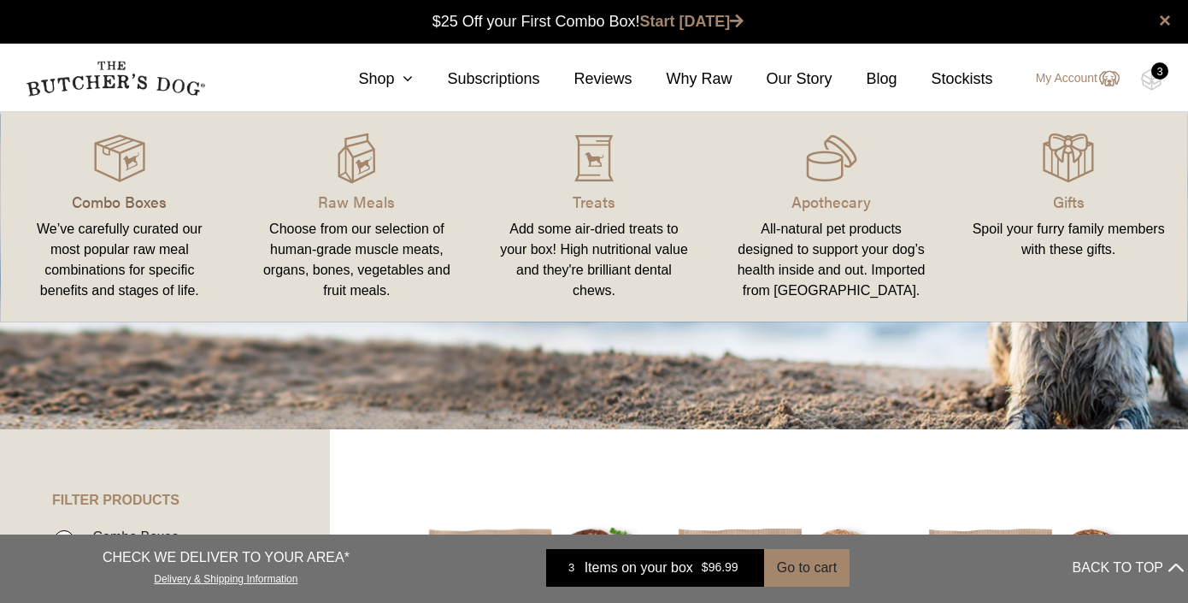
click at [136, 197] on p "Combo Boxes" at bounding box center [119, 201] width 197 height 23
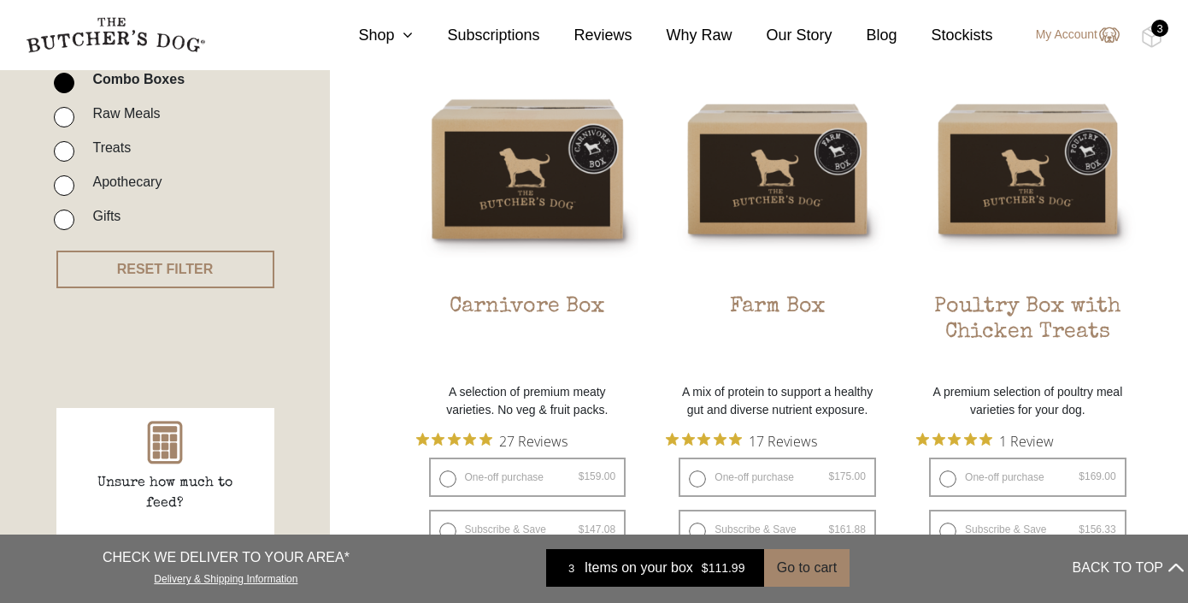
scroll to position [456, 0]
click at [413, 38] on link "Subscriptions" at bounding box center [476, 35] width 126 height 23
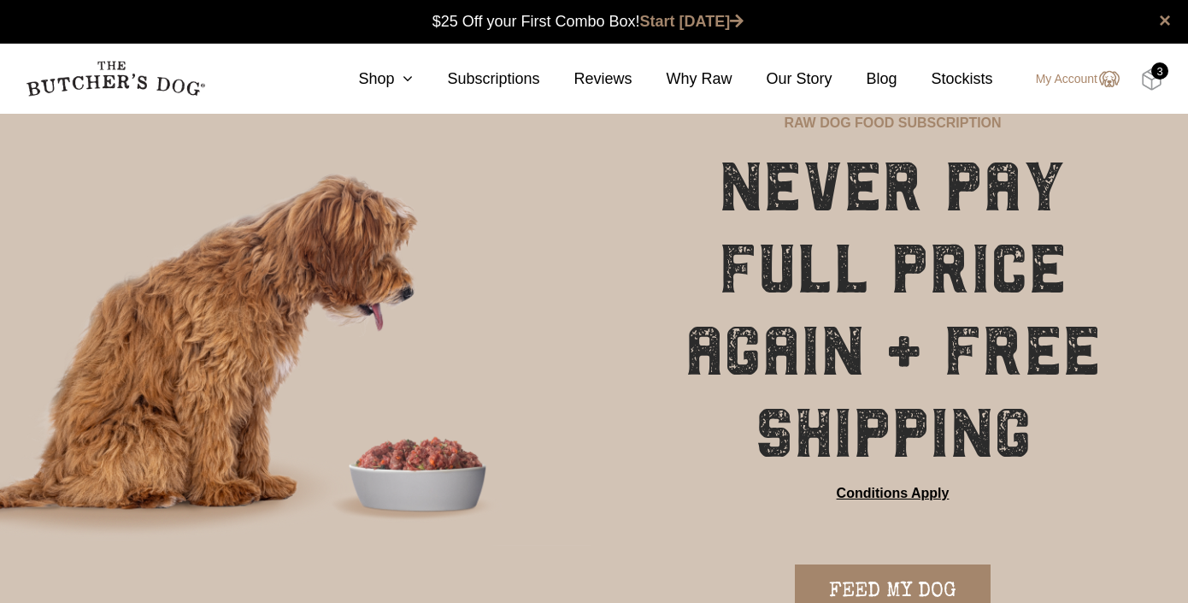
click at [1154, 78] on img at bounding box center [1151, 79] width 21 height 22
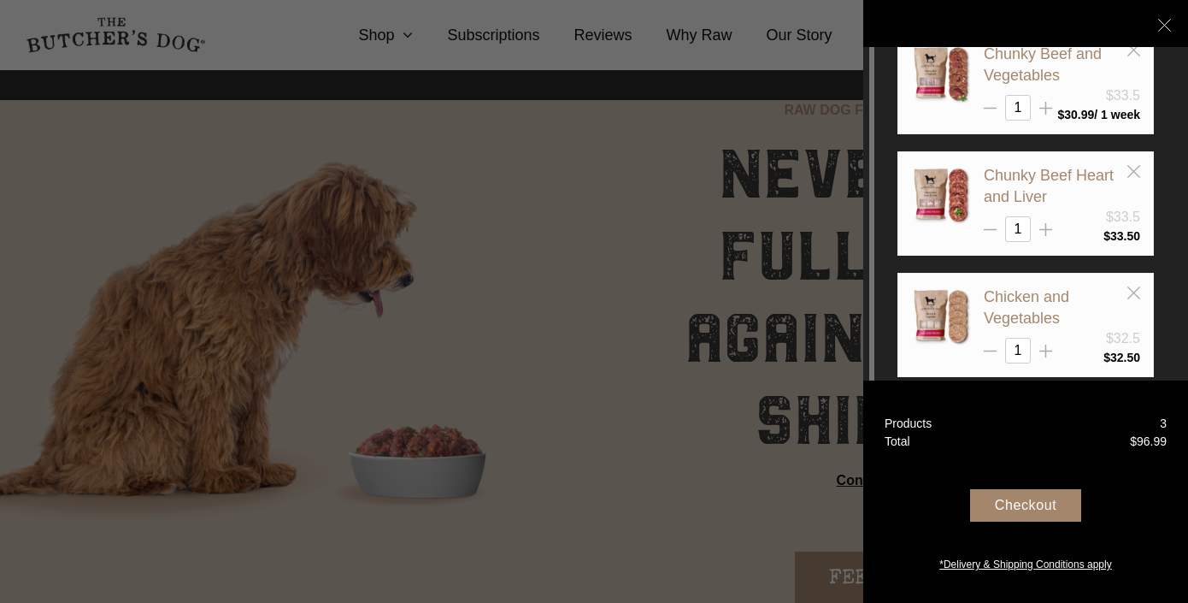
scroll to position [30, 0]
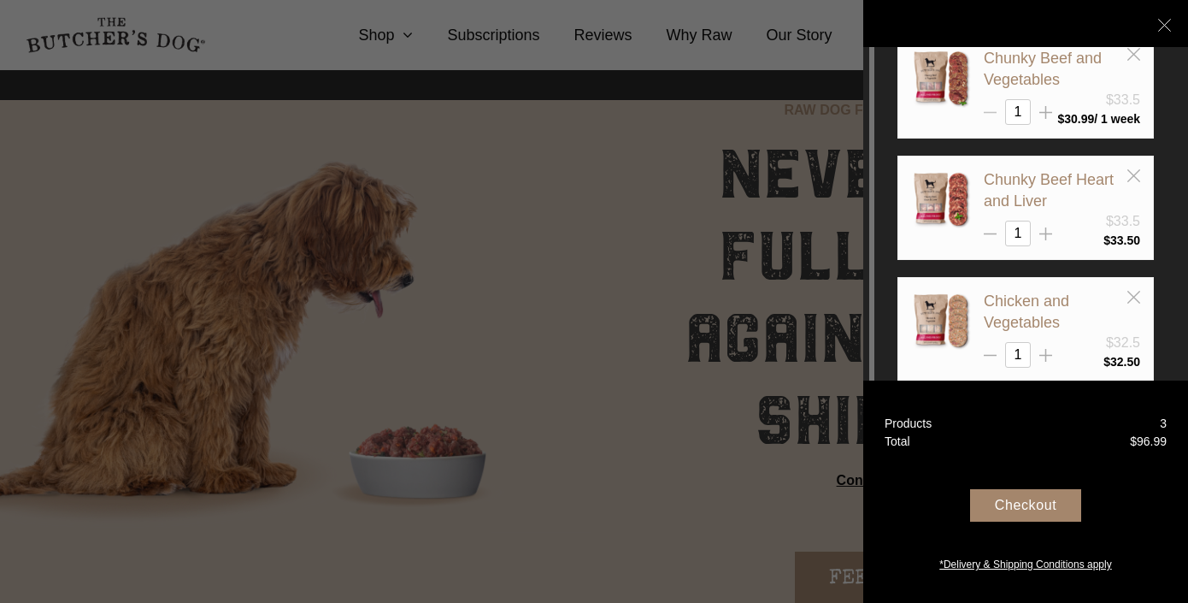
click at [996, 113] on icon at bounding box center [990, 112] width 13 height 13
click at [1168, 26] on icon at bounding box center [1164, 25] width 13 height 13
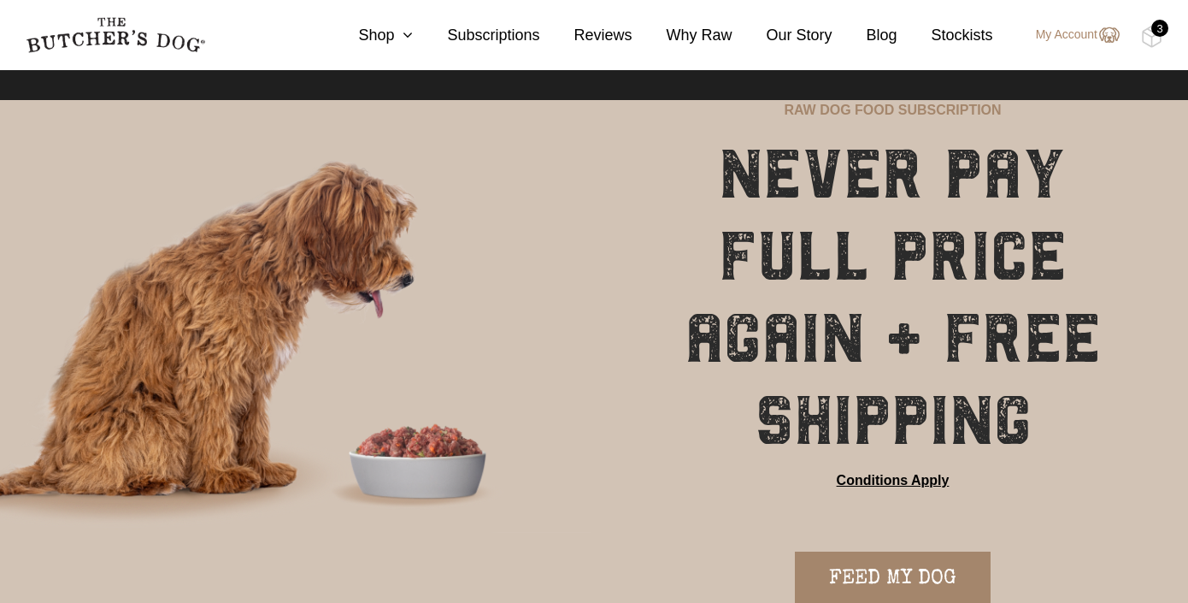
click at [1153, 29] on div "3" at bounding box center [1159, 28] width 17 height 17
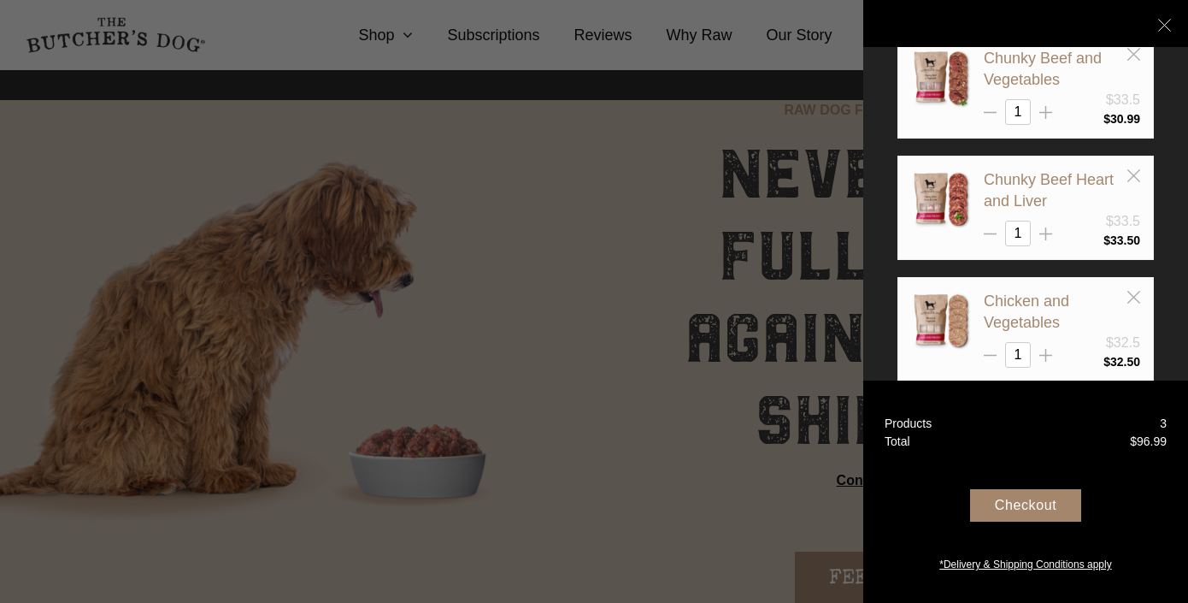
click at [1028, 503] on div "Checkout" at bounding box center [1025, 505] width 111 height 32
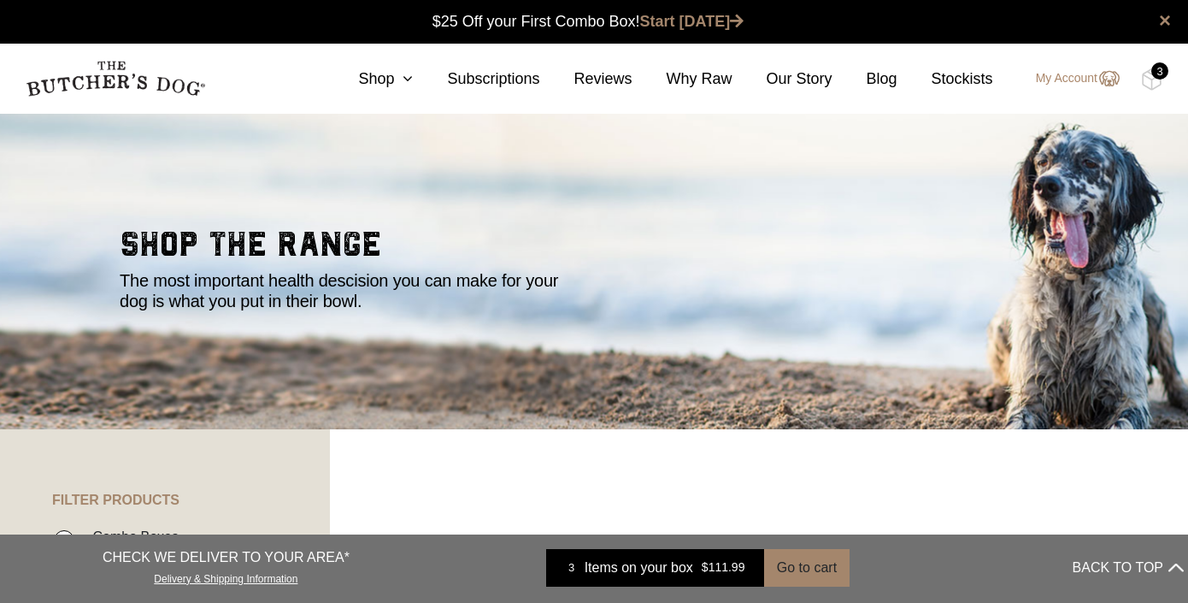
scroll to position [1, 0]
click at [405, 82] on icon at bounding box center [403, 78] width 19 height 15
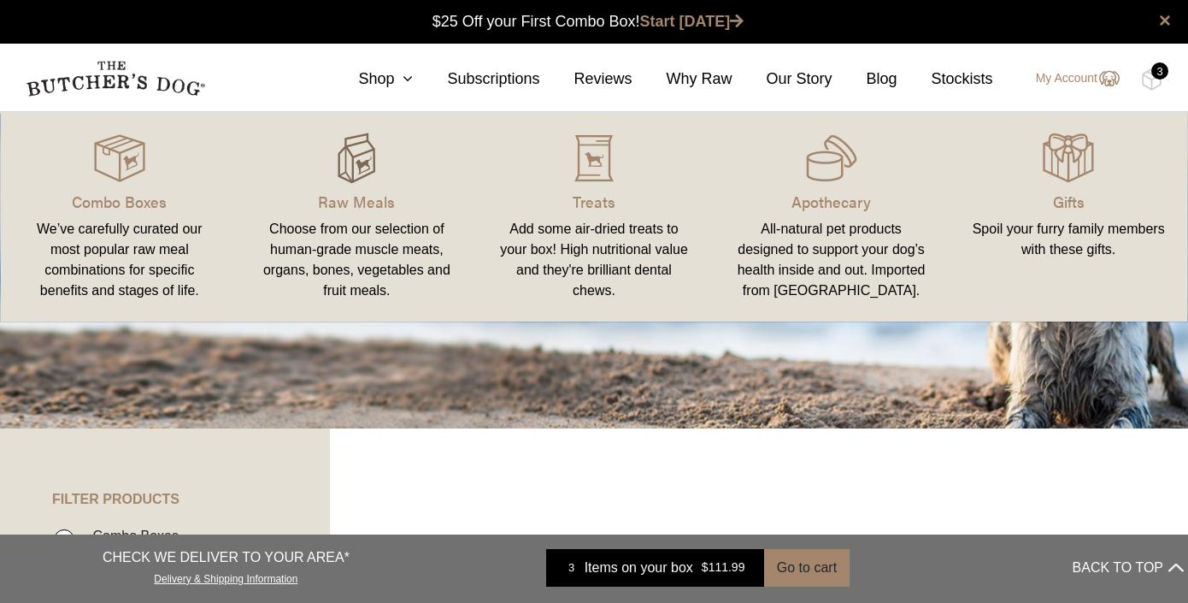
click at [362, 172] on img at bounding box center [356, 157] width 51 height 51
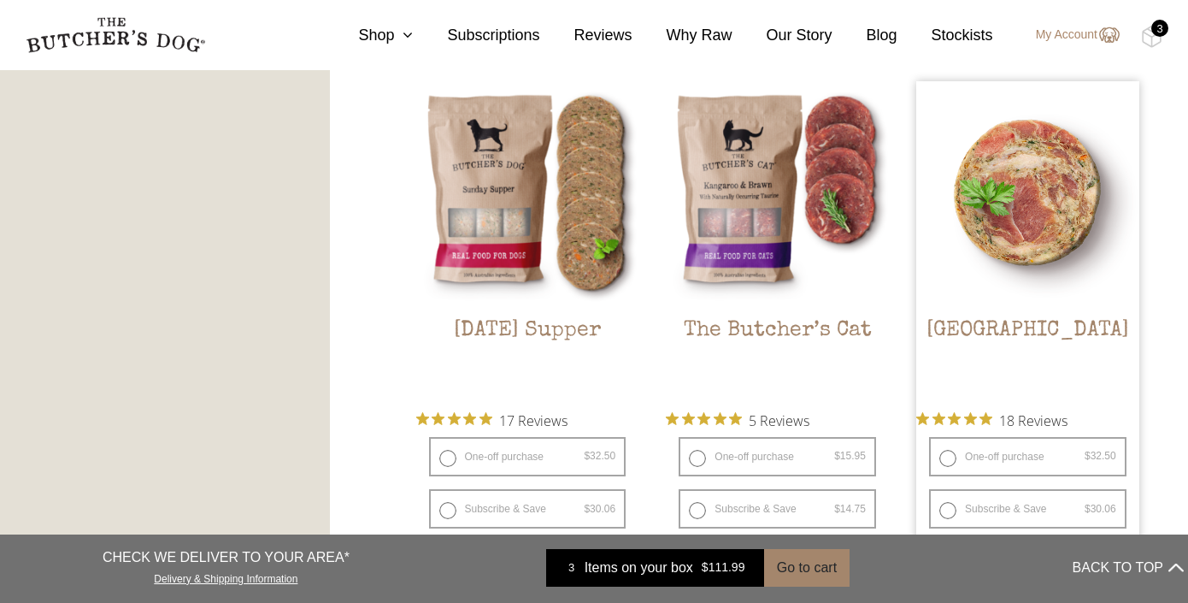
scroll to position [2111, 0]
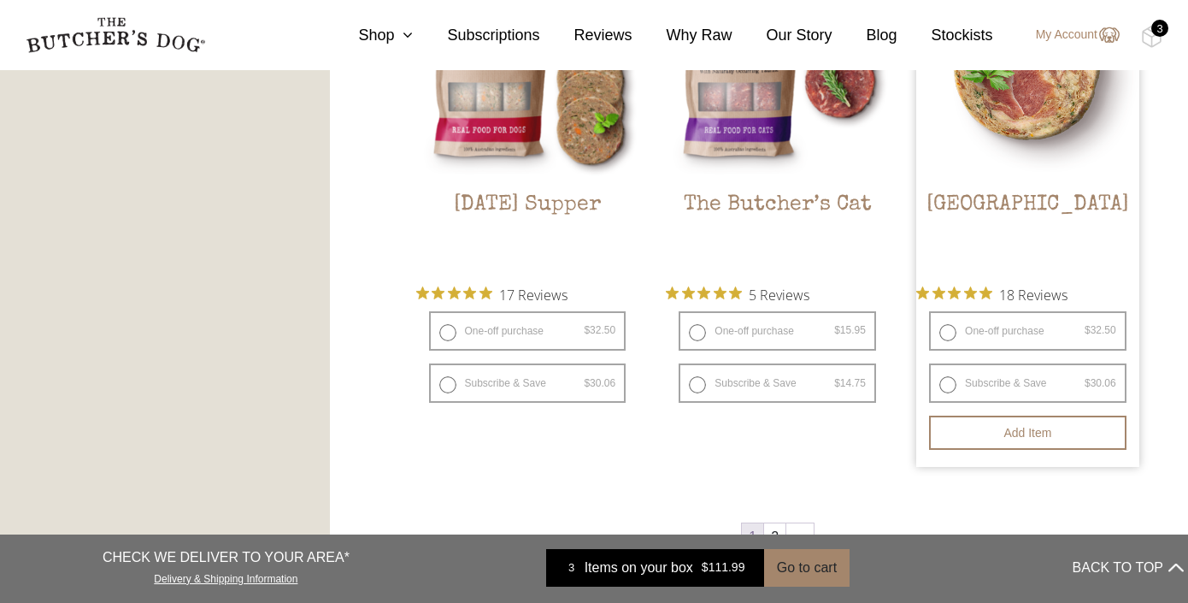
click at [1052, 128] on img at bounding box center [1027, 67] width 223 height 223
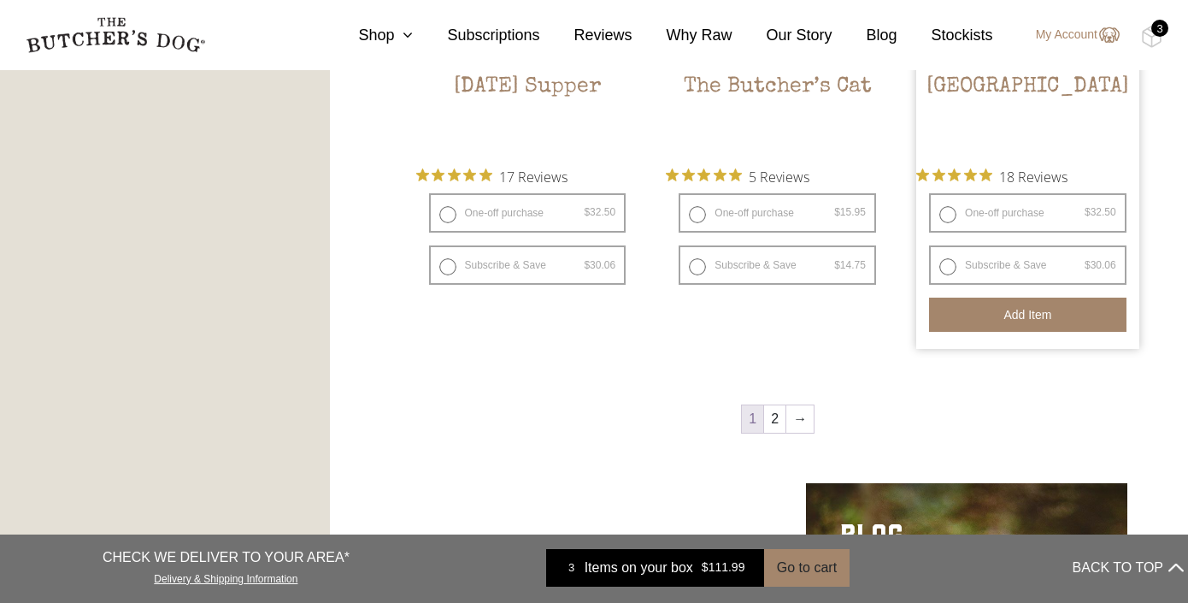
scroll to position [2230, 0]
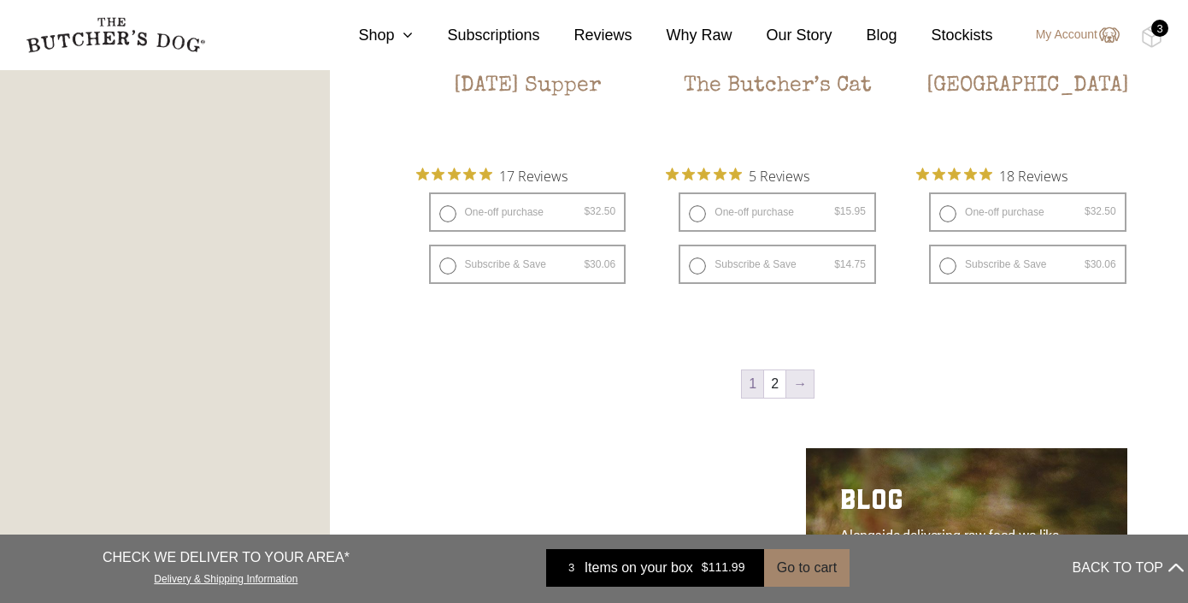
click at [809, 381] on link "→" at bounding box center [799, 383] width 27 height 27
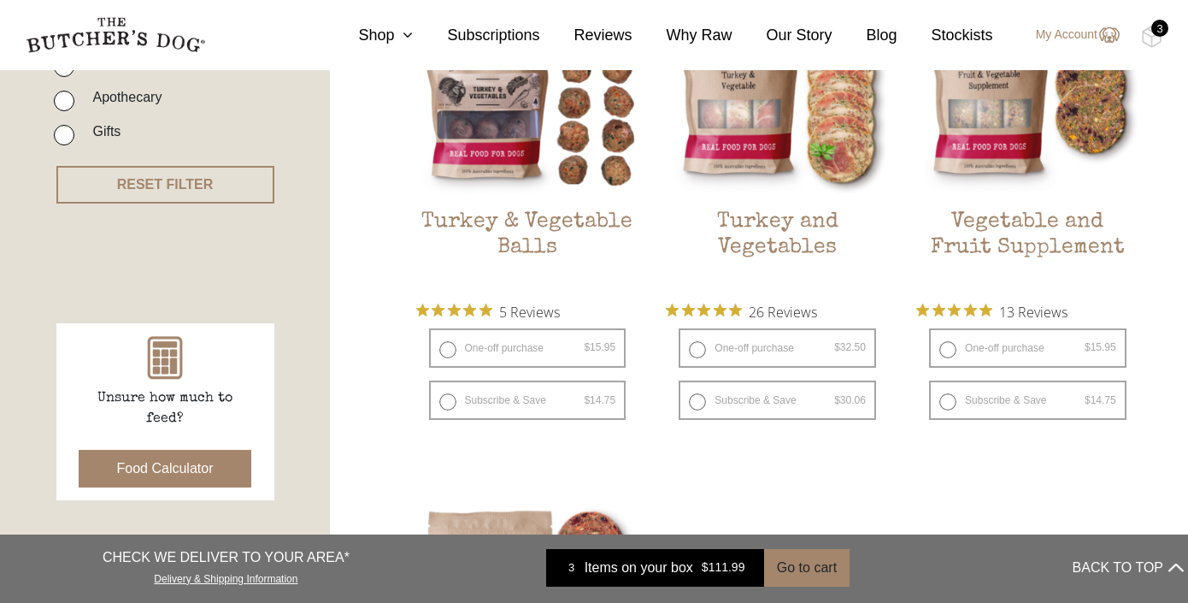
scroll to position [538, 0]
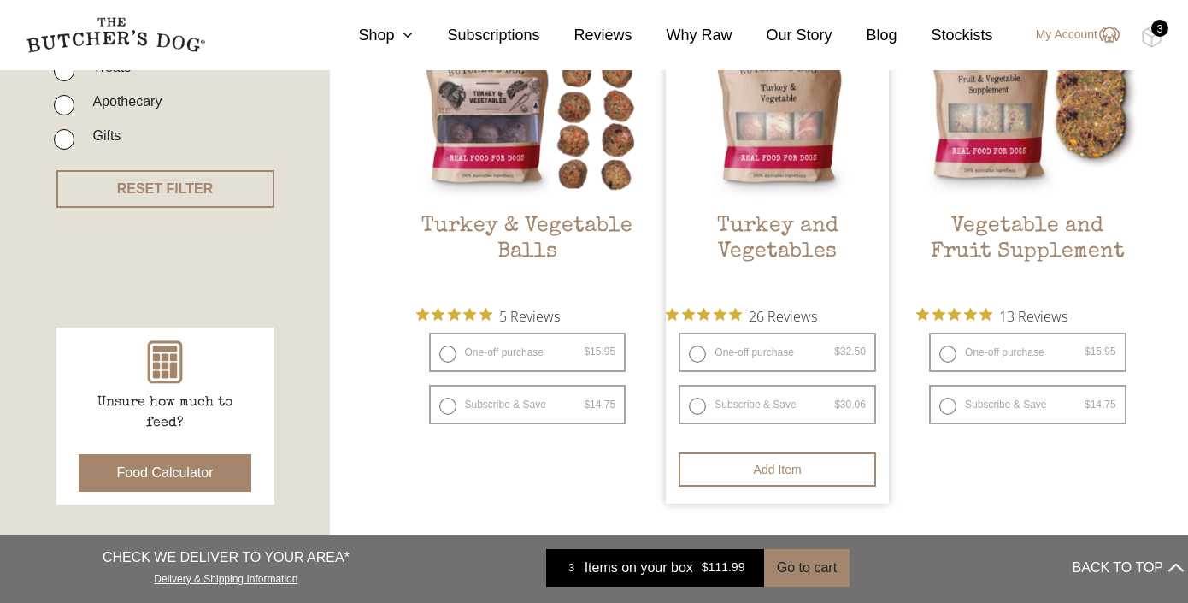
click at [826, 353] on label "One-off purchase $ 32.50 — or subscribe and save 7.5%" at bounding box center [777, 351] width 197 height 39
radio input "true"
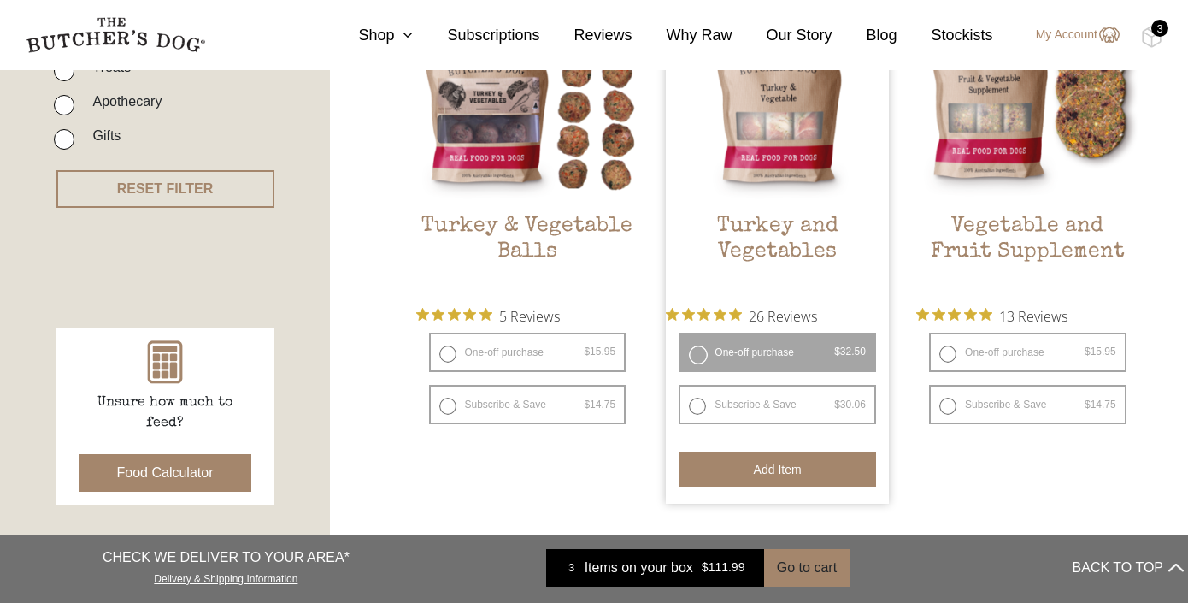
click at [809, 463] on button "Add item" at bounding box center [777, 469] width 197 height 34
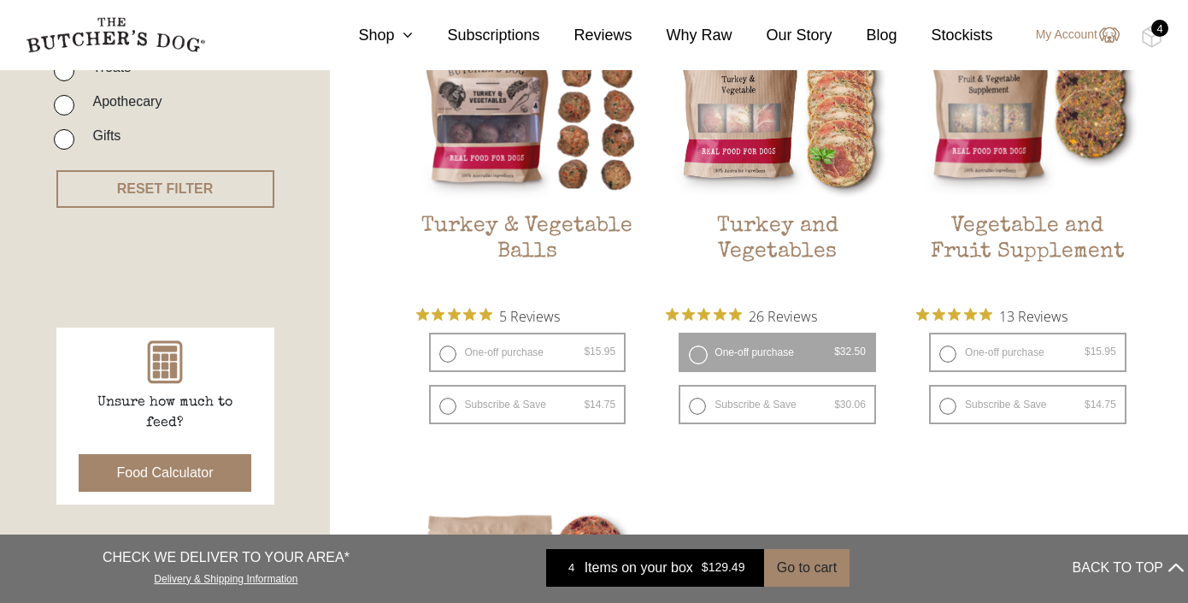
click at [1158, 35] on div "4" at bounding box center [1159, 28] width 17 height 17
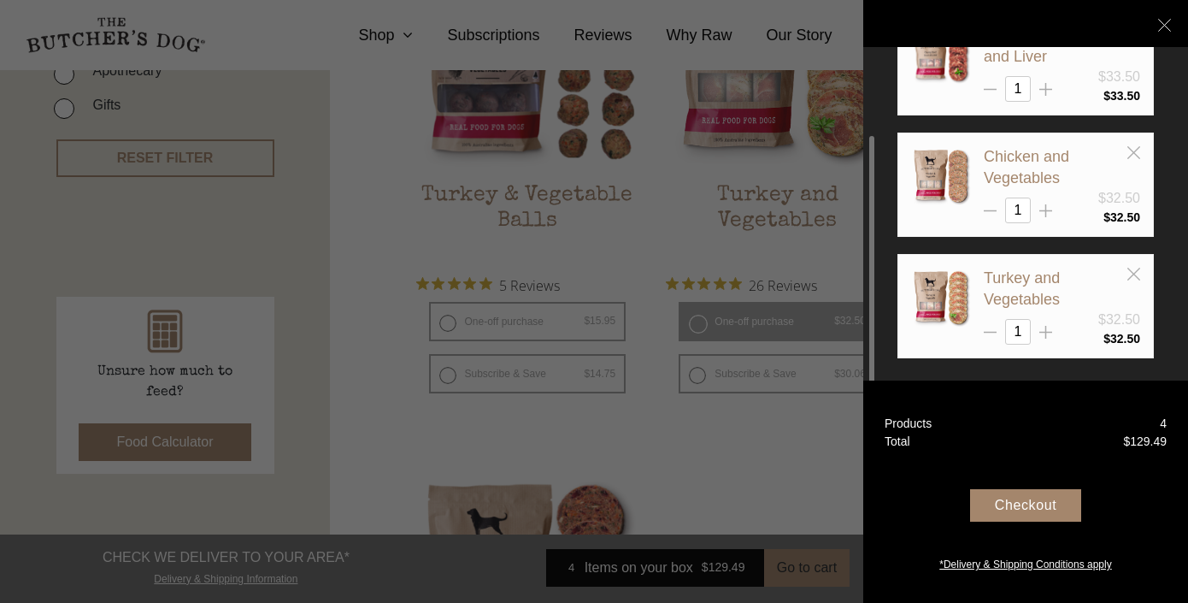
scroll to position [572, 0]
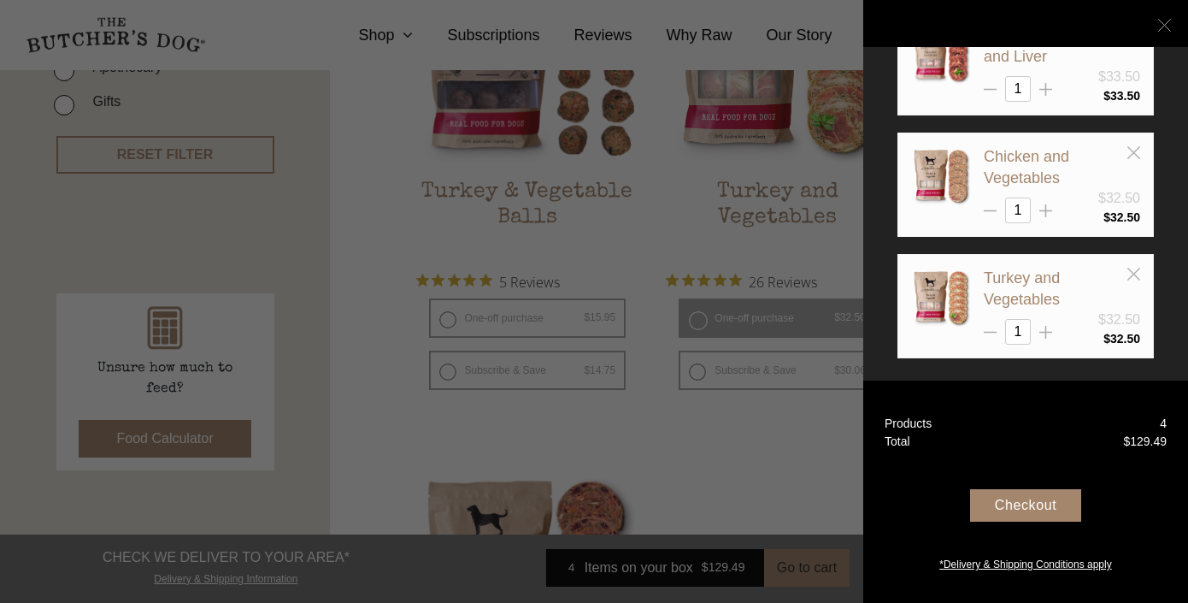
click at [1168, 25] on icon at bounding box center [1164, 25] width 13 height 13
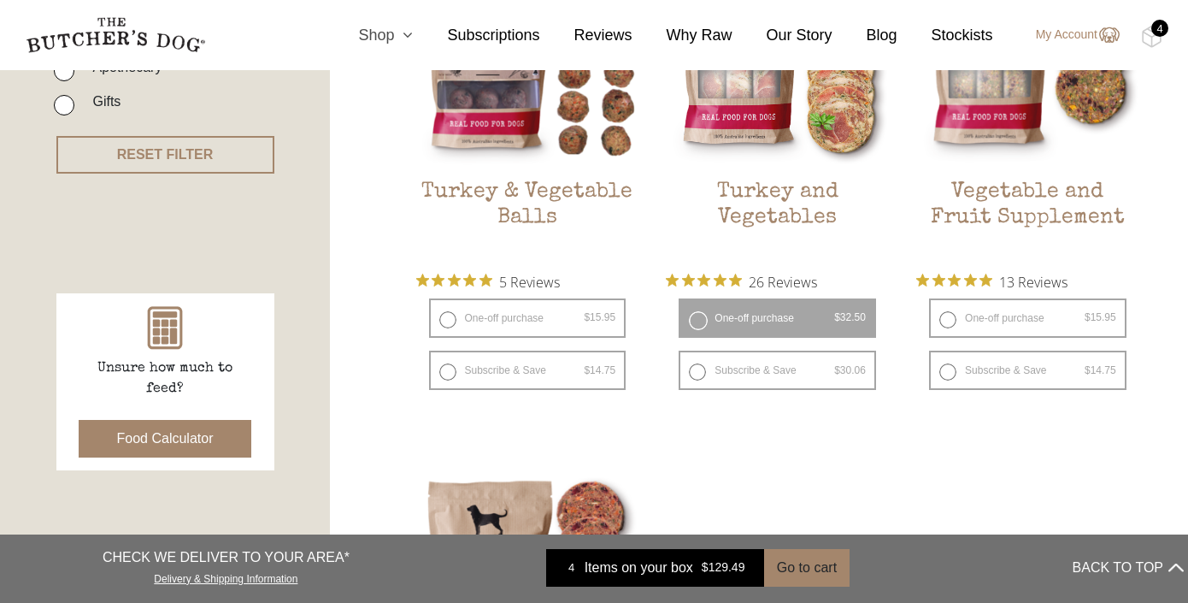
click at [391, 32] on link "Shop" at bounding box center [368, 35] width 89 height 23
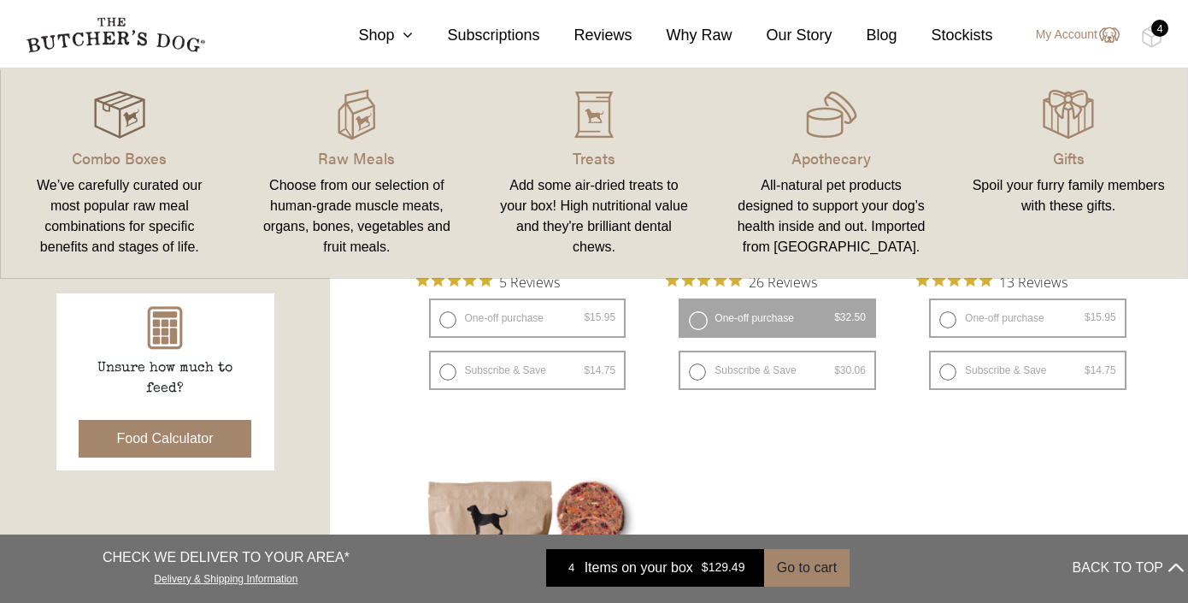
click at [132, 115] on img at bounding box center [119, 114] width 51 height 51
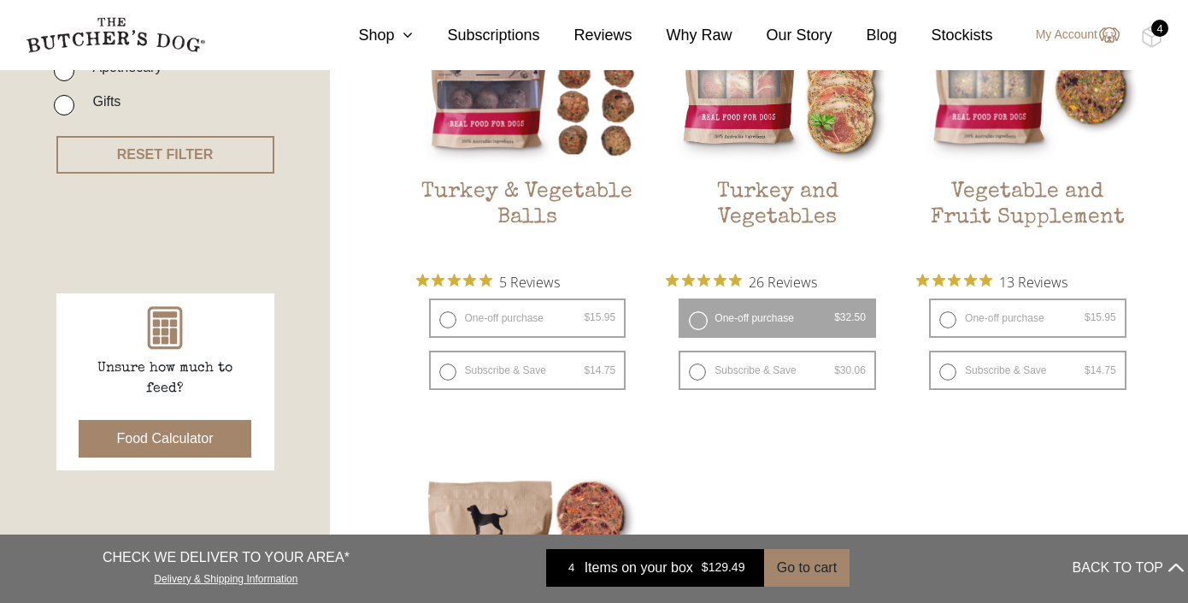
scroll to position [421, 0]
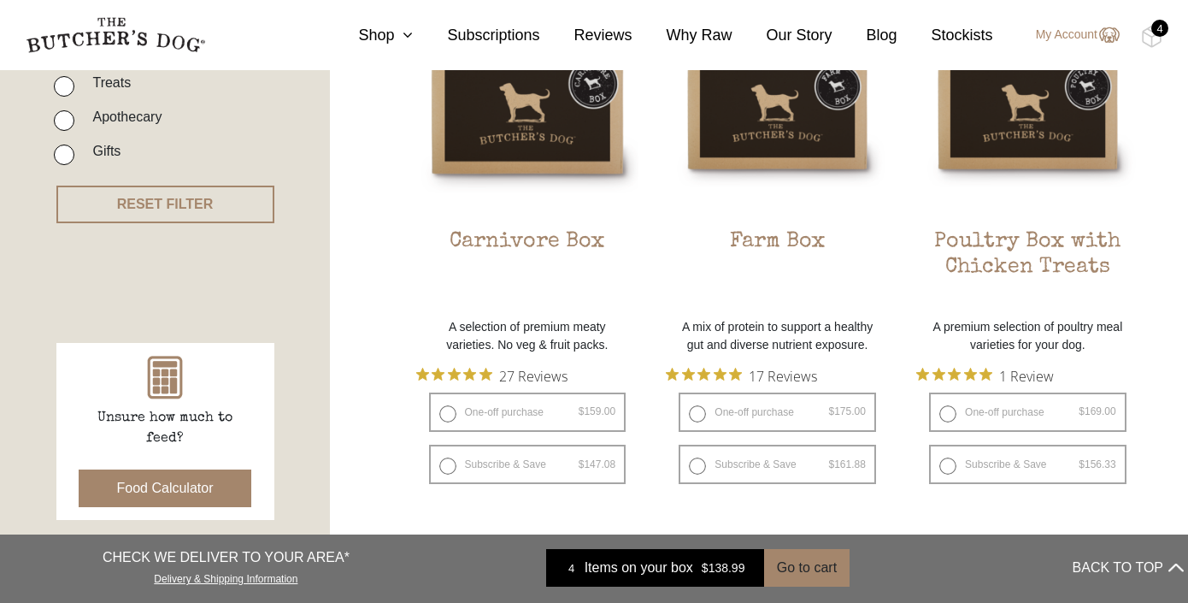
scroll to position [517, 0]
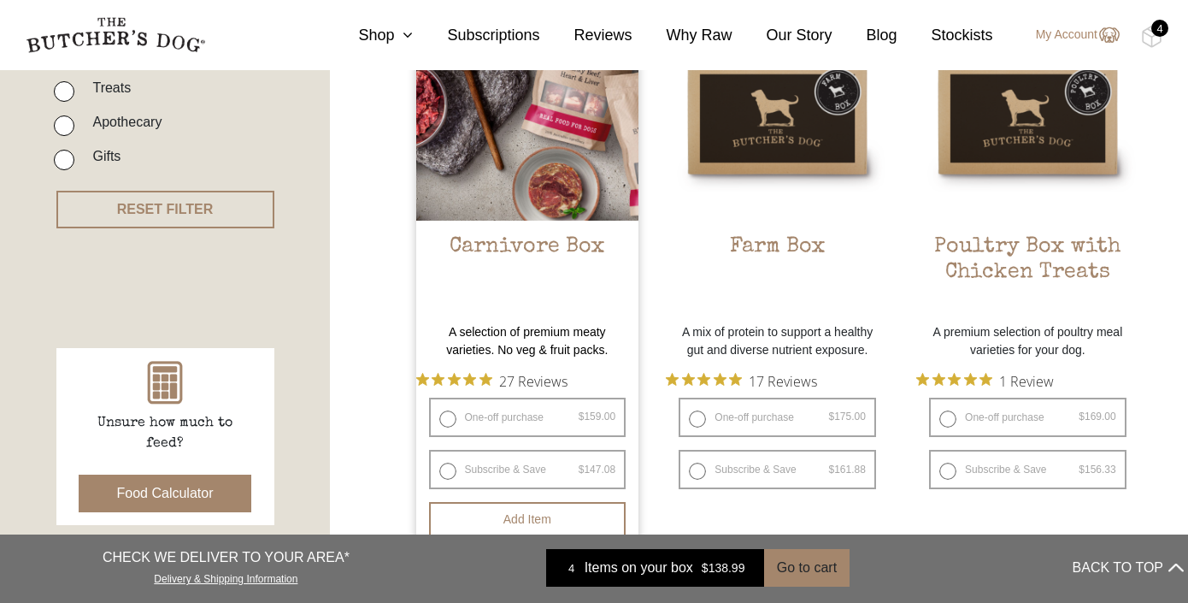
click at [536, 159] on img at bounding box center [527, 108] width 223 height 223
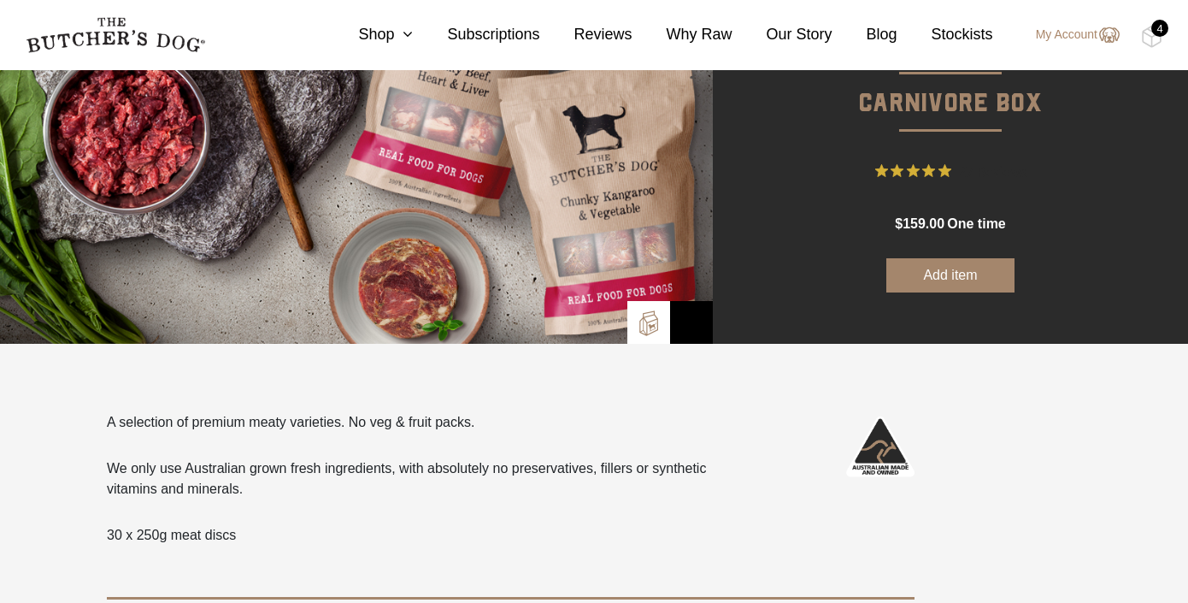
scroll to position [174, 0]
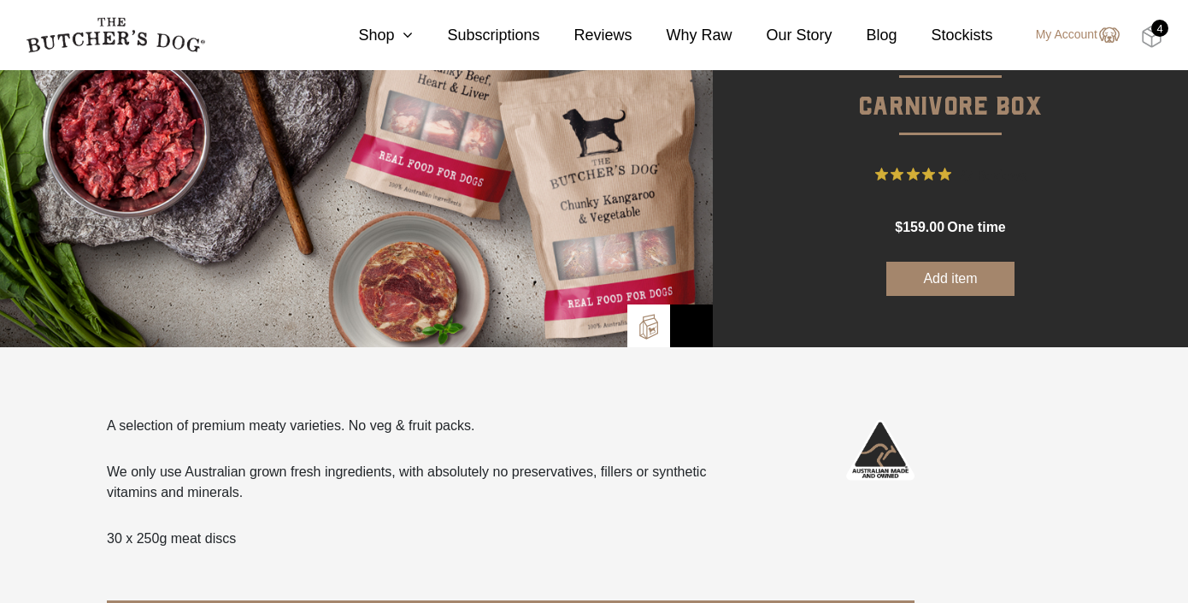
click at [1159, 39] on img at bounding box center [1151, 37] width 21 height 22
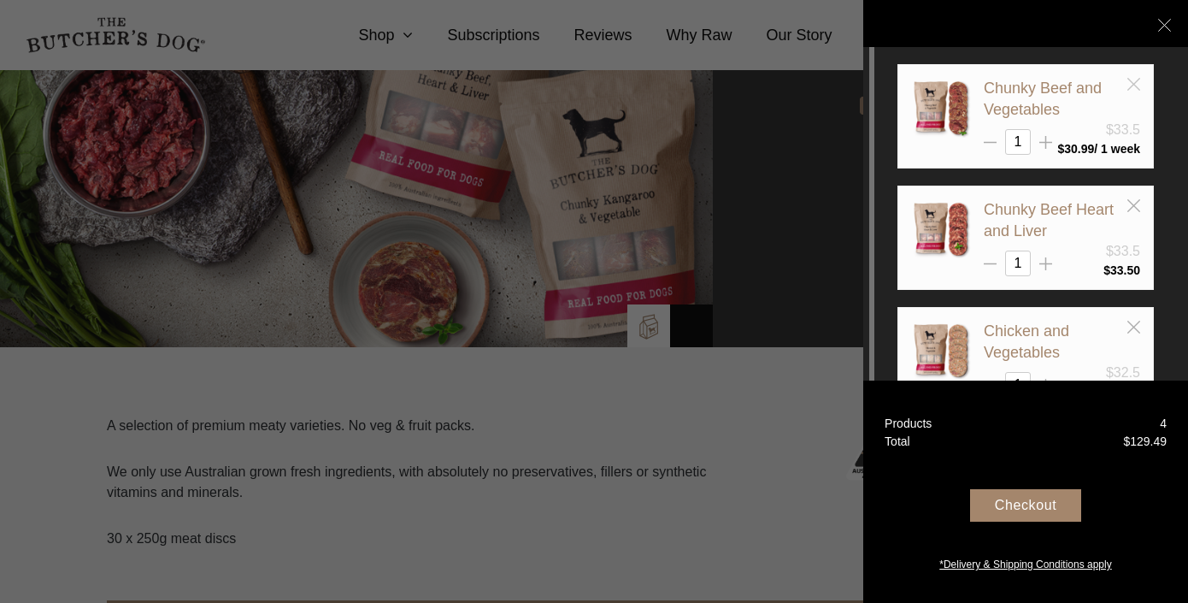
click at [1137, 87] on line at bounding box center [1133, 84] width 12 height 12
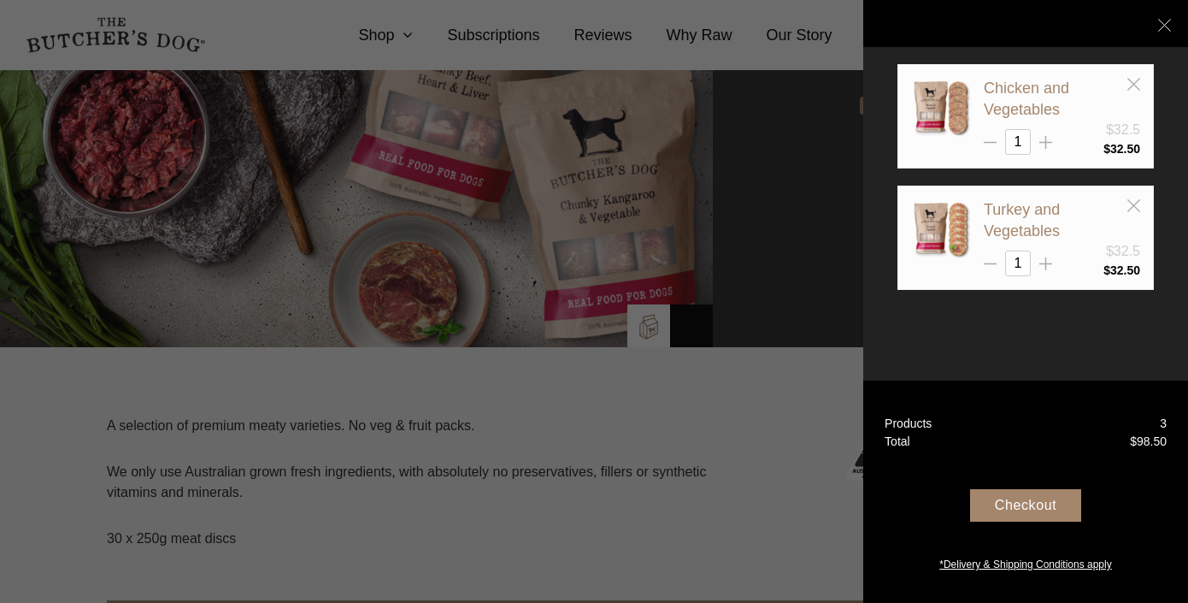
click at [1137, 87] on line at bounding box center [1133, 84] width 12 height 12
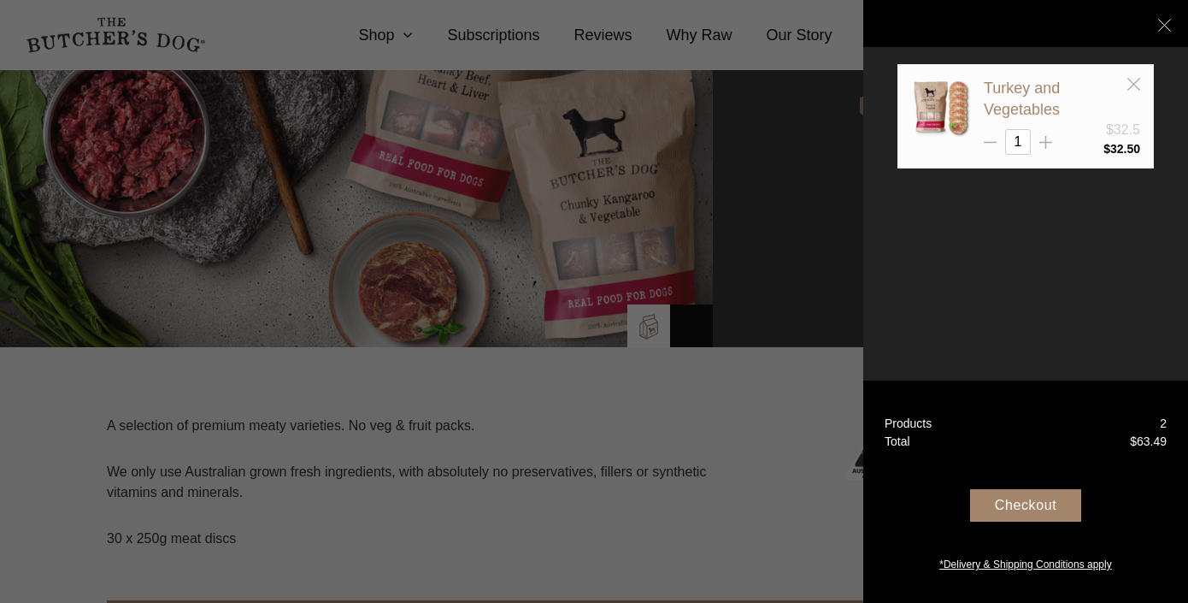
click at [1137, 87] on line at bounding box center [1133, 84] width 12 height 12
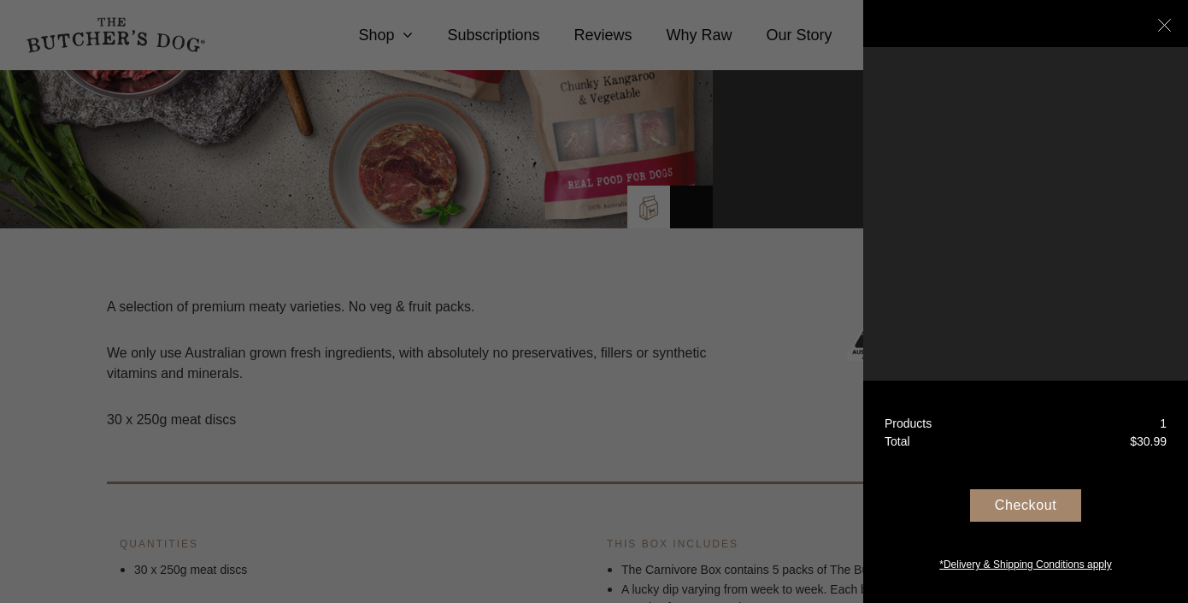
scroll to position [285, 0]
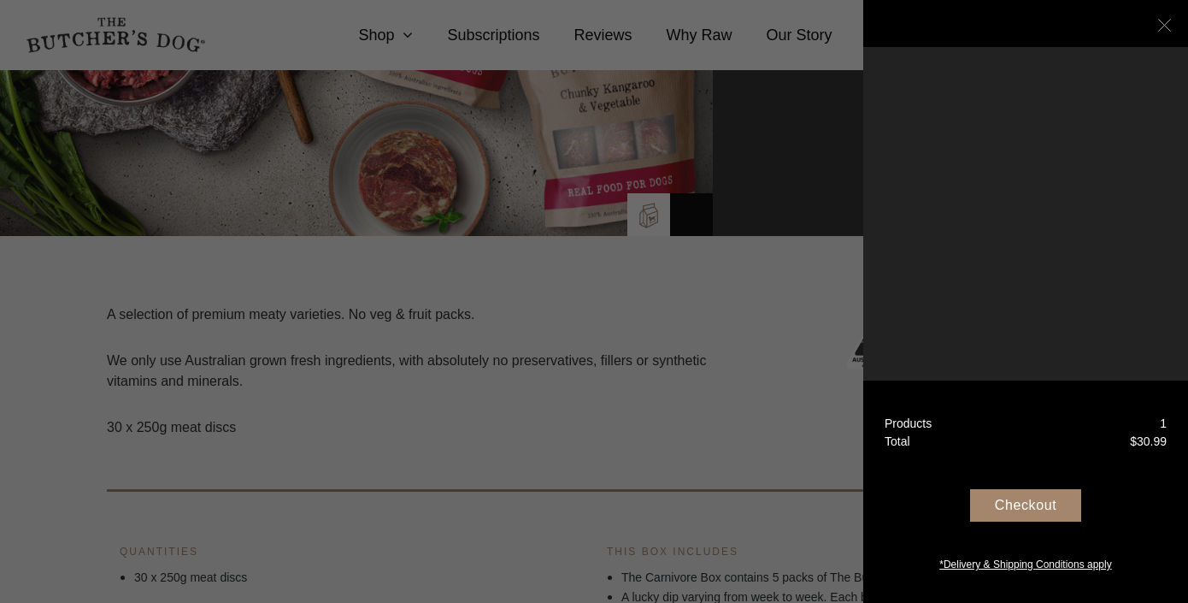
click at [1162, 22] on icon at bounding box center [1164, 25] width 13 height 13
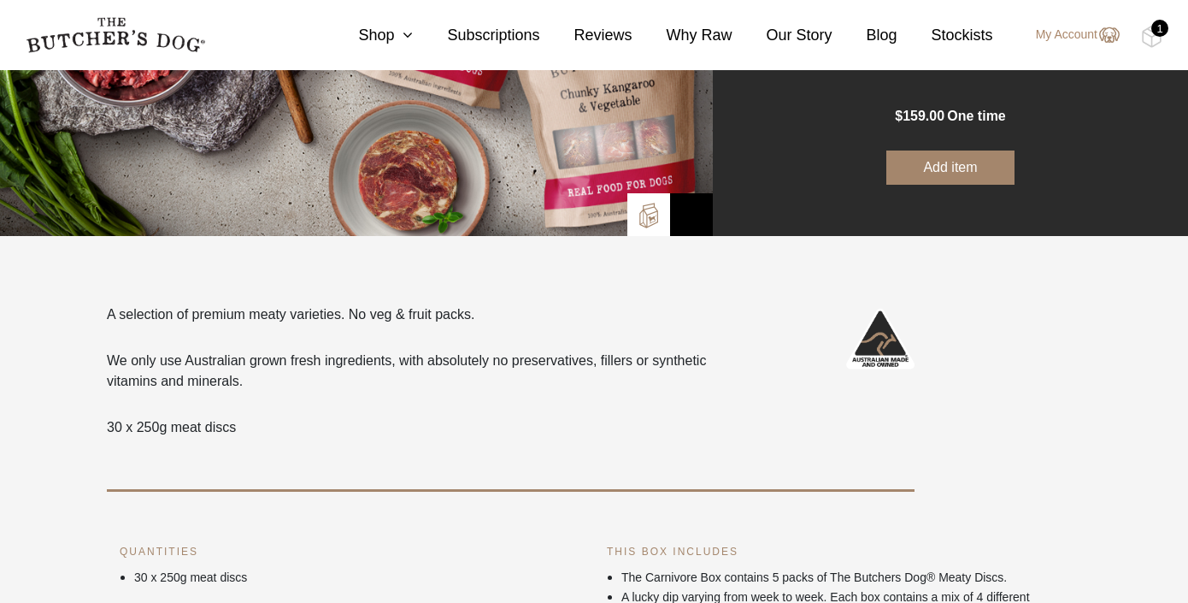
click at [1162, 36] on div "1" at bounding box center [1159, 28] width 17 height 17
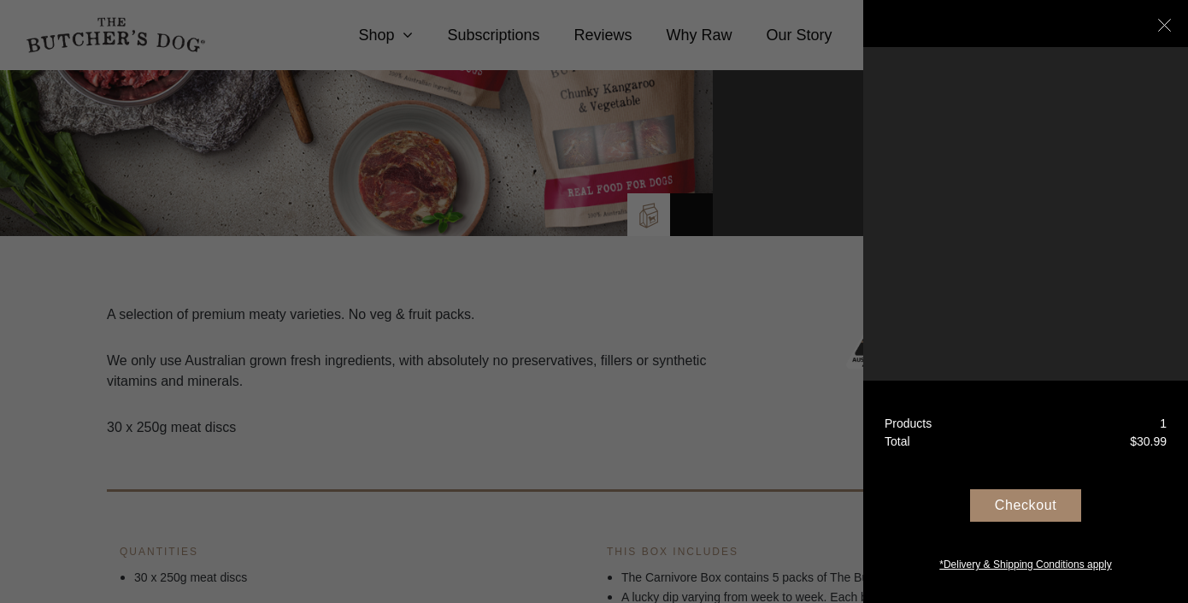
scroll to position [0, 0]
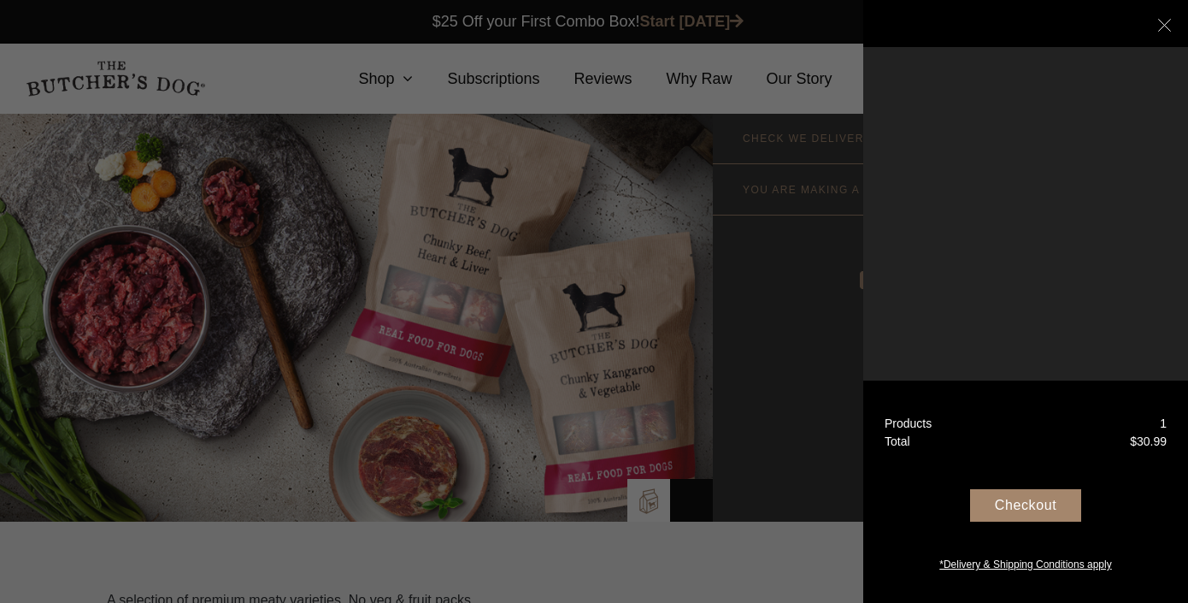
click at [1131, 438] on span "$" at bounding box center [1133, 441] width 7 height 14
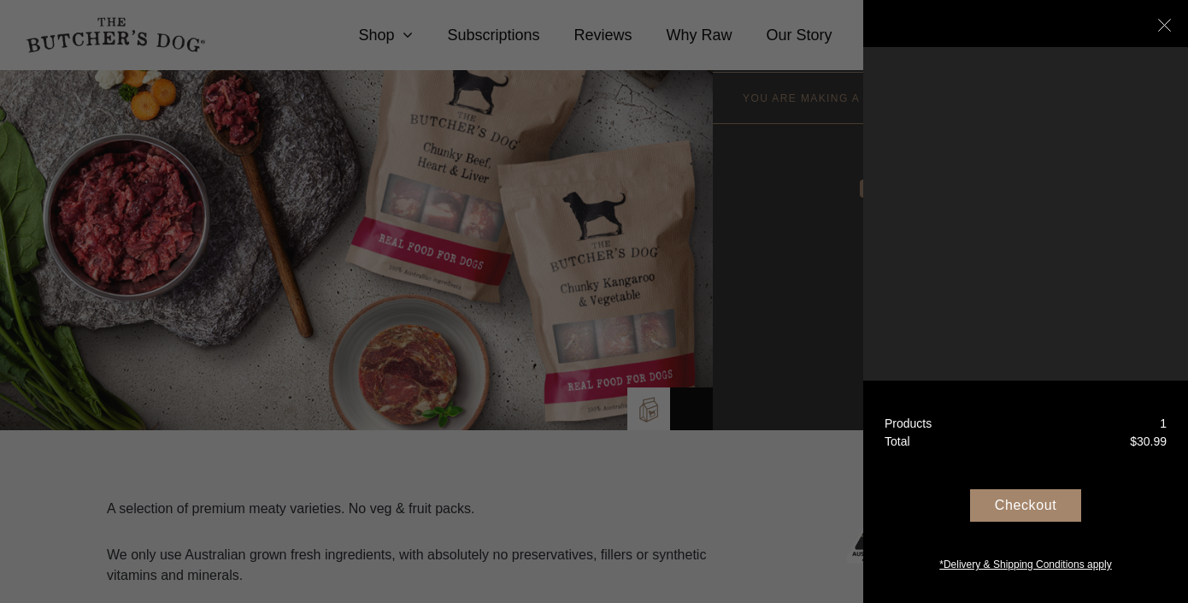
scroll to position [133, 0]
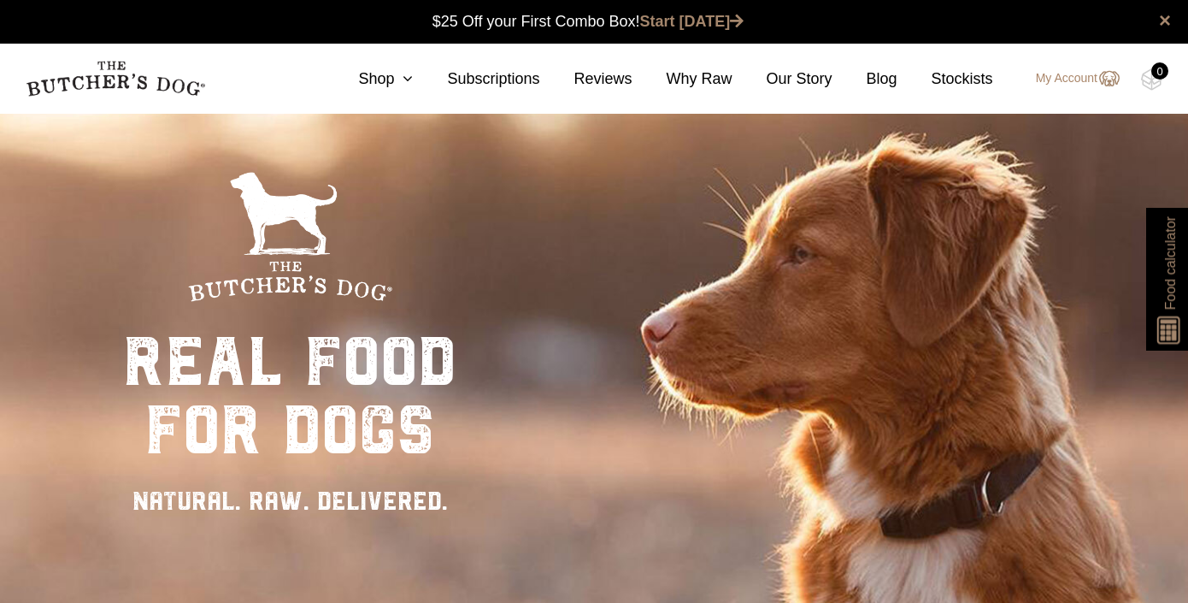
scroll to position [1, 0]
click at [399, 81] on icon at bounding box center [403, 78] width 19 height 15
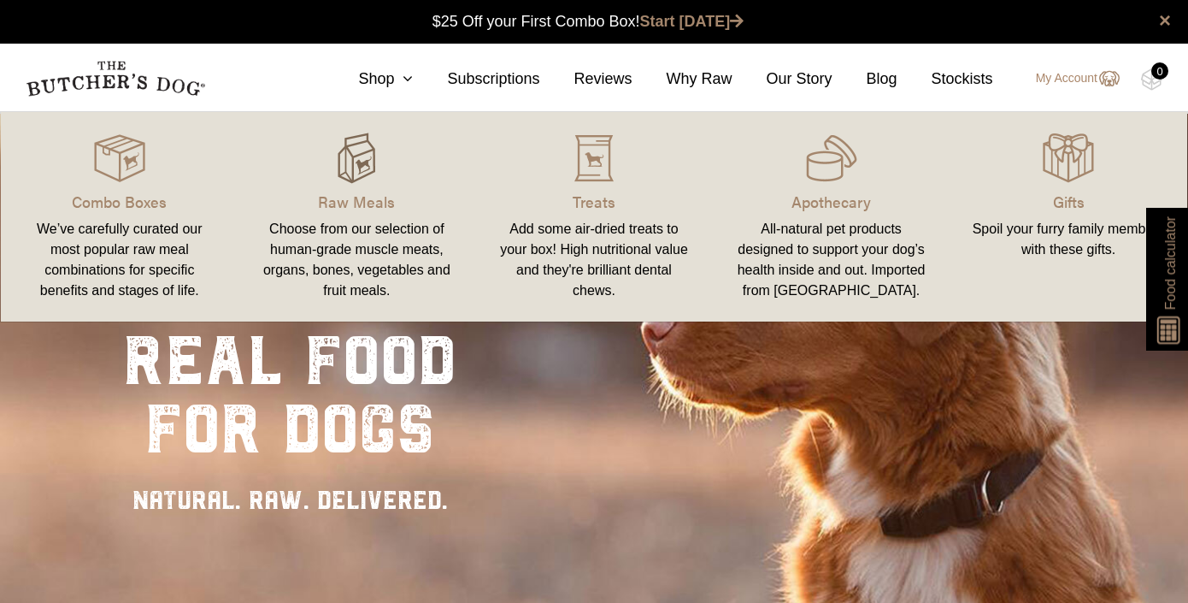
click at [372, 157] on img at bounding box center [356, 157] width 51 height 51
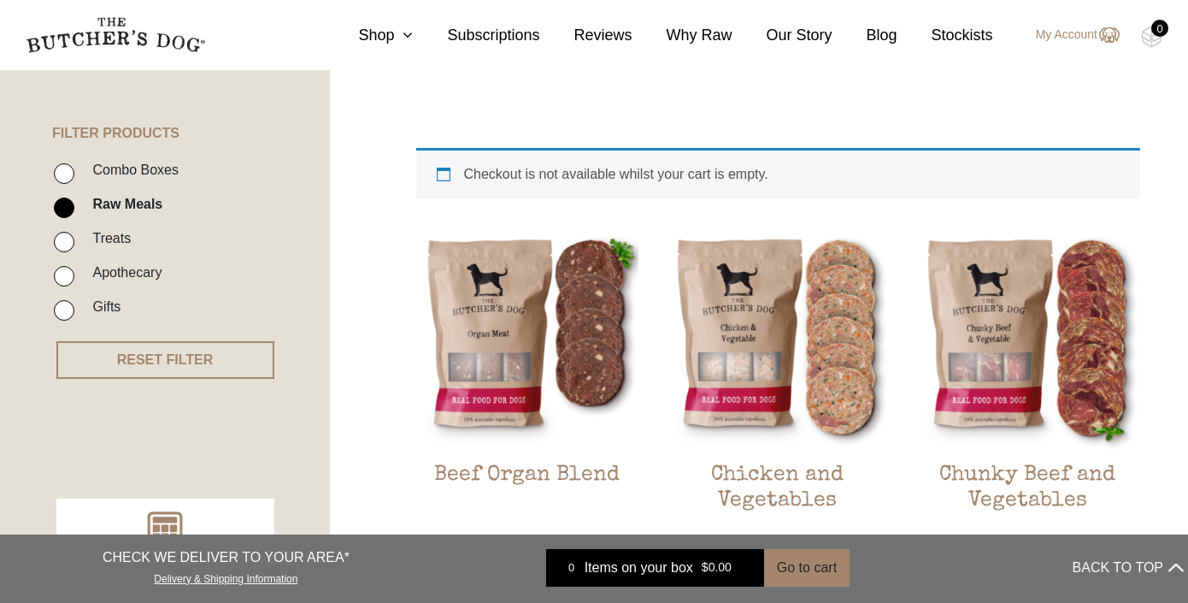
scroll to position [368, 0]
click at [71, 209] on input "Raw Meals" at bounding box center [64, 207] width 21 height 21
checkbox input "false"
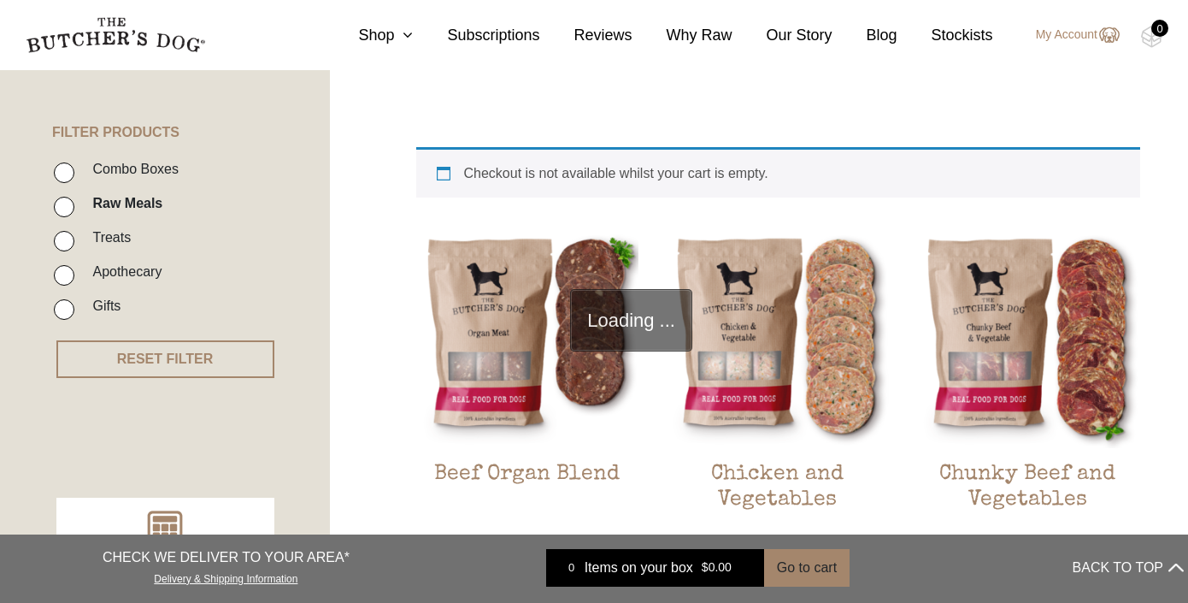
click at [68, 180] on li "Combo Boxes" at bounding box center [191, 174] width 274 height 34
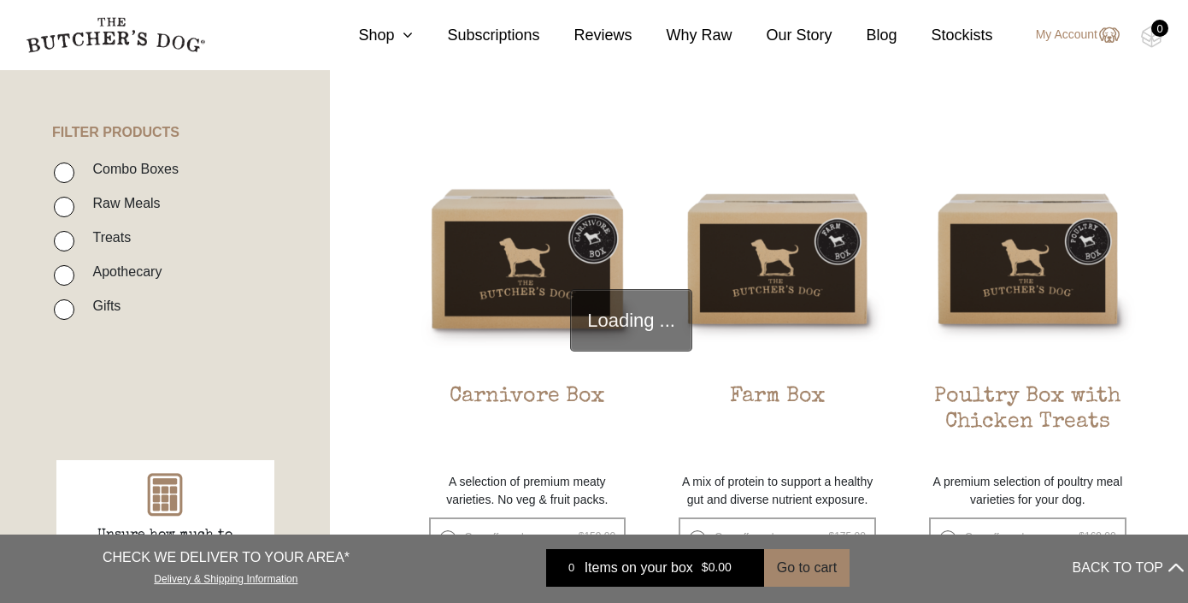
scroll to position [386, 0]
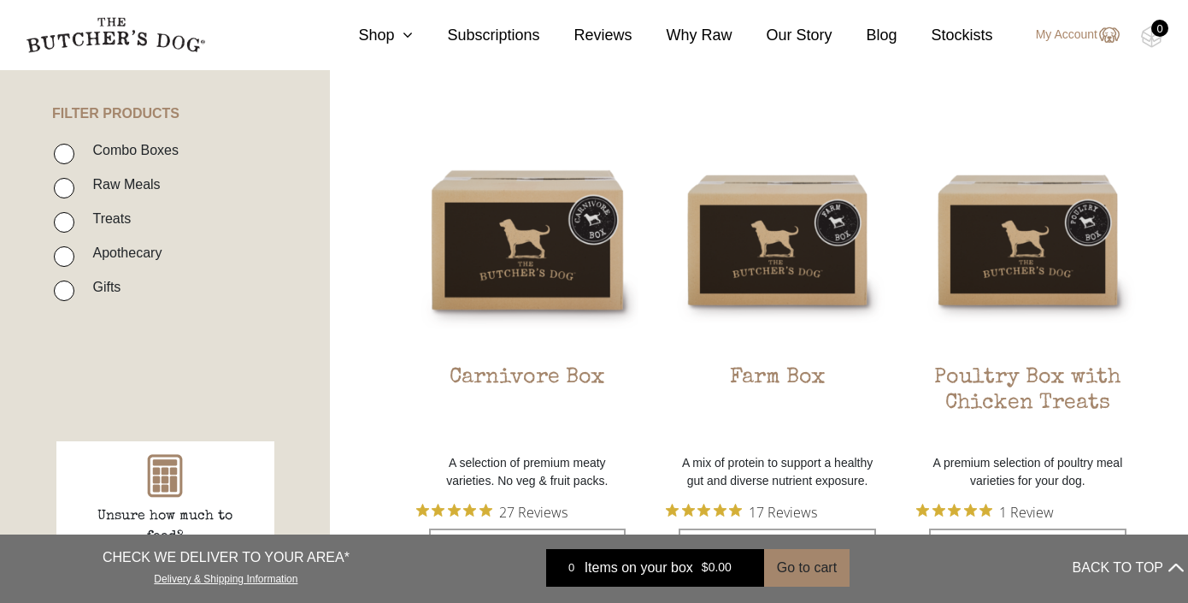
click at [68, 158] on input "Combo Boxes" at bounding box center [64, 154] width 21 height 21
checkbox input "true"
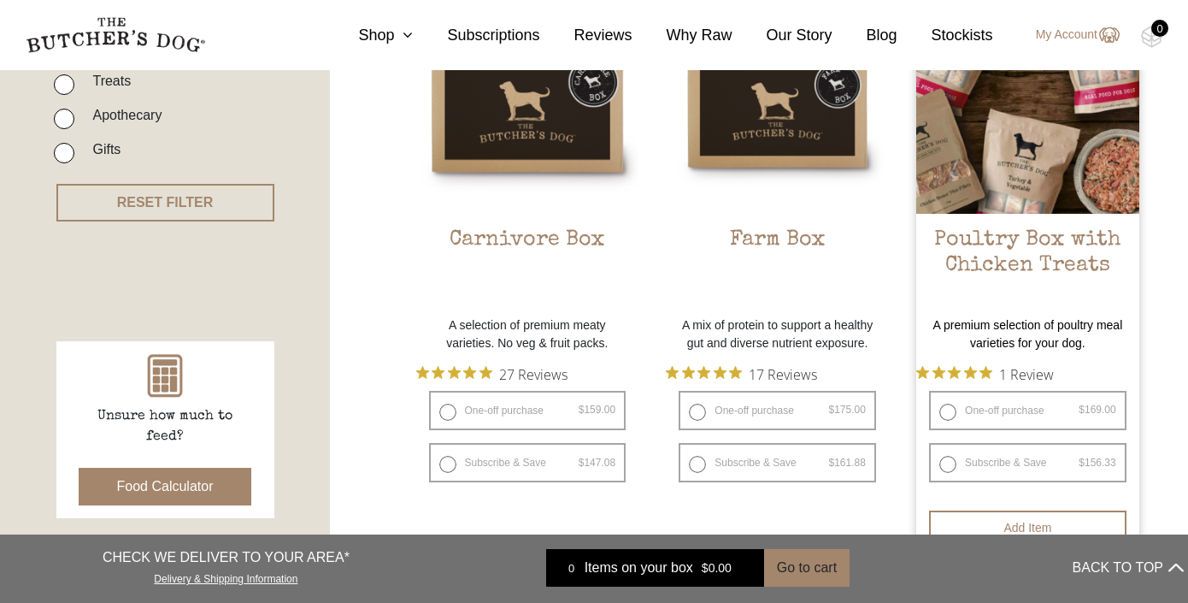
scroll to position [523, 0]
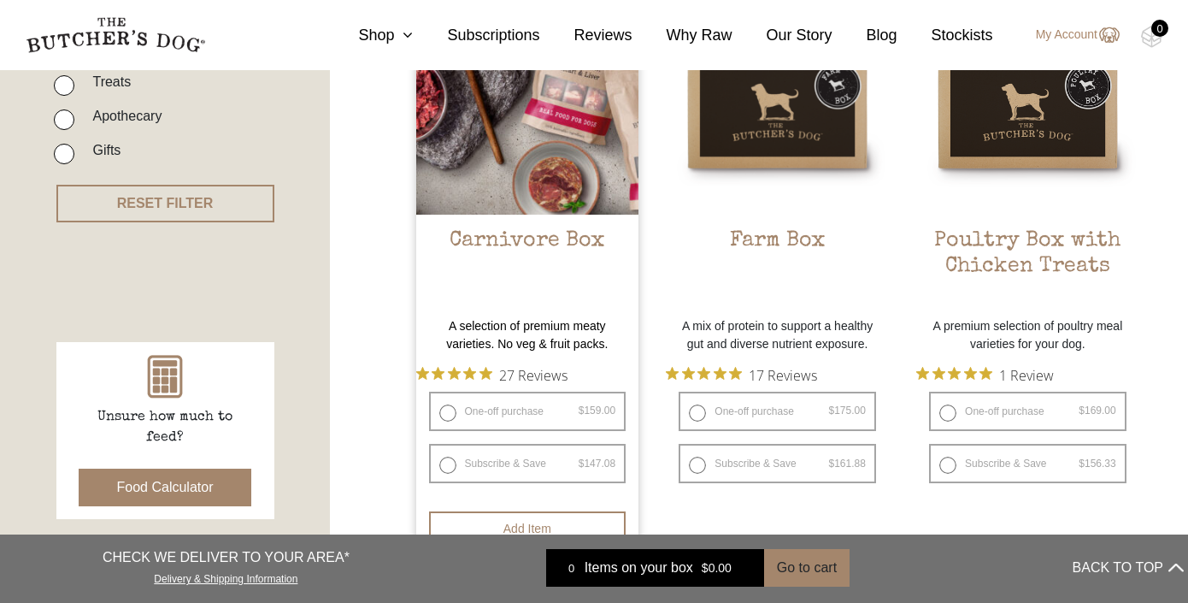
click at [579, 403] on span "$ 159.00 — or subscribe and save 7.5%" at bounding box center [601, 410] width 45 height 15
radio input "true"
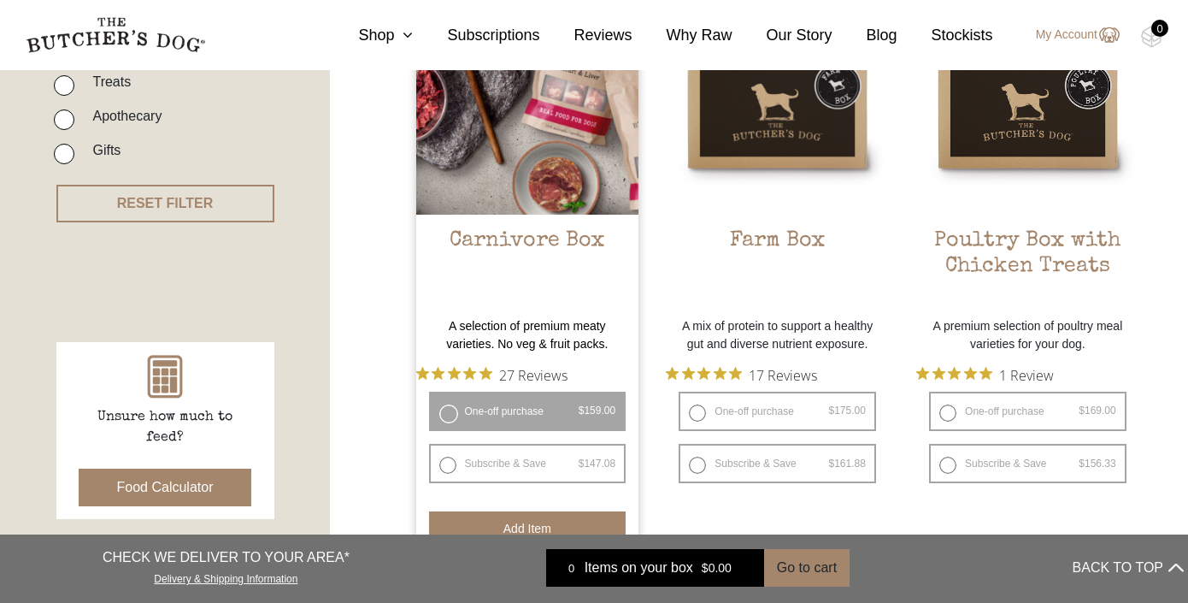
click at [562, 516] on button "Add item" at bounding box center [527, 528] width 197 height 34
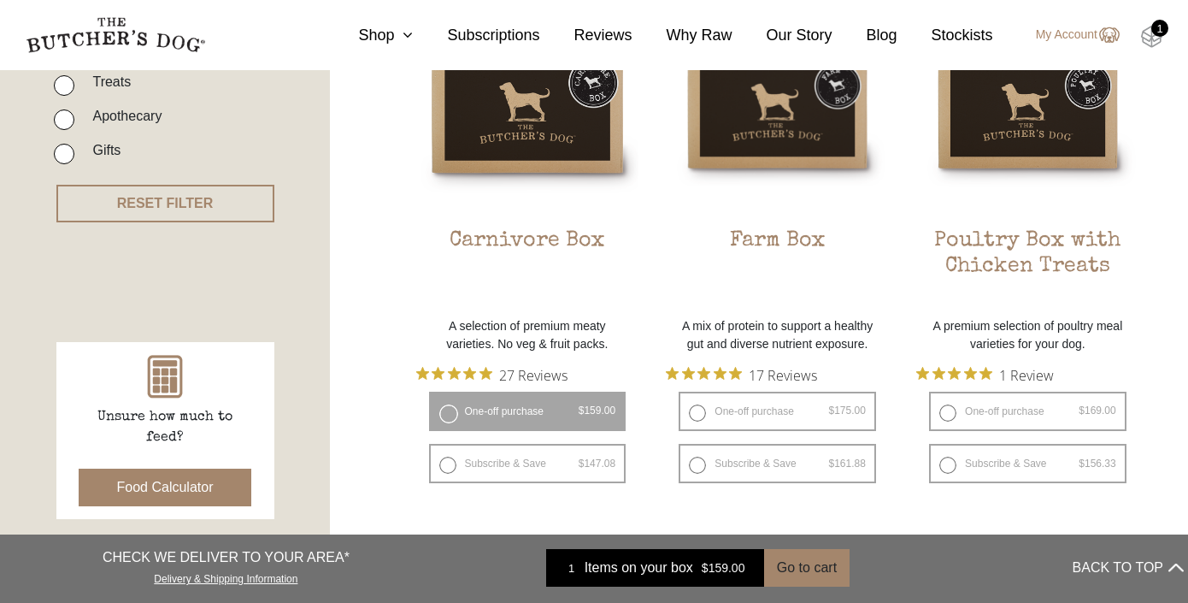
click at [1155, 41] on img at bounding box center [1151, 37] width 21 height 22
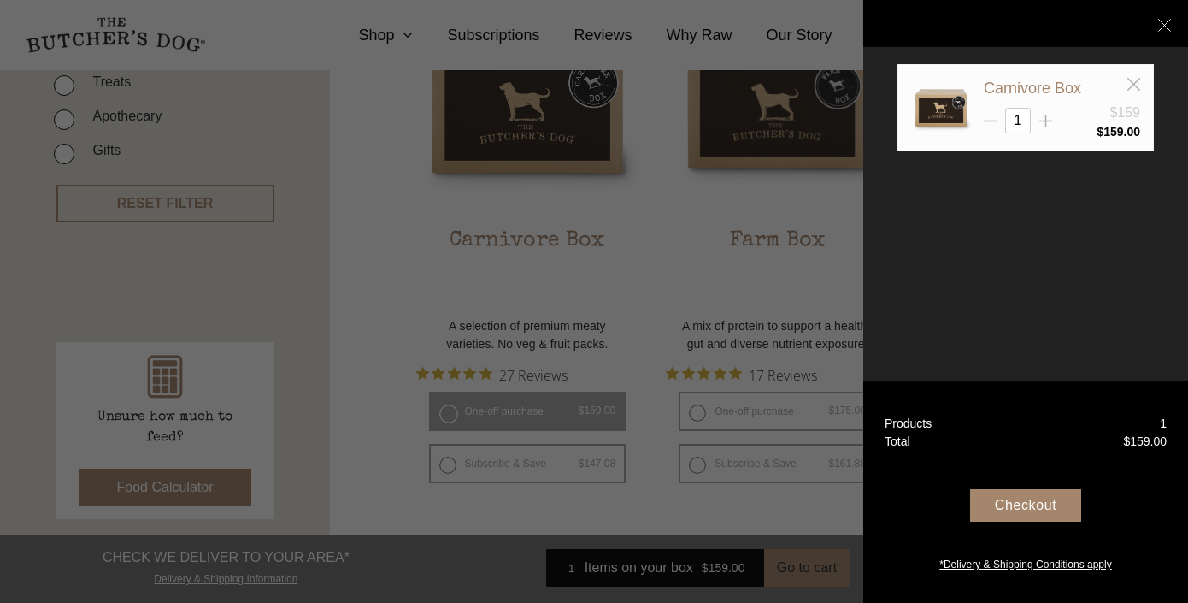
click at [1056, 496] on div "Checkout" at bounding box center [1025, 505] width 111 height 32
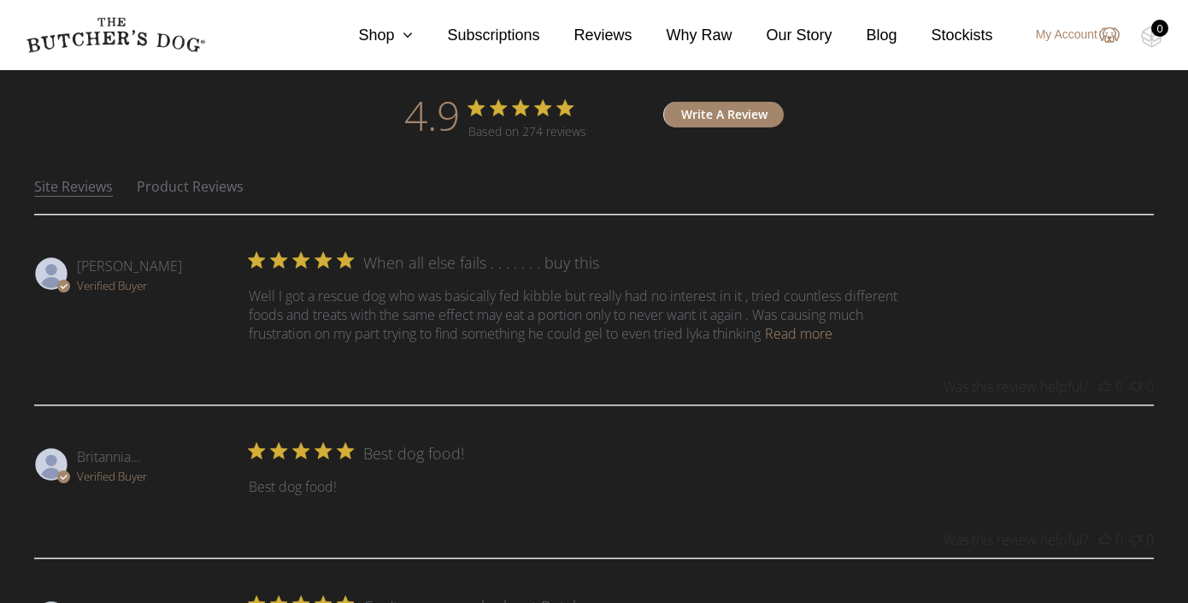
scroll to position [851, 0]
click at [819, 335] on link "Read more" at bounding box center [799, 332] width 68 height 19
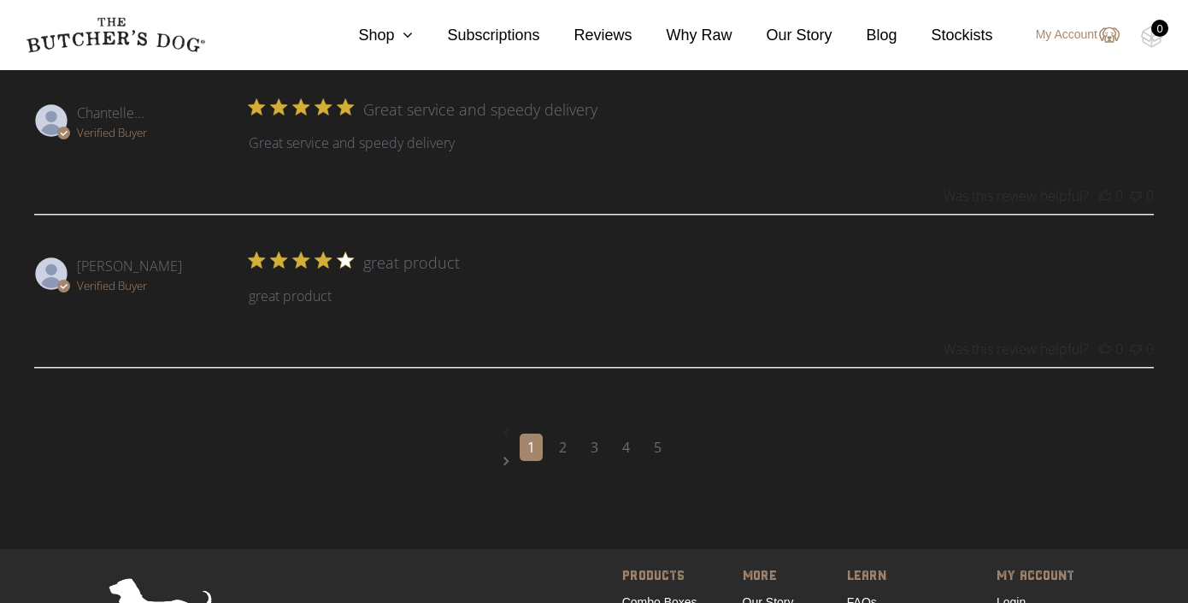
scroll to position [2344, 0]
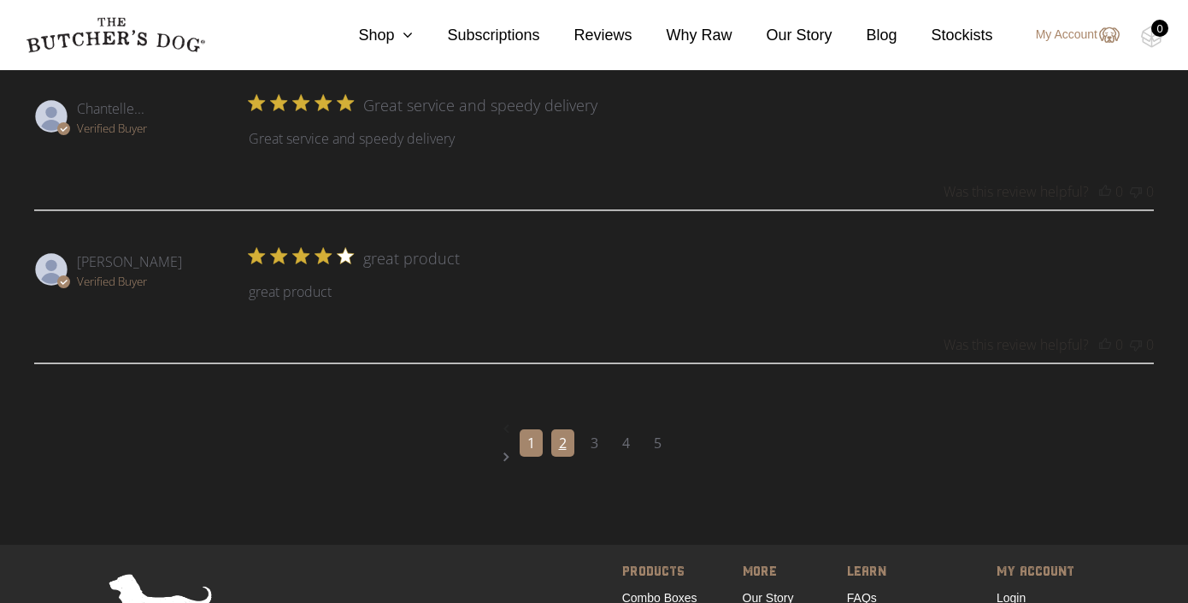
click at [557, 444] on link "2" at bounding box center [562, 442] width 23 height 27
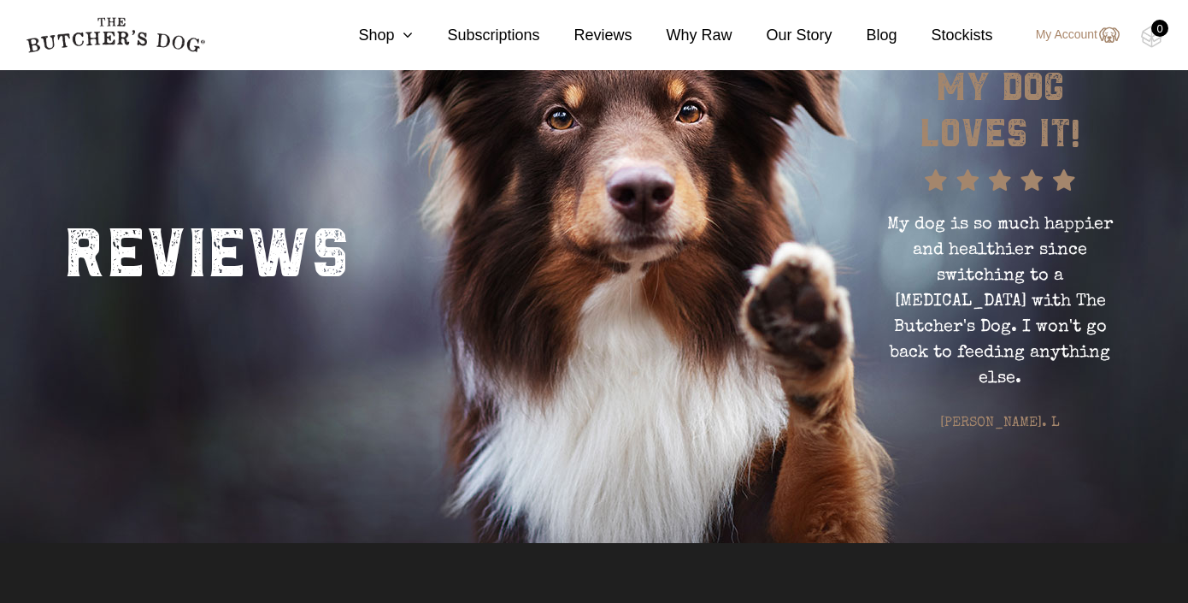
scroll to position [0, 0]
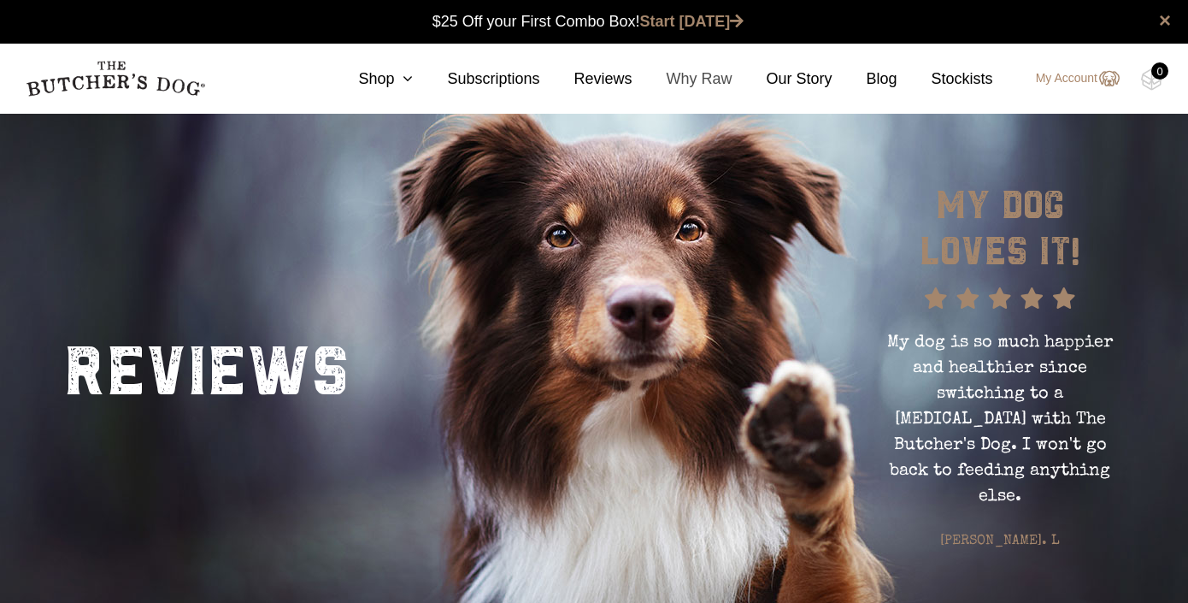
click at [713, 80] on link "Why Raw" at bounding box center [682, 79] width 100 height 23
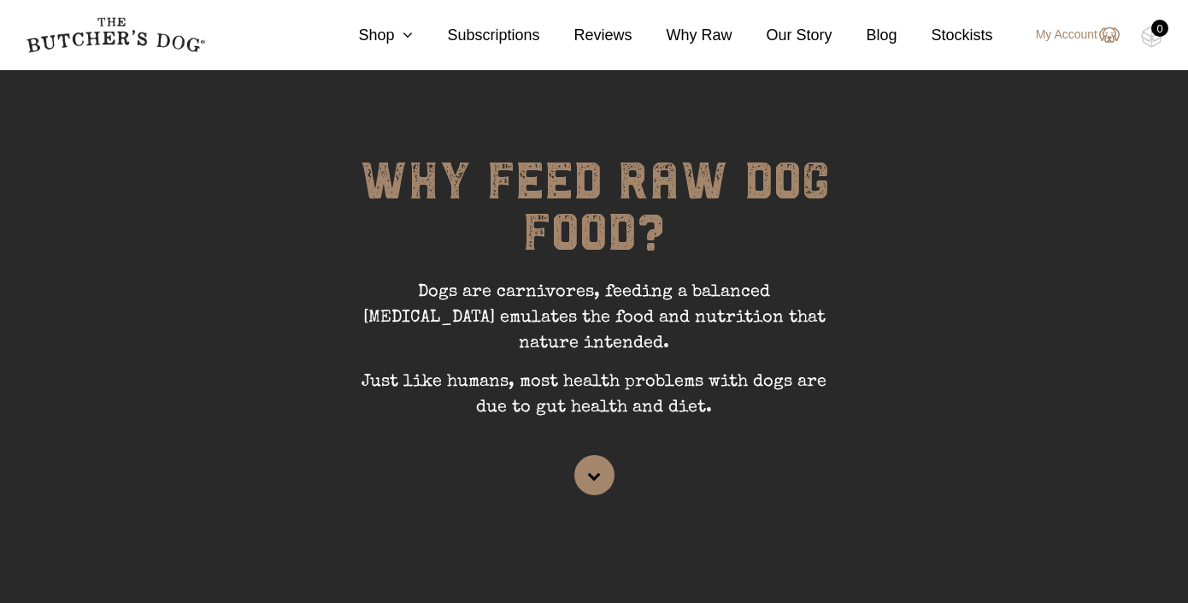
scroll to position [27, 0]
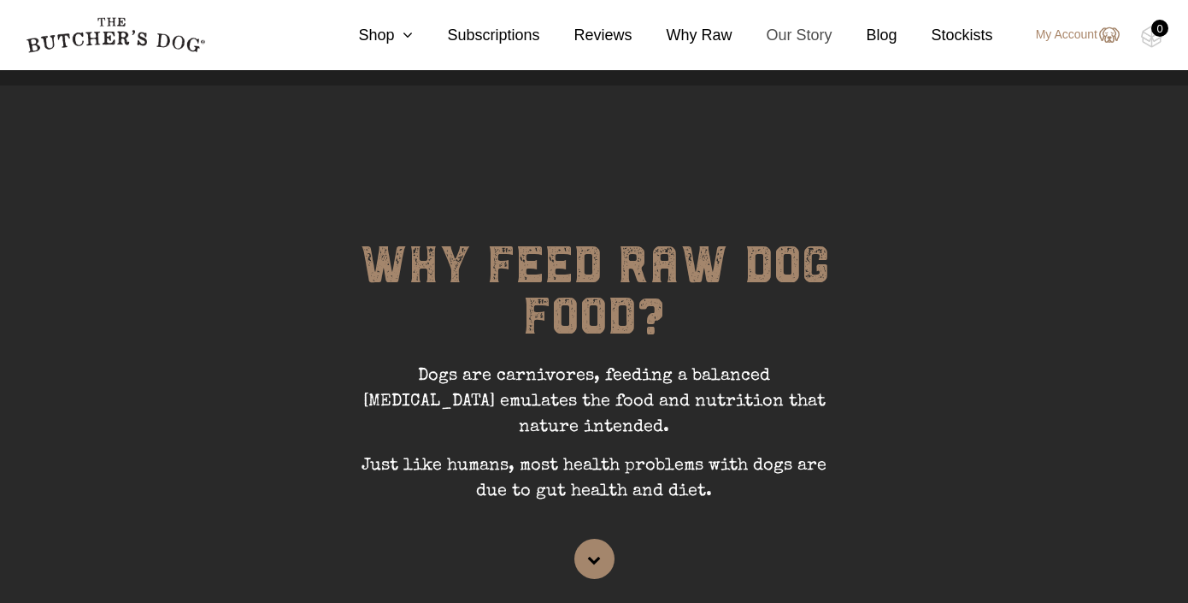
click at [812, 40] on link "Our Story" at bounding box center [782, 35] width 100 height 23
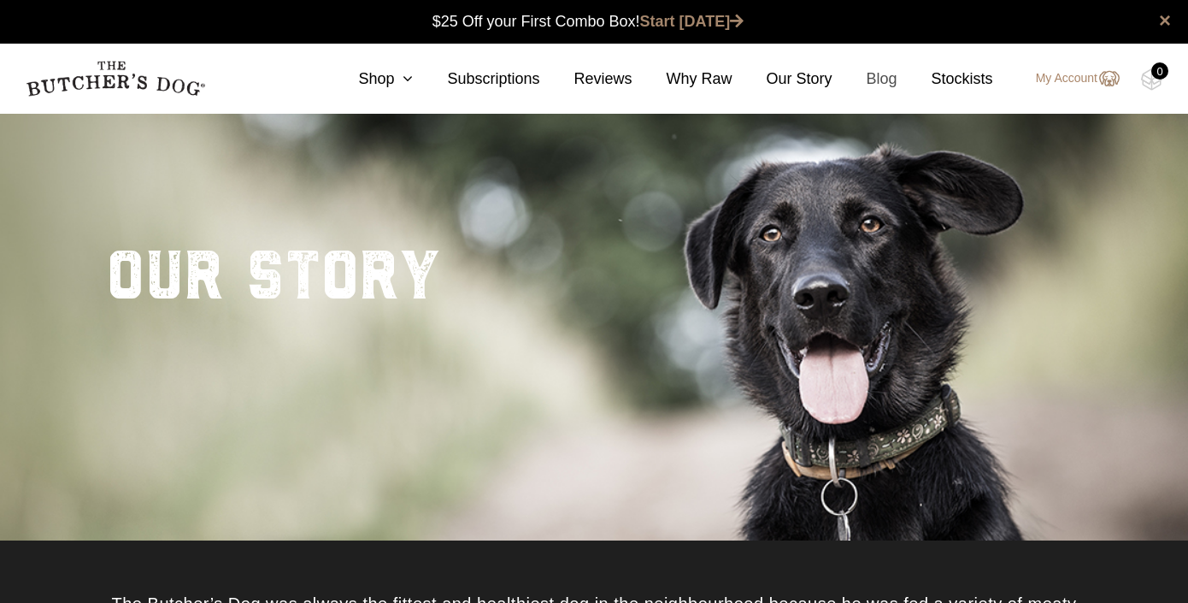
click at [885, 79] on link "Blog" at bounding box center [864, 79] width 65 height 23
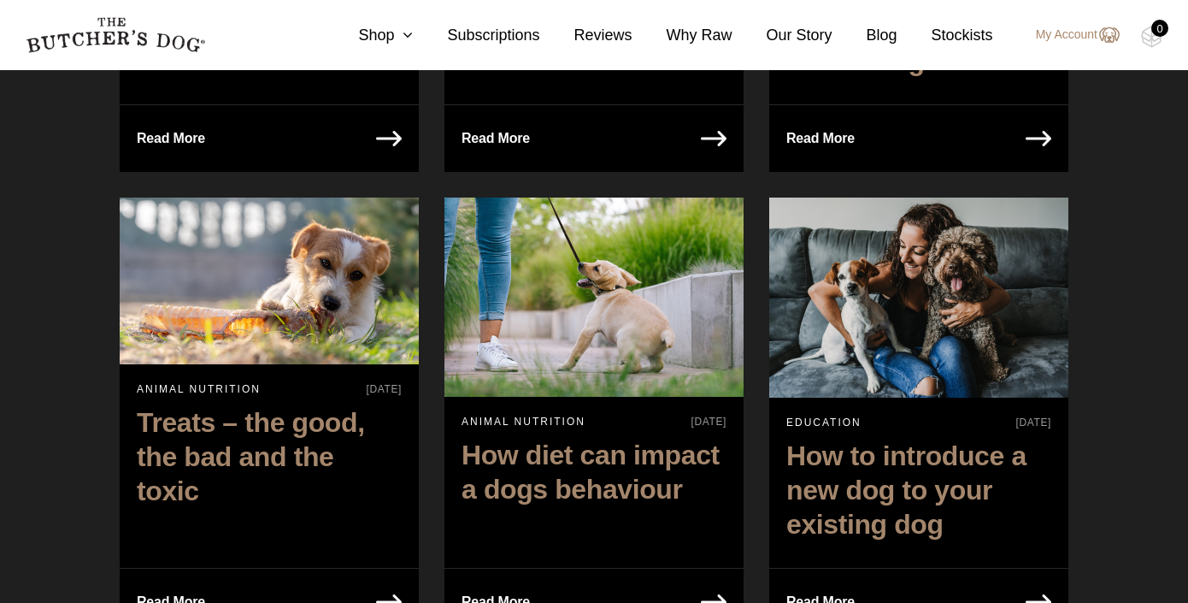
scroll to position [2009, 0]
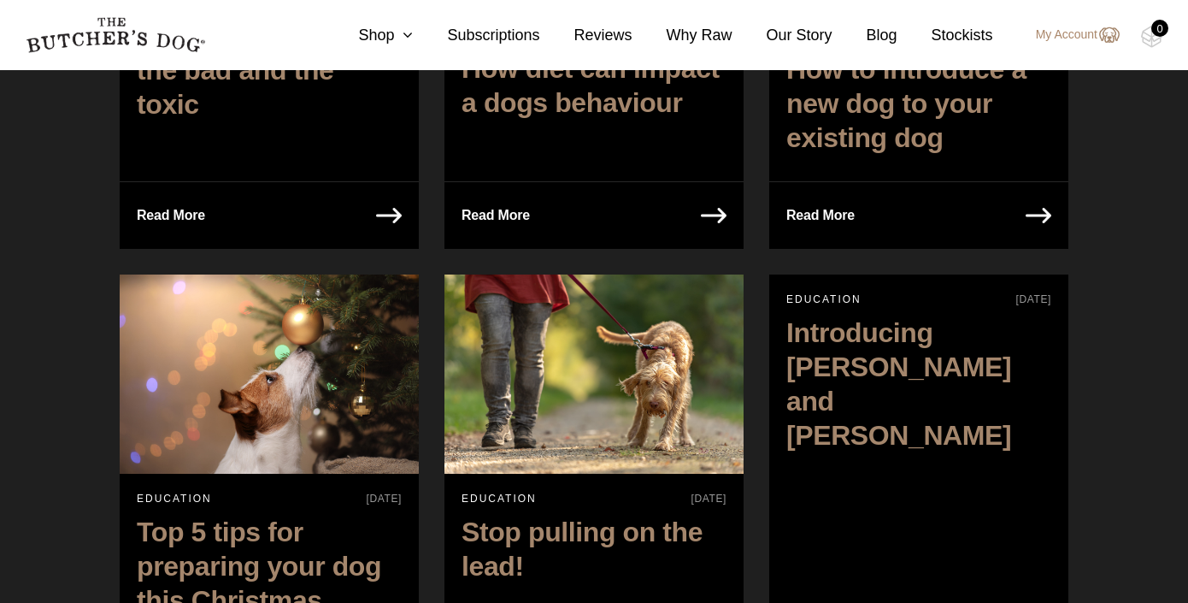
click at [116, 45] on img at bounding box center [115, 35] width 179 height 36
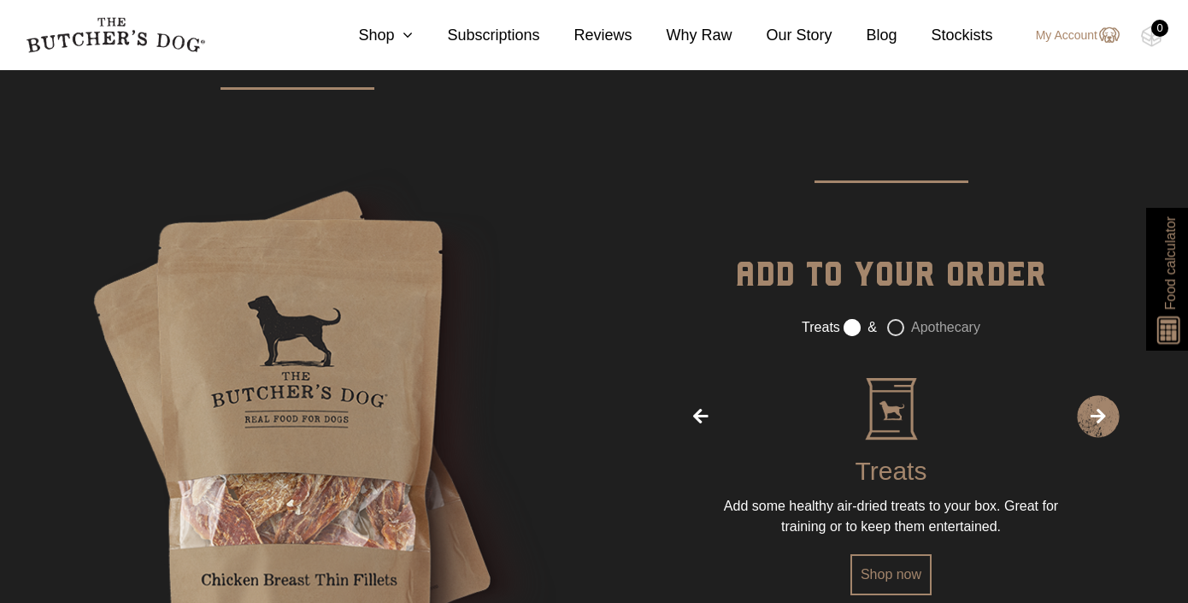
scroll to position [2614, 0]
